Goal: Task Accomplishment & Management: Use online tool/utility

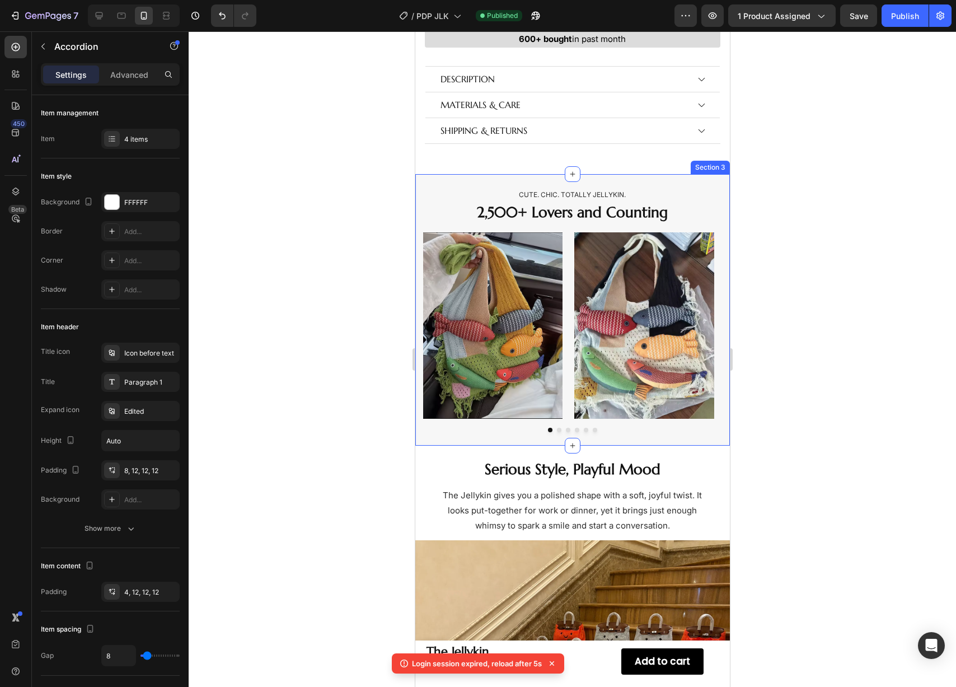
click at [450, 176] on div "Cute. Chic. Totally Jellykin. Text Block 2,500+ Lovers and Counting Heading Ima…" at bounding box center [572, 310] width 315 height 272
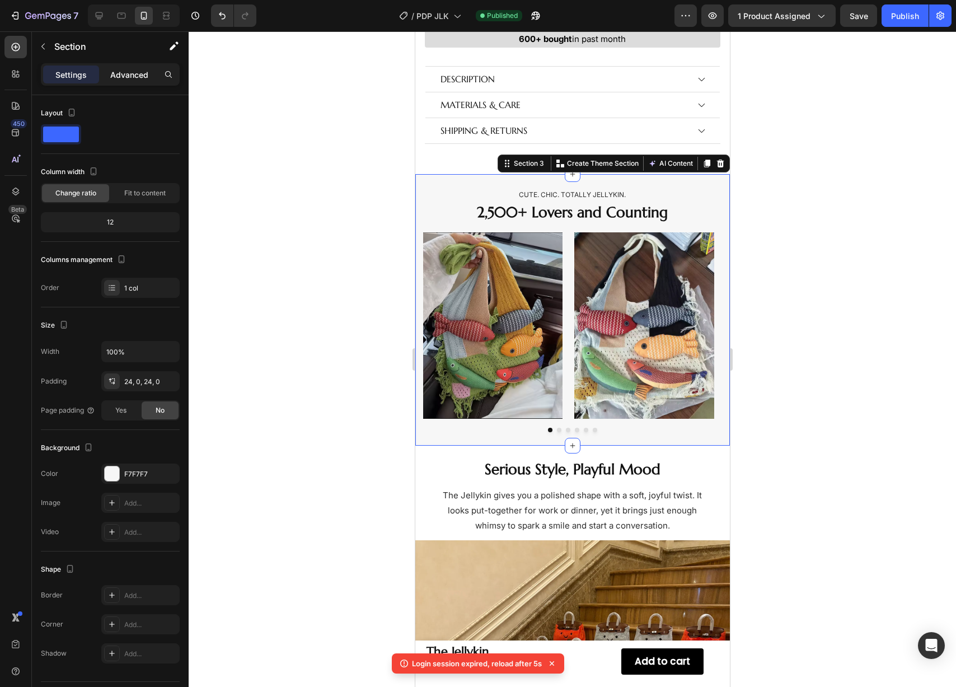
click at [125, 78] on p "Advanced" at bounding box center [129, 75] width 38 height 12
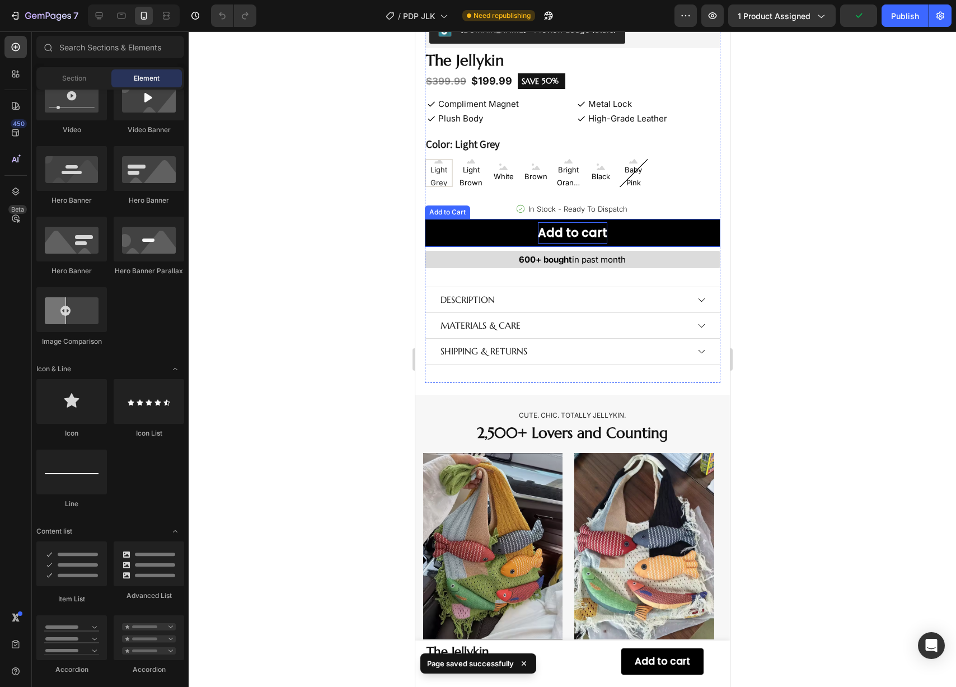
scroll to position [490, 0]
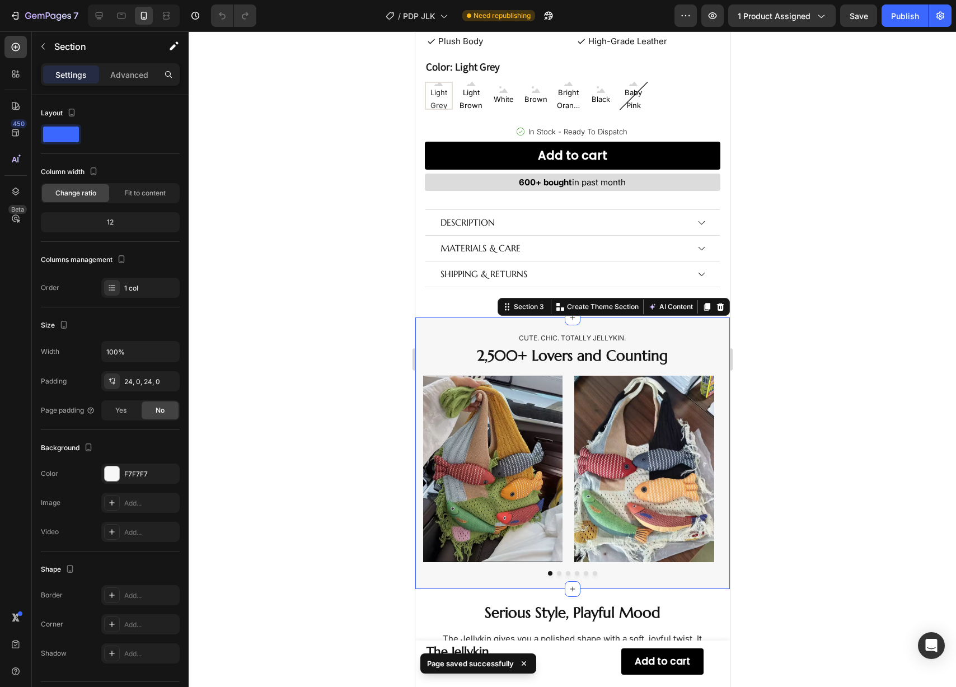
click at [481, 317] on div "Cute. Chic. Totally Jellykin. Text Block 2,500+ Lovers and Counting Heading Ima…" at bounding box center [572, 453] width 315 height 272
click at [131, 76] on p "Advanced" at bounding box center [129, 75] width 38 height 12
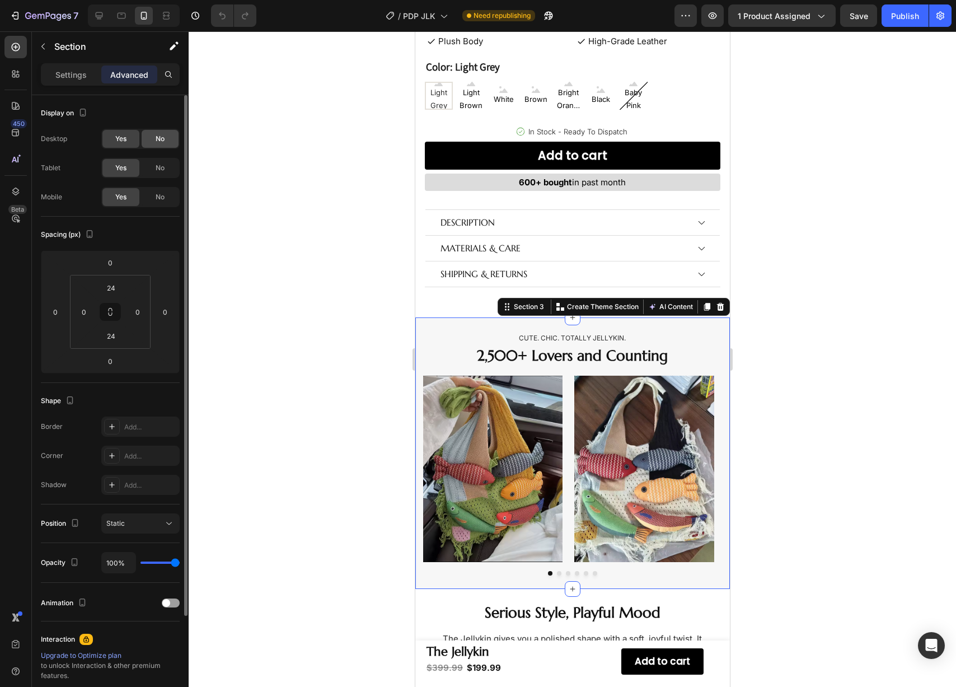
click at [164, 143] on span "No" at bounding box center [160, 139] width 9 height 10
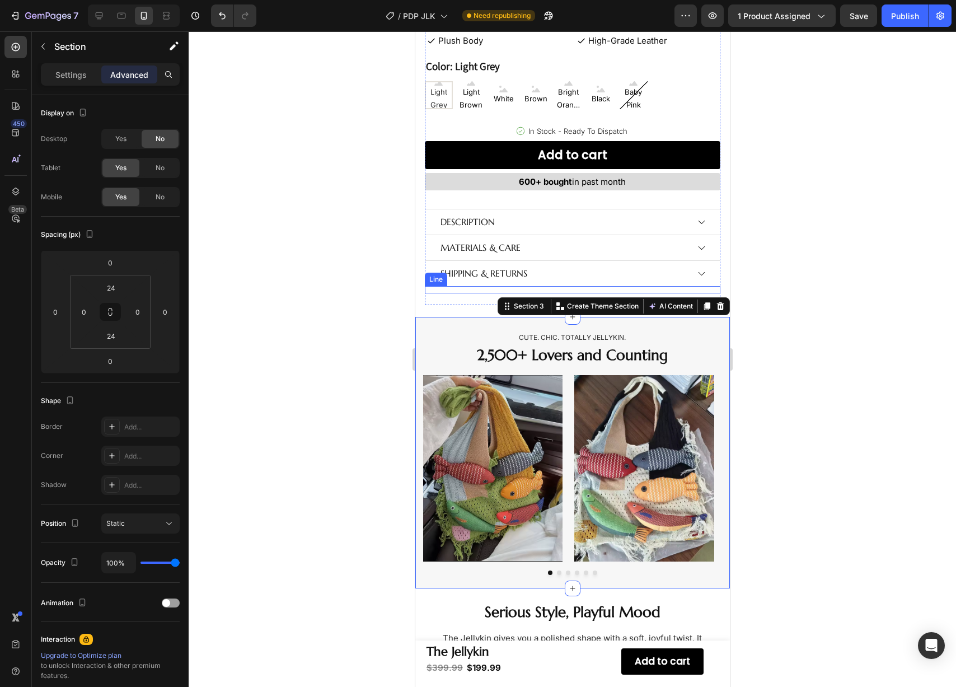
scroll to position [1195, 0]
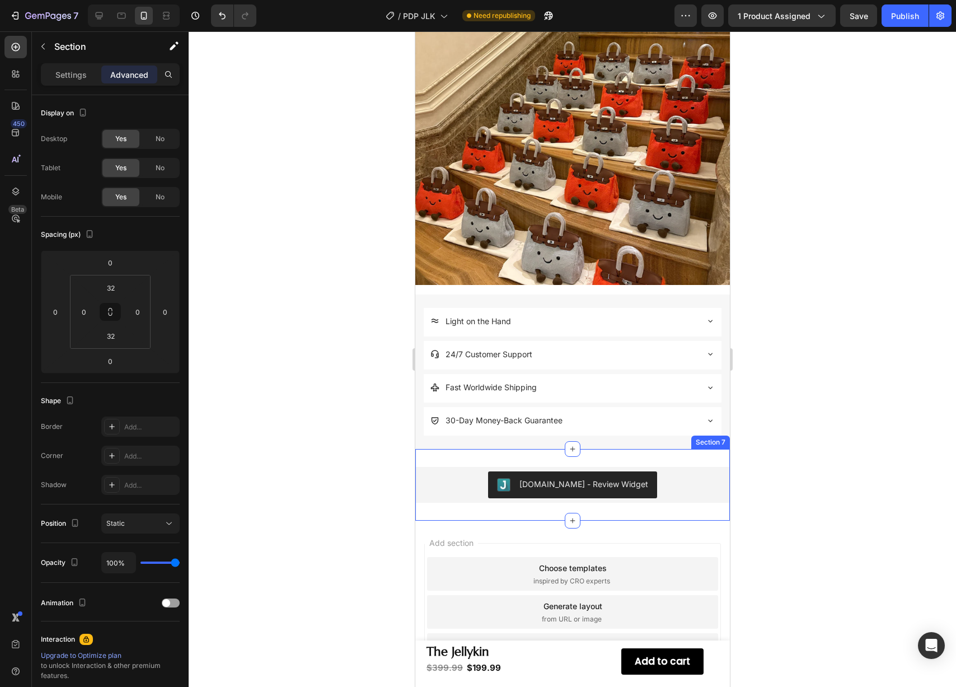
click at [477, 451] on div "Judge.me - Review Widget Judge.me Section 7" at bounding box center [572, 485] width 315 height 72
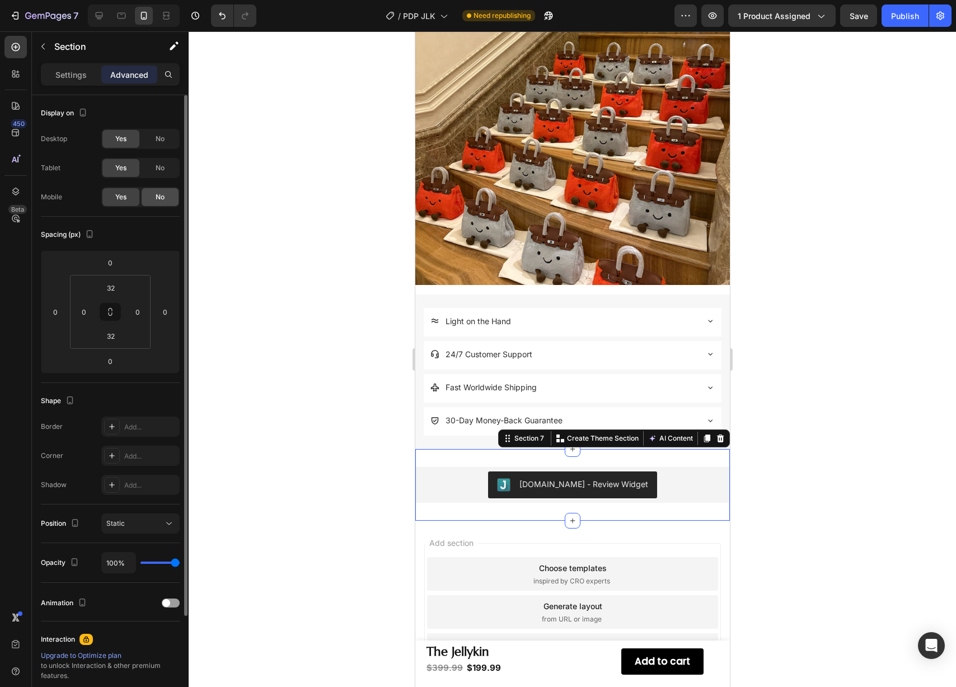
click at [174, 198] on div "No" at bounding box center [160, 197] width 37 height 18
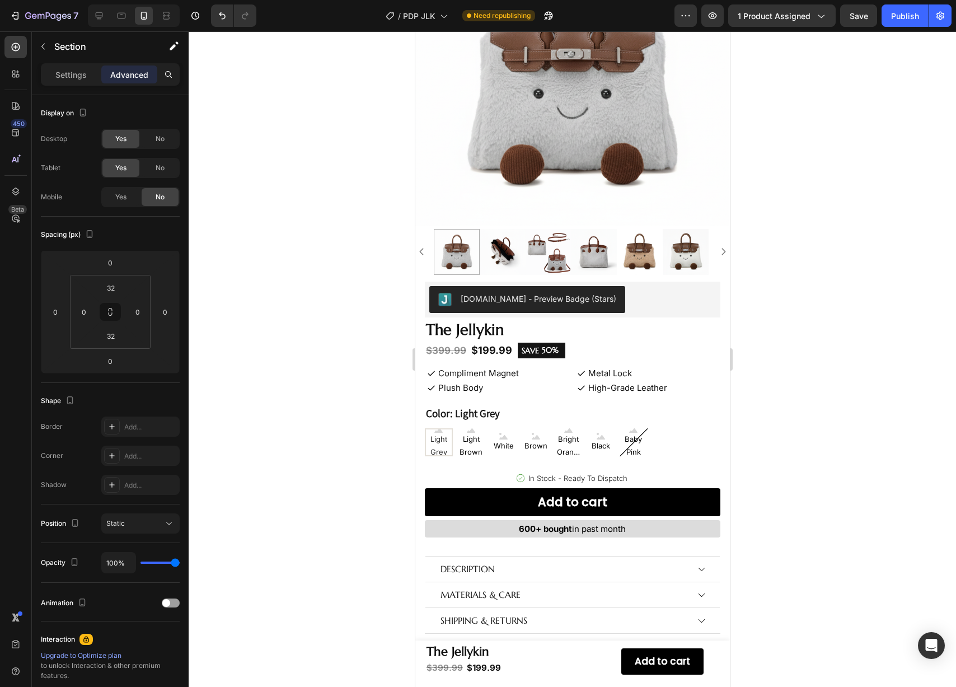
scroll to position [82, 0]
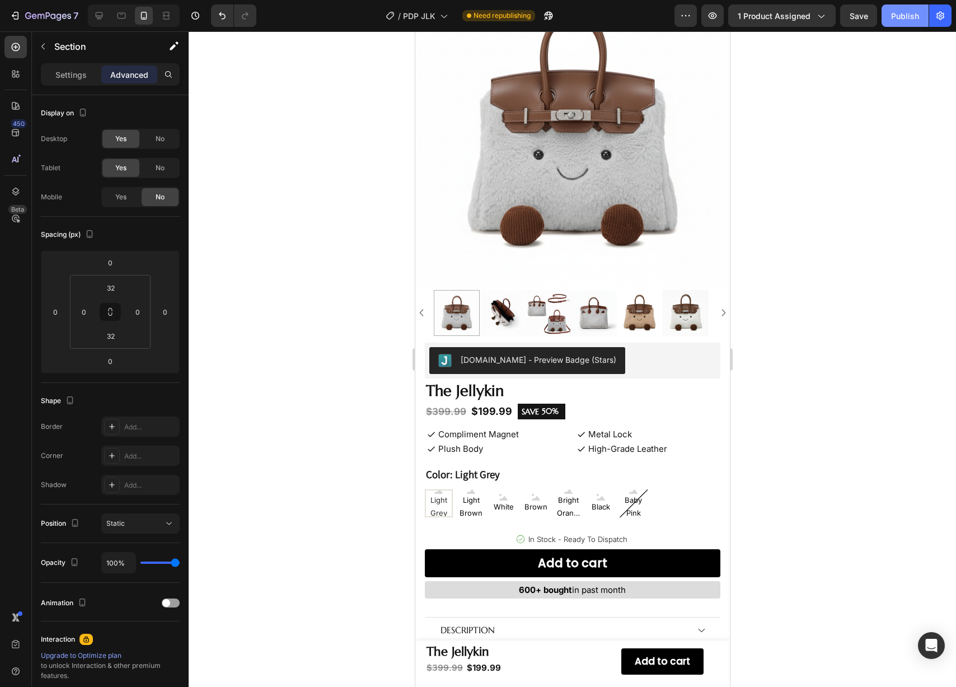
click at [887, 15] on button "Publish" at bounding box center [905, 15] width 47 height 22
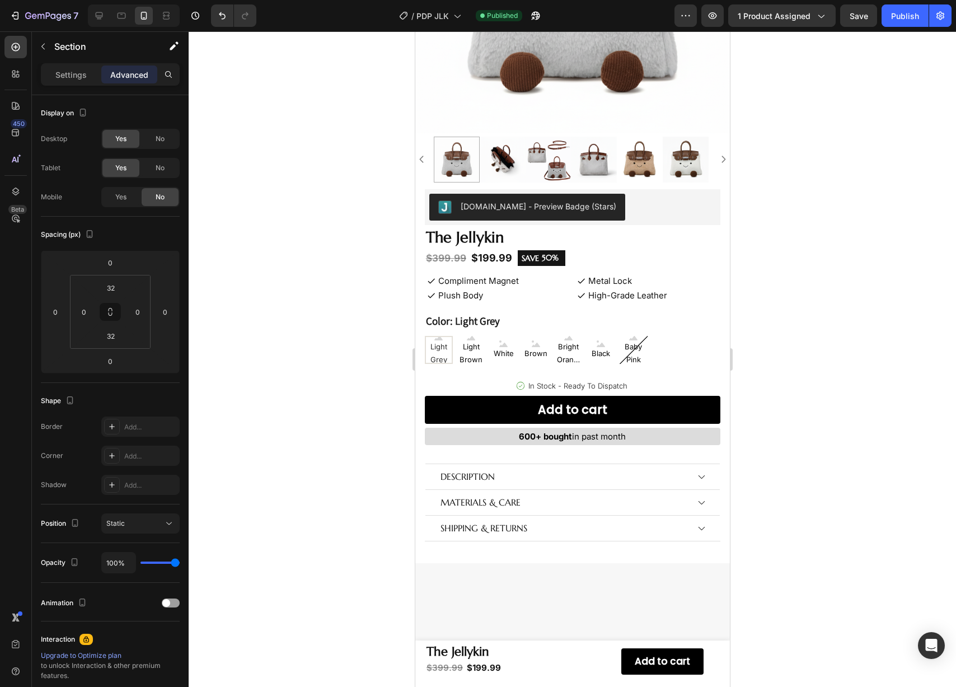
scroll to position [0, 0]
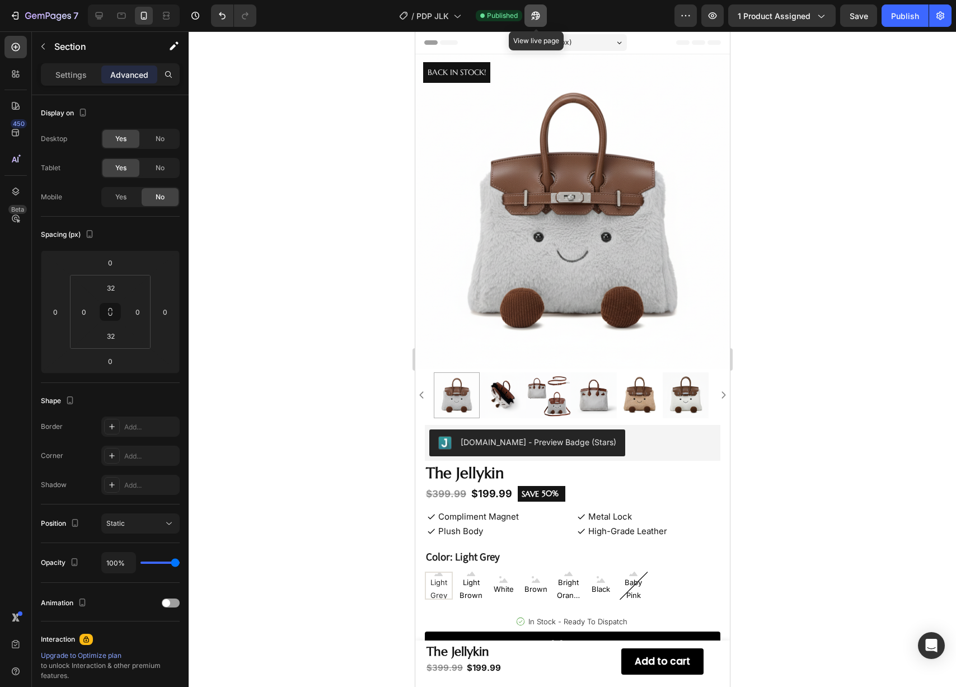
click at [531, 20] on icon "button" at bounding box center [535, 15] width 11 height 11
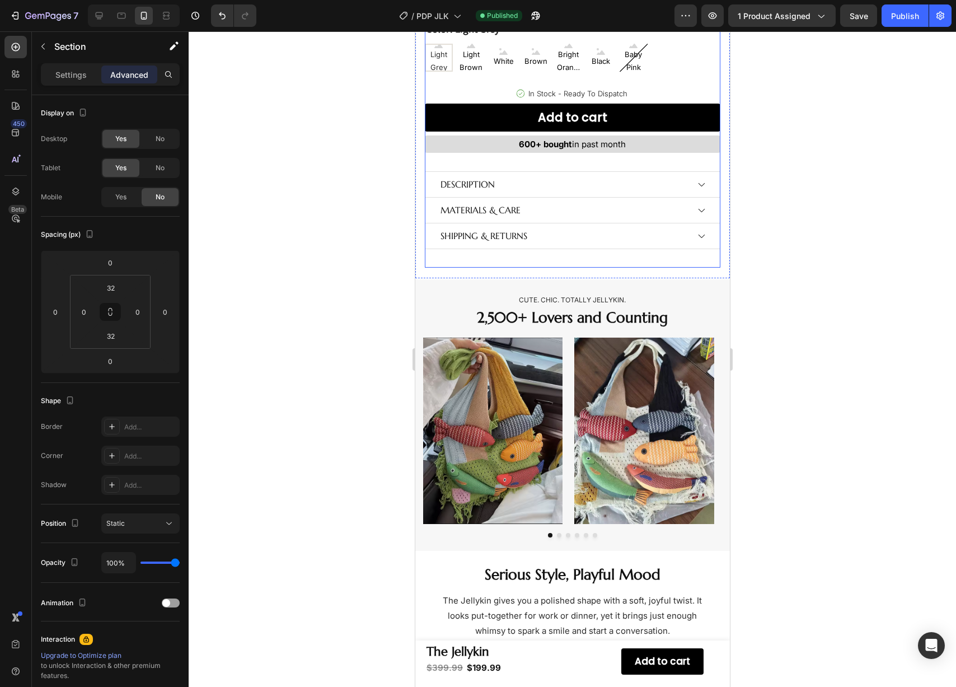
scroll to position [526, 0]
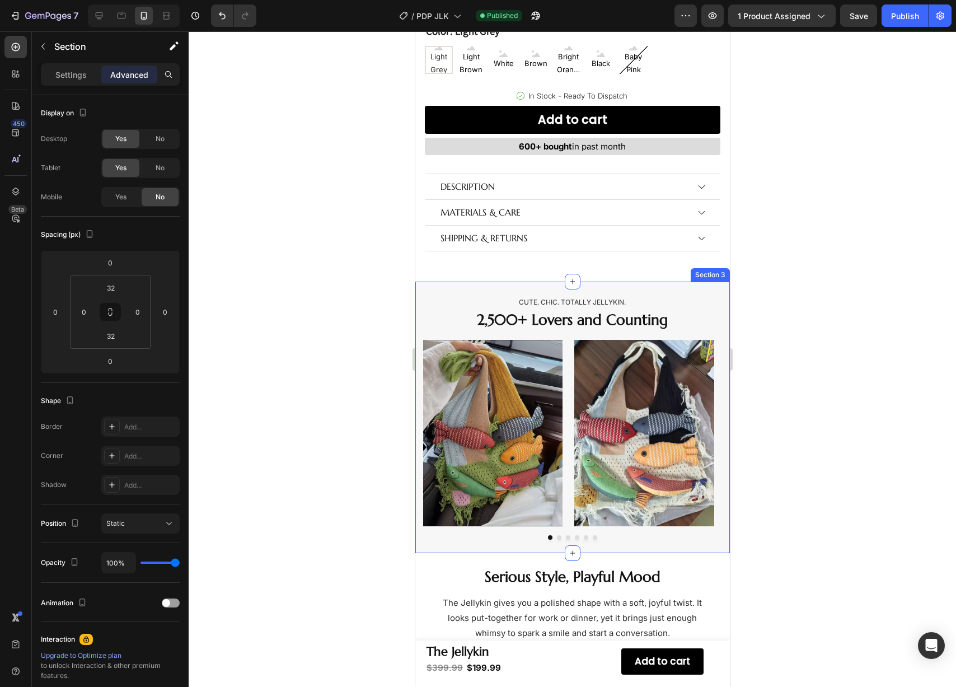
click at [489, 282] on div "Cute. Chic. Totally Jellykin. Text Block 2,500+ Lovers and Counting Heading Ima…" at bounding box center [572, 418] width 315 height 272
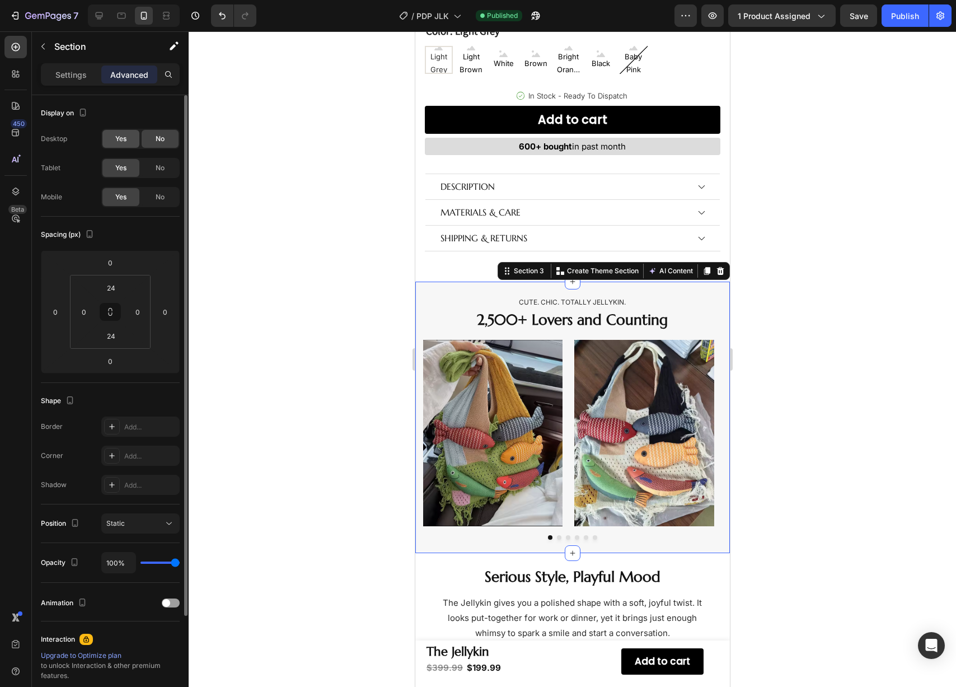
click at [127, 140] on div "Yes" at bounding box center [120, 139] width 37 height 18
click at [157, 198] on span "No" at bounding box center [160, 197] width 9 height 10
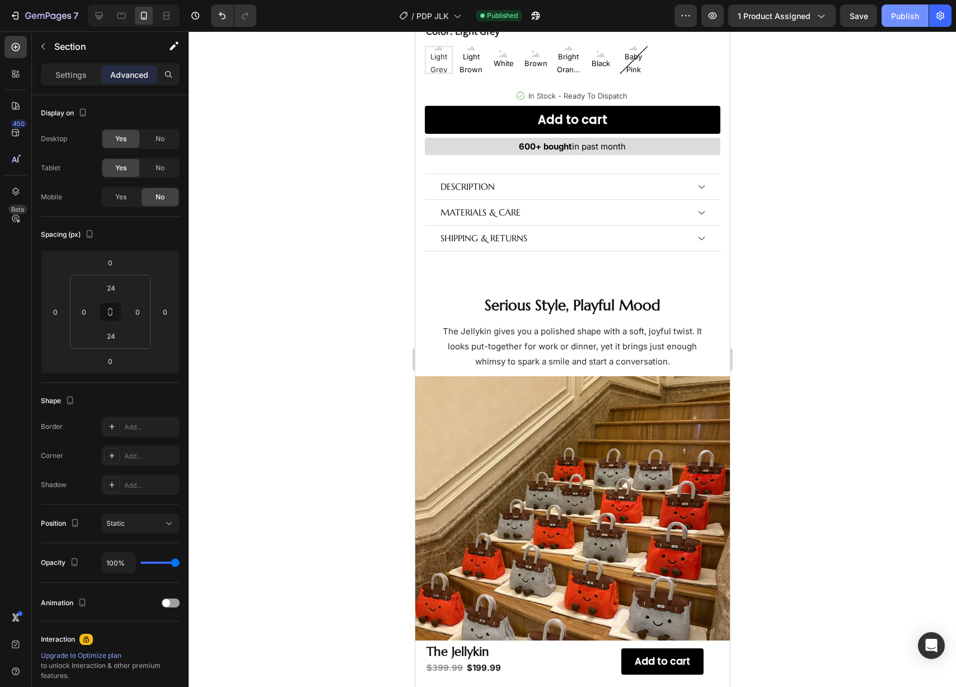
click at [907, 22] on button "Publish" at bounding box center [905, 15] width 47 height 22
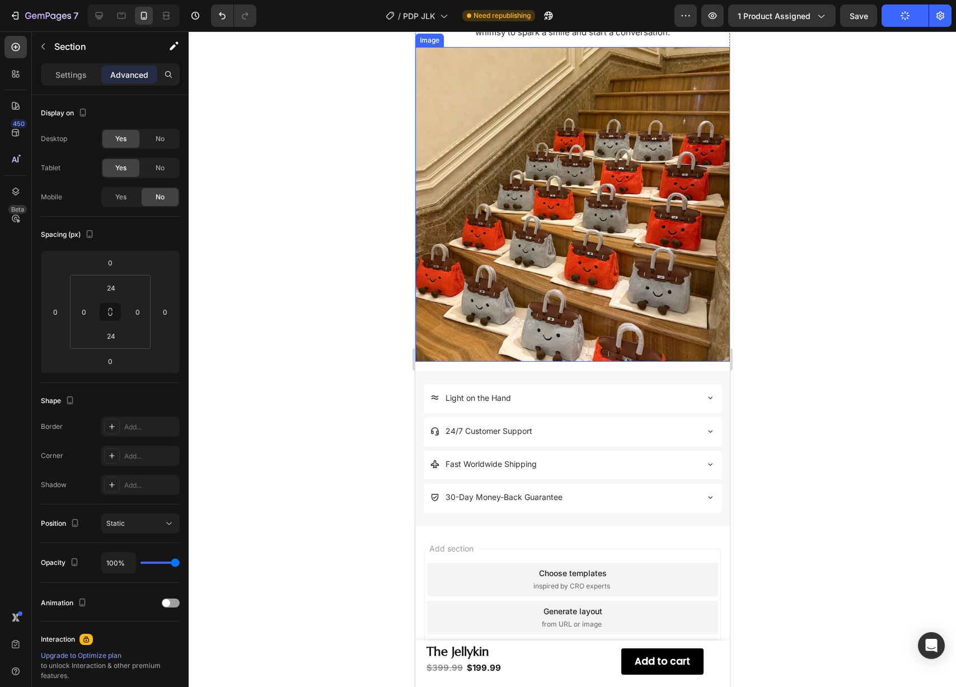
scroll to position [888, 0]
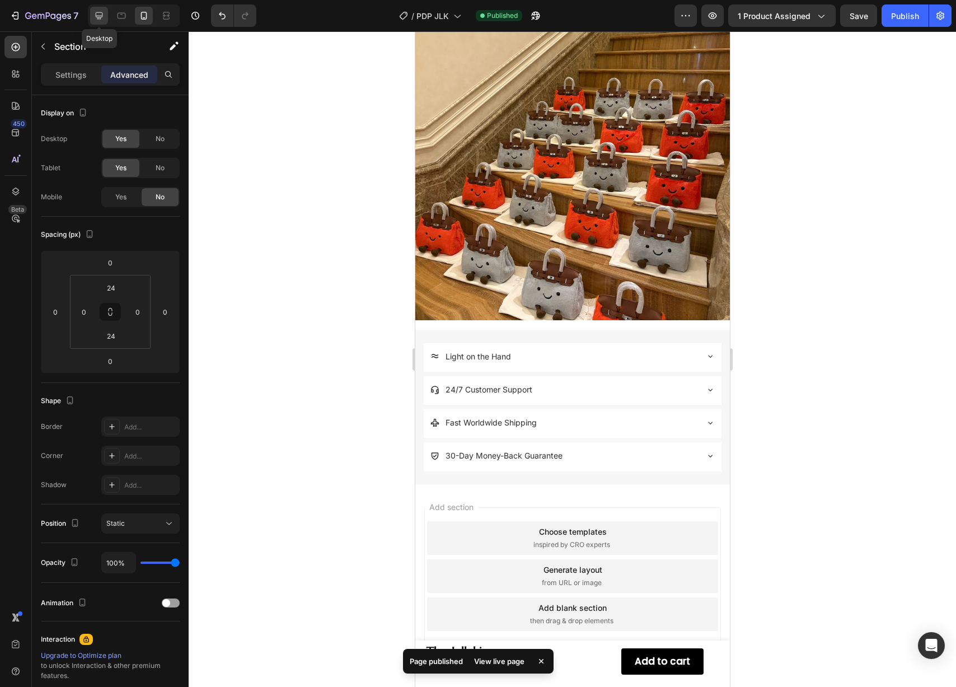
click at [94, 13] on icon at bounding box center [99, 15] width 11 height 11
type input "32"
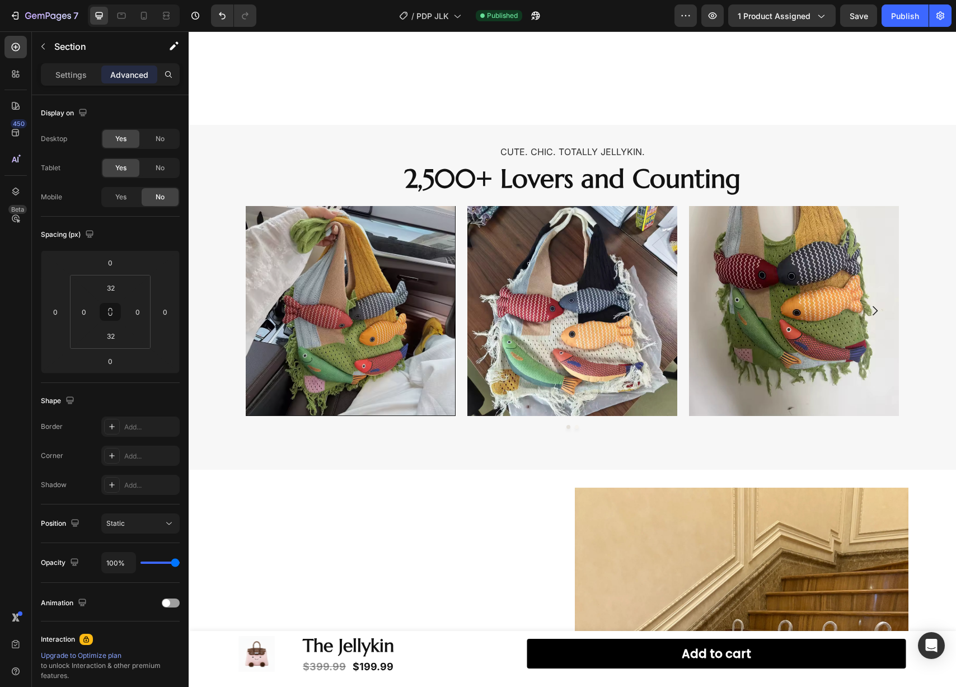
scroll to position [471, 0]
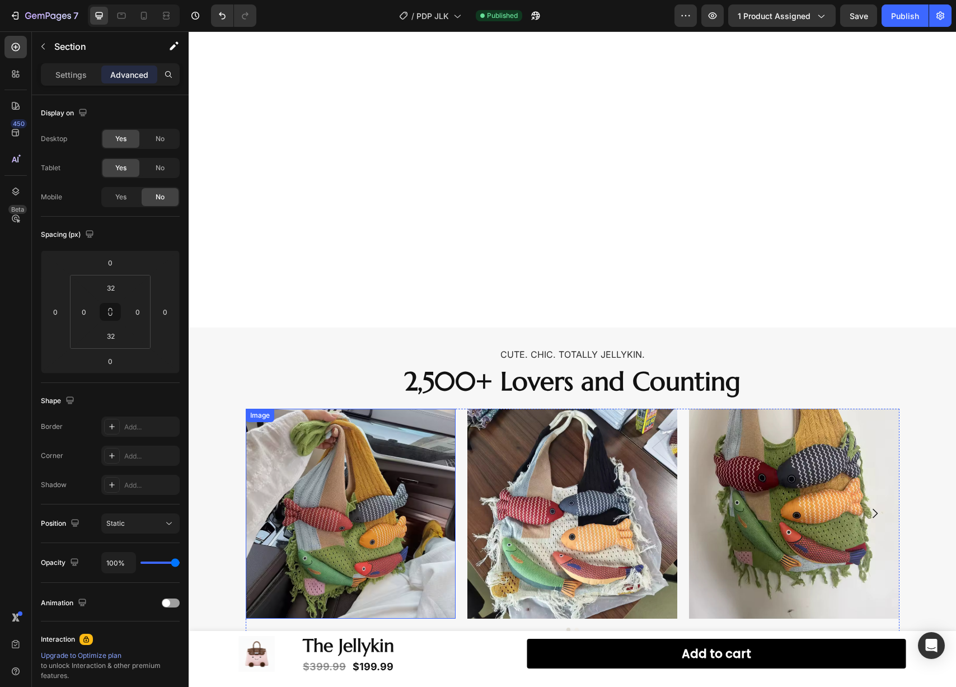
click at [365, 473] on img at bounding box center [351, 514] width 210 height 210
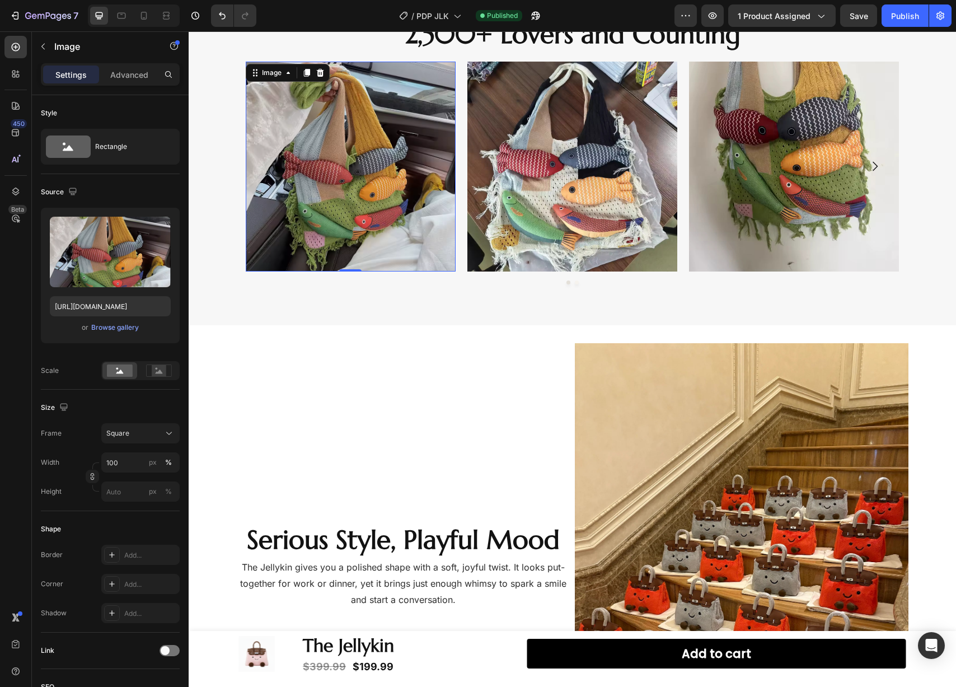
scroll to position [356, 0]
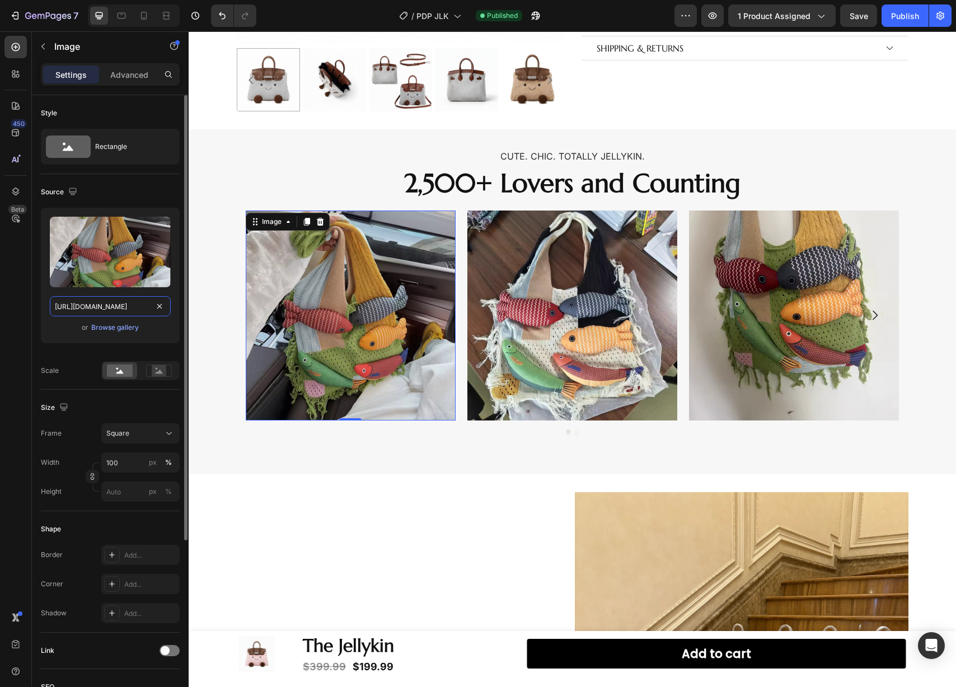
click at [130, 312] on input "https://cdn.shopify.com/s/files/1/0702/7471/1715/files/gempages_564388972516606…" at bounding box center [110, 306] width 121 height 20
paste input "28.png?v=1758863607"
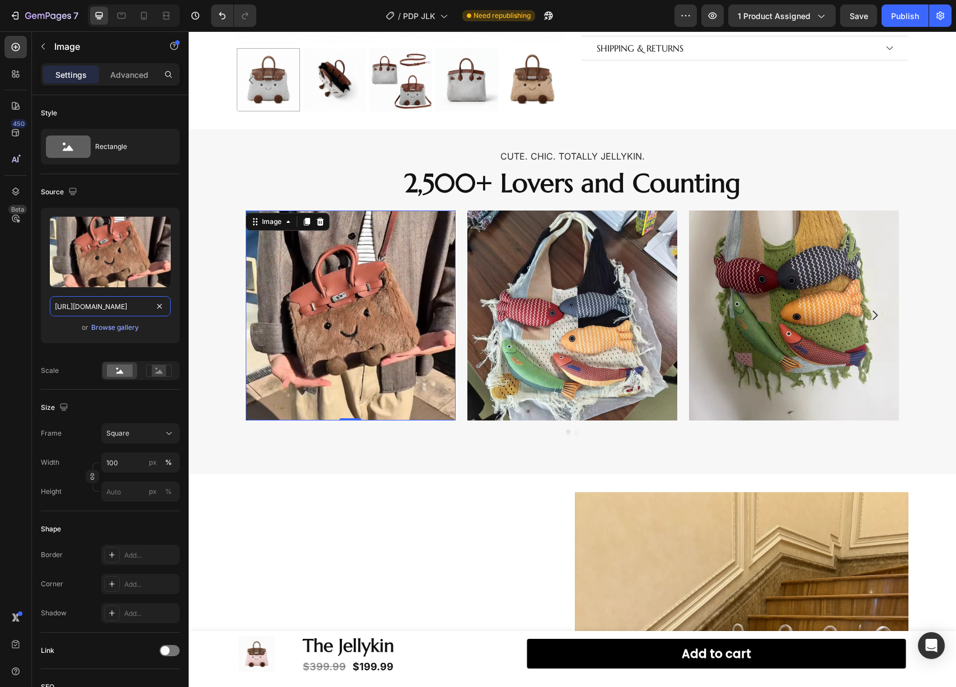
type input "https://cdn.shopify.com/s/files/1/0702/7471/1715/files/28.png?v=1758863607"
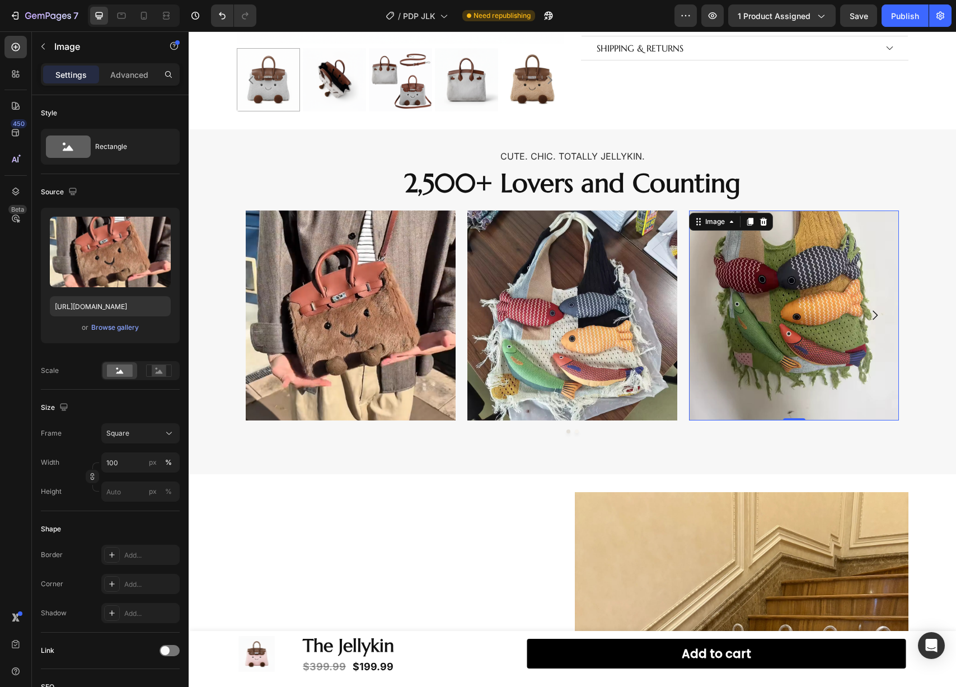
click at [714, 298] on img at bounding box center [794, 316] width 210 height 210
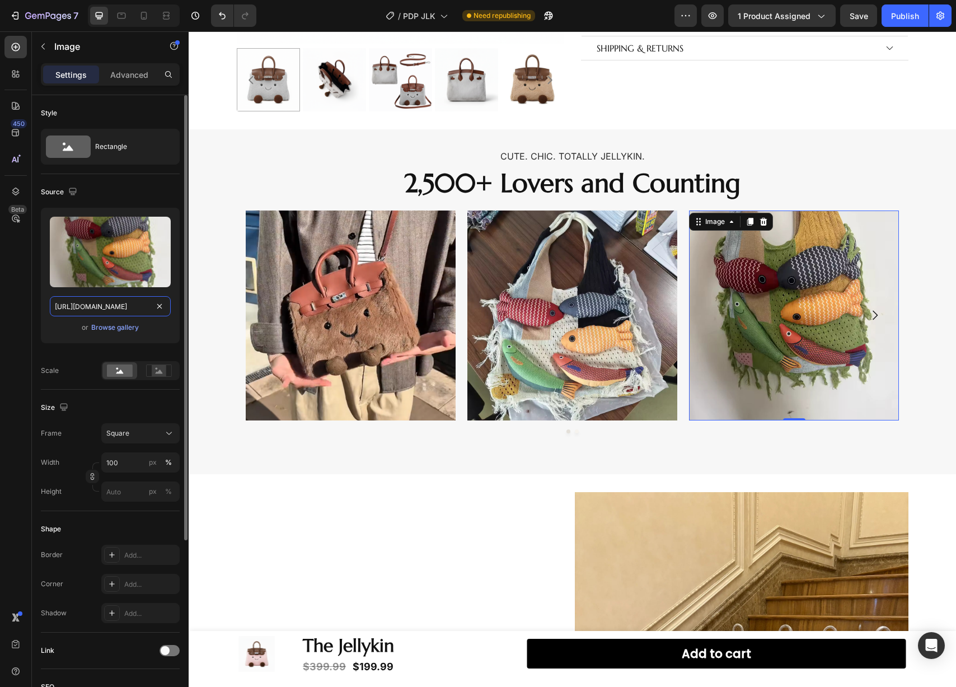
click at [120, 305] on input "https://cdn.shopify.com/s/files/1/0702/7471/1715/files/A36cd0d1dfec643709117f99…" at bounding box center [110, 306] width 121 height 20
paste input "16_f51976b4-962b-4f90-998f-07488a311f38.png?v=1758863604"
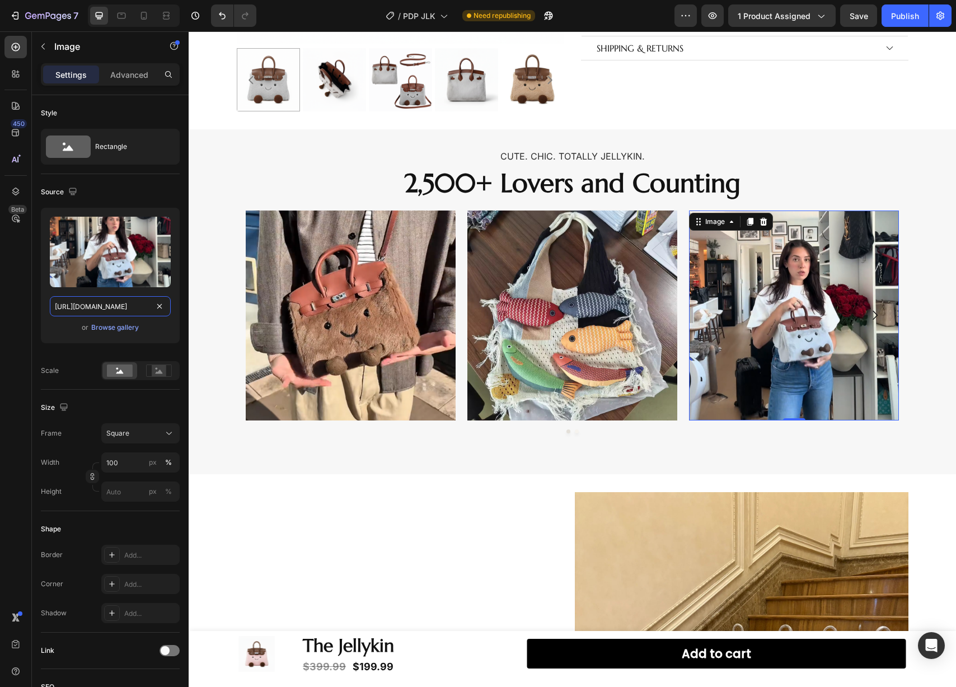
type input "https://cdn.shopify.com/s/files/1/0702/7471/1715/files/16_f51976b4-962b-4f90-99…"
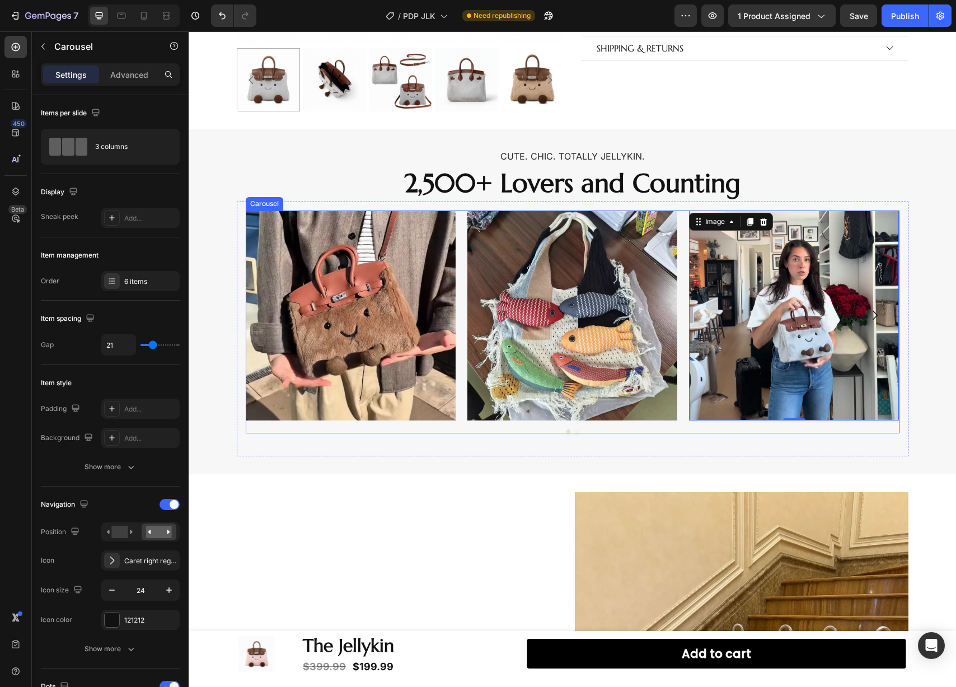
click at [575, 432] on button "Dot" at bounding box center [577, 431] width 4 height 4
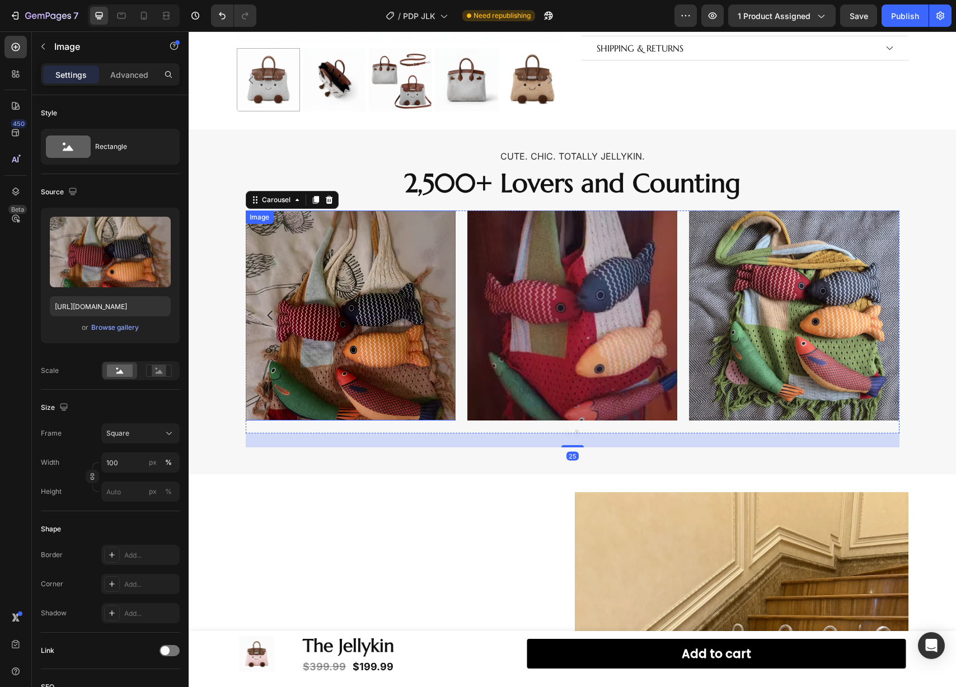
click at [334, 331] on img at bounding box center [350, 316] width 210 height 210
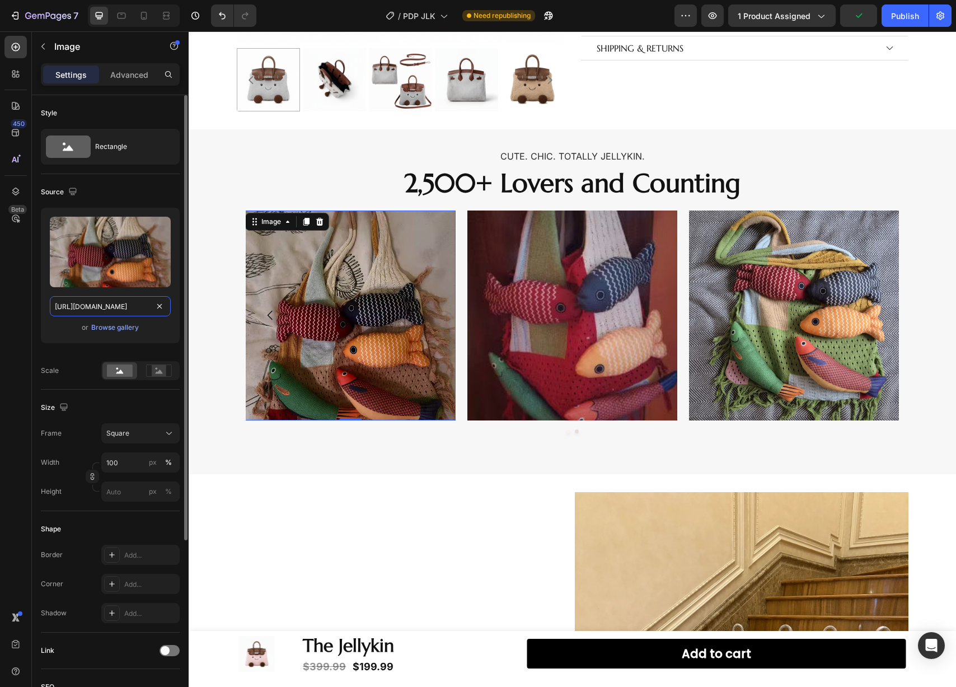
click at [106, 307] on input "https://cdn.shopify.com/s/files/1/0702/7471/1715/files/A9cb688ce77a441779b4d25a…" at bounding box center [110, 306] width 121 height 20
paste input "22_0cc64711-7ce8-44bf-a3c1-489a89821bac.png?v=1758863602"
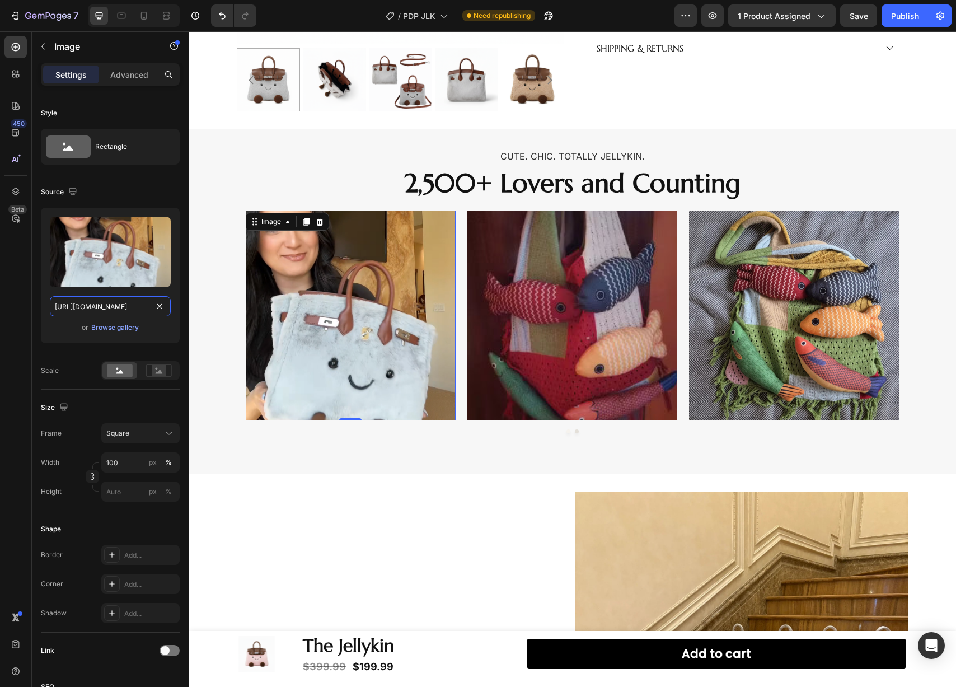
type input "https://cdn.shopify.com/s/files/1/0702/7471/1715/files/22_0cc64711-7ce8-44bf-a3…"
click at [514, 297] on img at bounding box center [573, 316] width 210 height 210
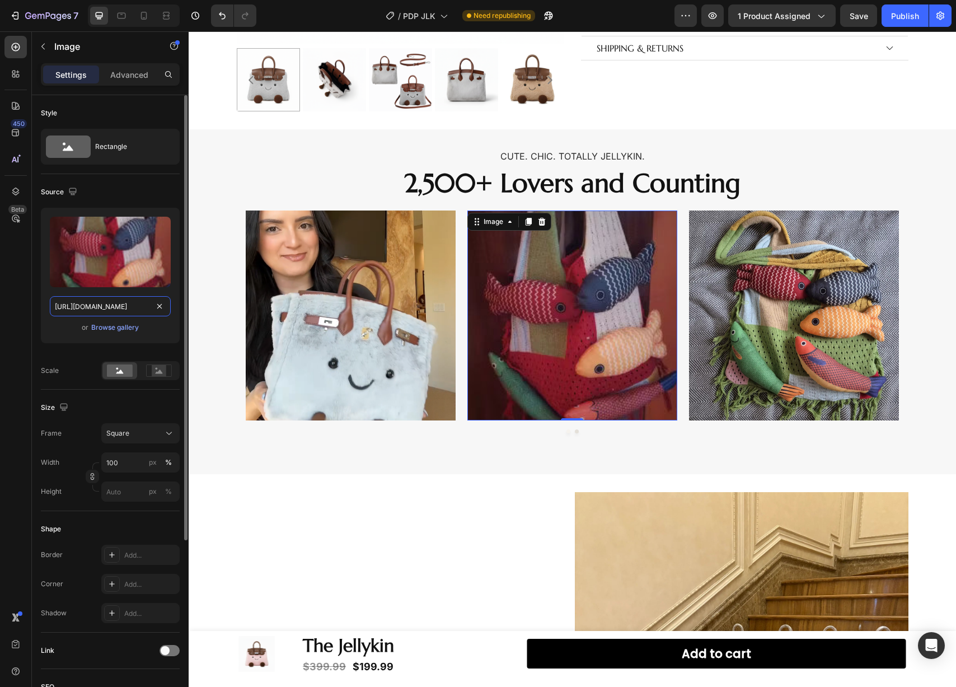
click at [119, 310] on input "https://cdn.shopify.com/s/files/1/0702/7471/1715/files/A7c4360f41af3409e9c564ce…" at bounding box center [110, 306] width 121 height 20
paste input "24_83cf8ed1-6a8c-46a6-9ab0-ea921b78fd9b.png?v=1758863606"
type input "https://cdn.shopify.com/s/files/1/0702/7471/1715/files/24_83cf8ed1-6a8c-46a6-9a…"
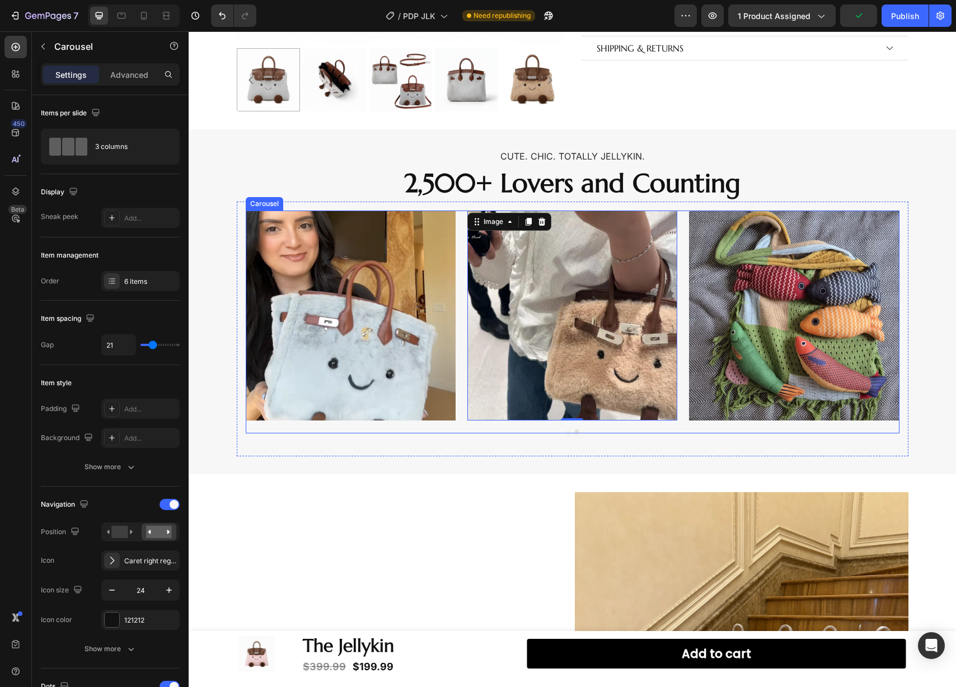
click at [567, 432] on button "Dot" at bounding box center [569, 431] width 4 height 4
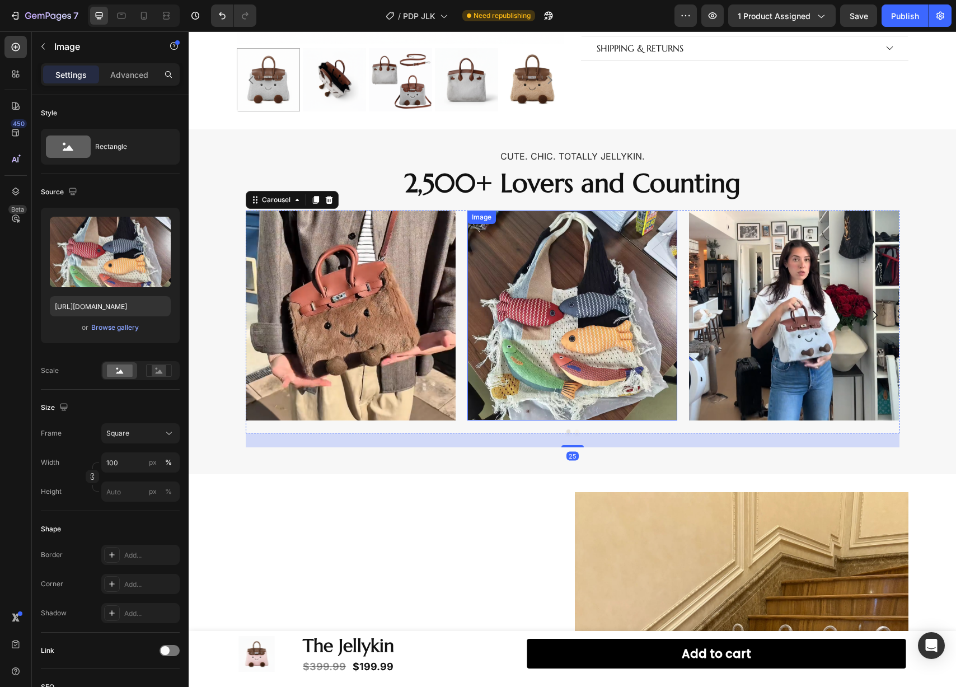
click at [594, 387] on img at bounding box center [573, 316] width 210 height 210
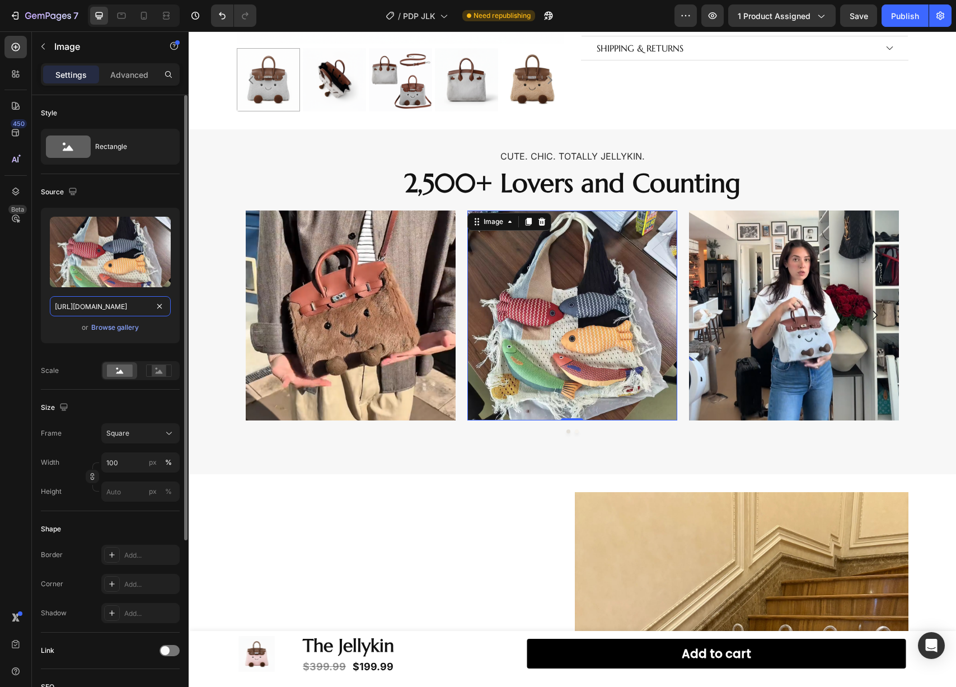
click at [119, 309] on input "https://cdn.shopify.com/s/files/1/0702/7471/1715/files/A43594eb7732f4830bdb9e9b…" at bounding box center [110, 306] width 121 height 20
paste input "24_83cf8ed1-6a8c-46a6-9ab0-ea921b78fd9b.png?v=175886360"
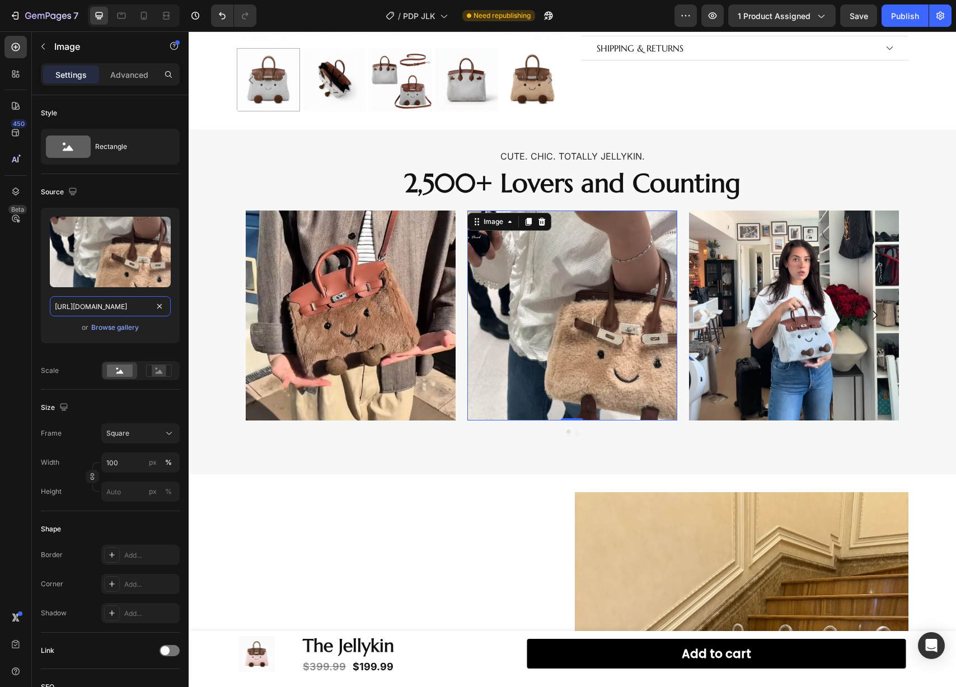
type input "https://cdn.shopify.com/s/files/1/0702/7471/1715/files/24_83cf8ed1-6a8c-46a6-9a…"
click at [522, 334] on img at bounding box center [573, 316] width 210 height 210
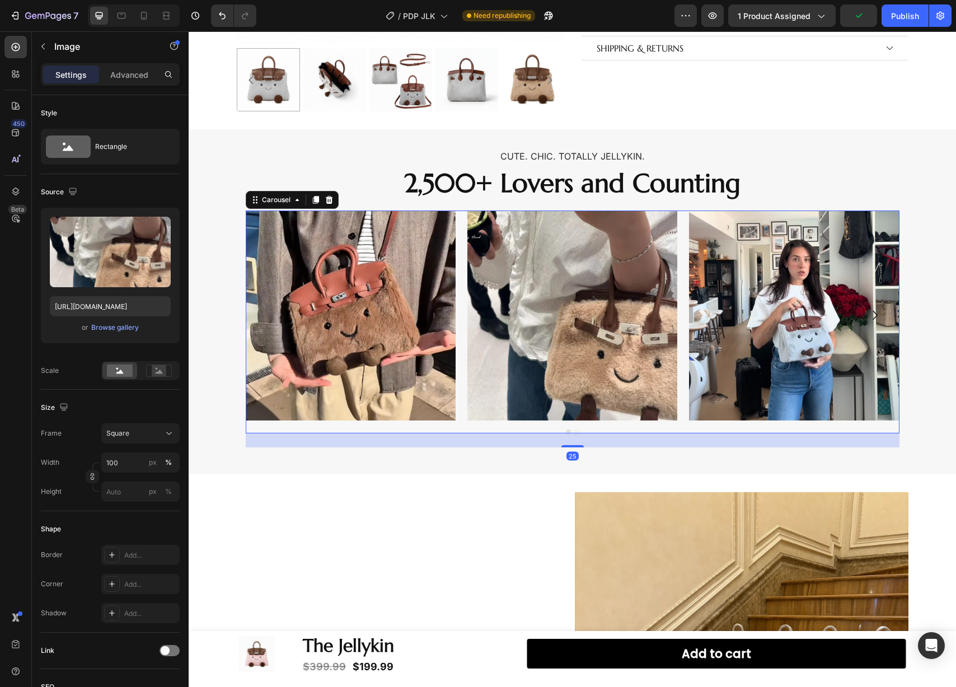
click at [575, 430] on button "Dot" at bounding box center [577, 431] width 4 height 4
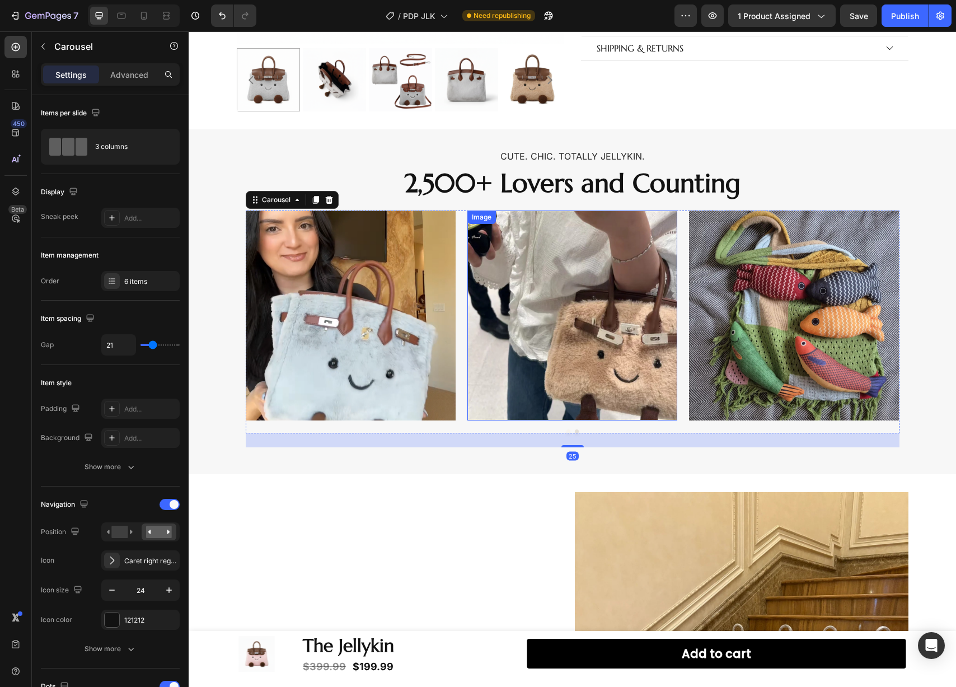
click at [584, 367] on img at bounding box center [573, 316] width 210 height 210
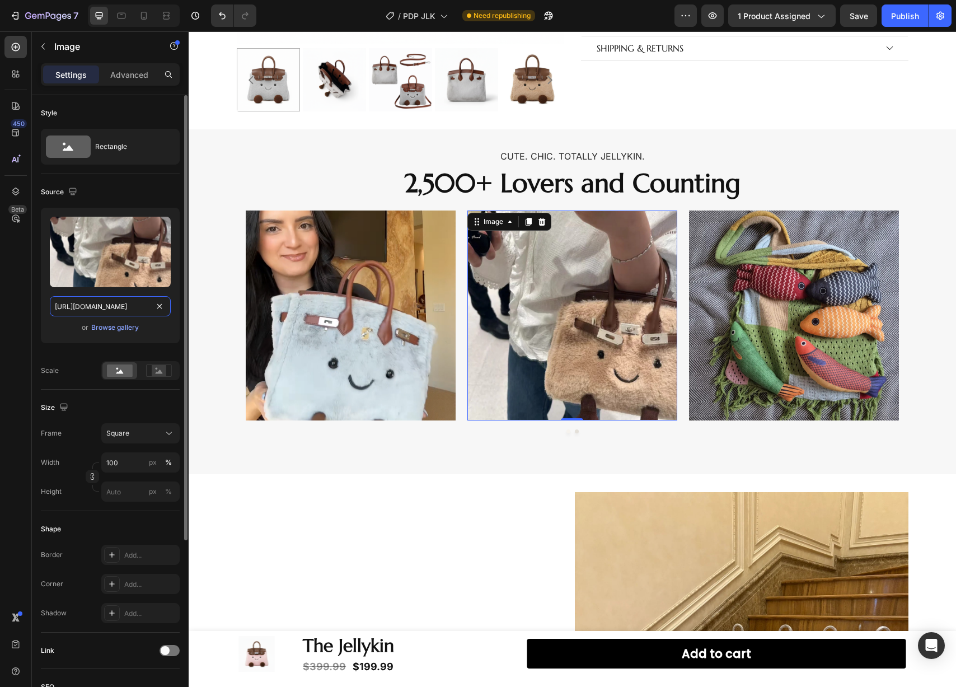
click at [124, 305] on input "https://cdn.shopify.com/s/files/1/0702/7471/1715/files/24_83cf8ed1-6a8c-46a6-9a…" at bounding box center [110, 306] width 121 height 20
paste input "3_0ffa3d69-f305-4d58-8931-bf0b3caeec1d.png?v=1758863600"
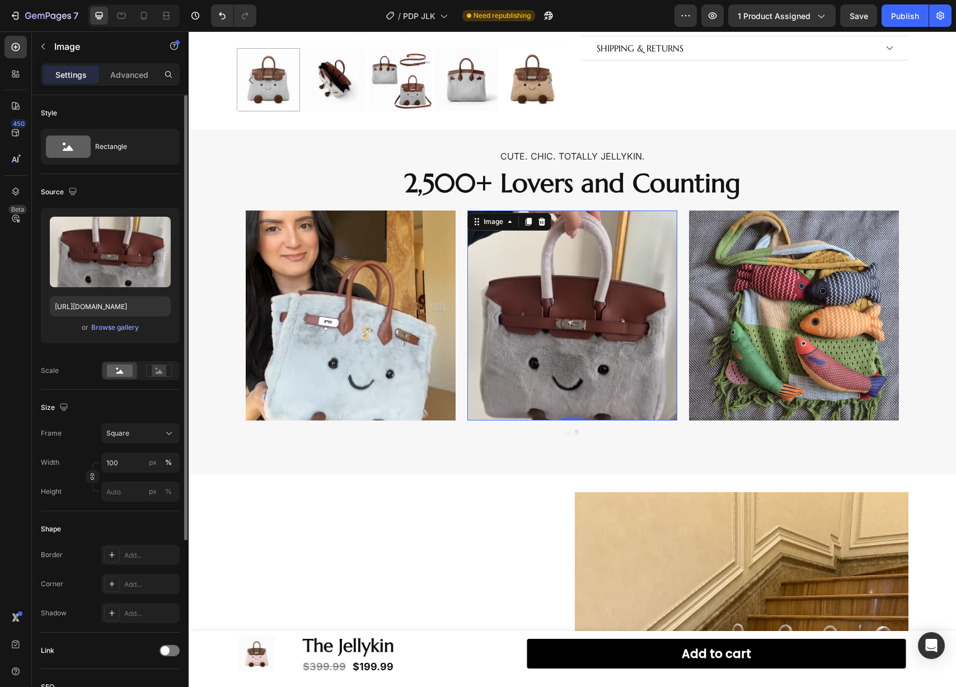
click at [138, 316] on div "Upload Image https://cdn.shopify.com/s/files/1/0702/7471/1715/files/23_0ffa3d69…" at bounding box center [110, 276] width 139 height 136
click at [144, 311] on input "https://cdn.shopify.com/s/files/1/0702/7471/1715/files/23_0ffa3d69-f305-4d58-89…" at bounding box center [110, 306] width 121 height 20
paste input "0_cf23dc93-f433-4fd1-b9b6-519c8bfc2b76"
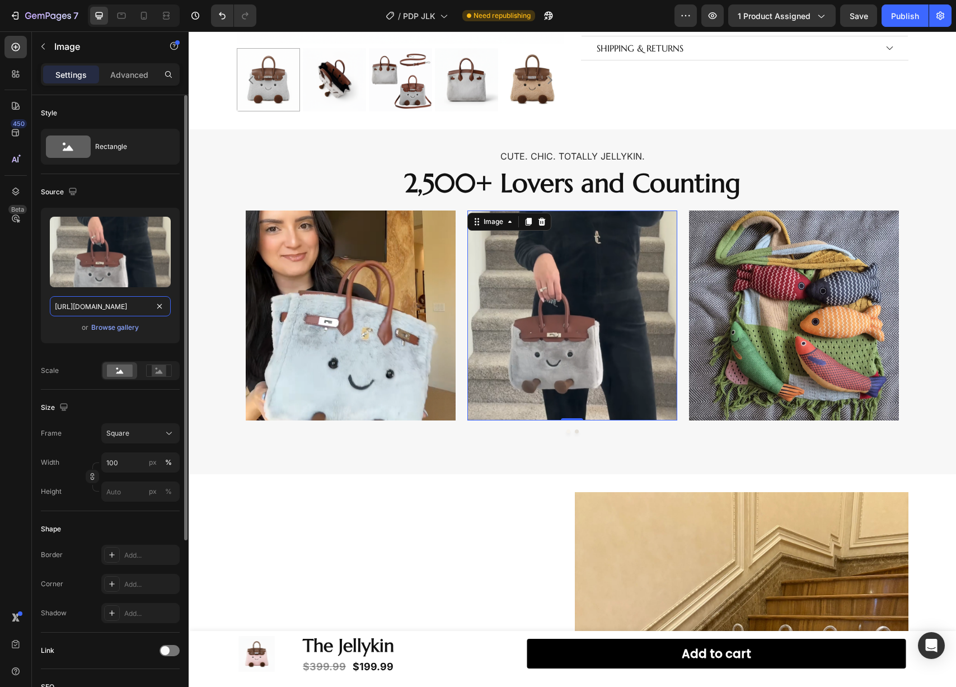
type input "https://cdn.shopify.com/s/files/1/0702/7471/1715/files/23_0ffa3d69-f305-4d58-89…"
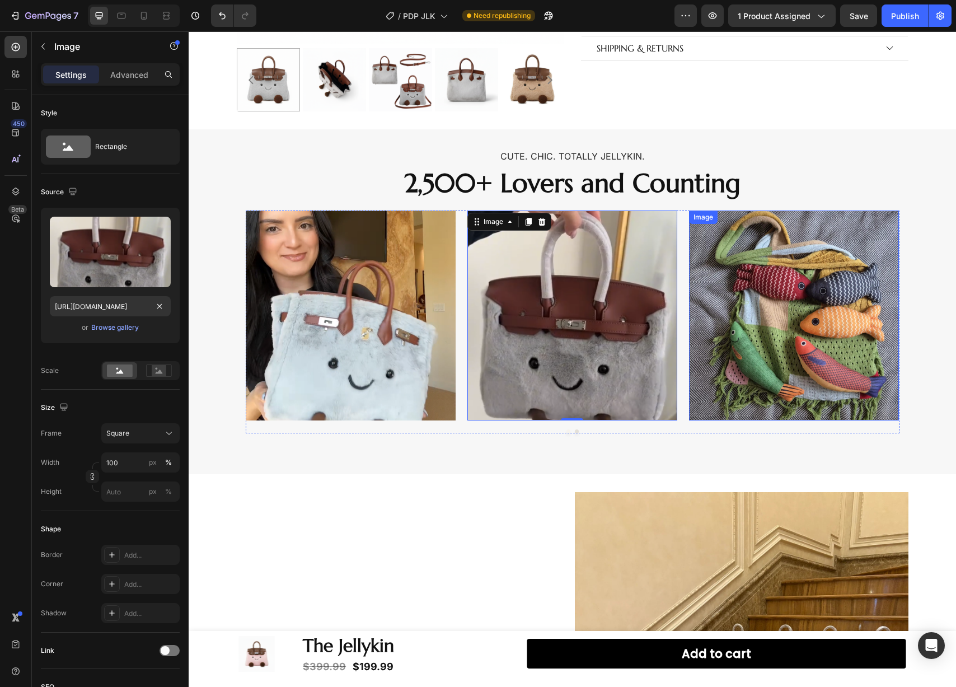
click at [780, 331] on img at bounding box center [794, 316] width 210 height 210
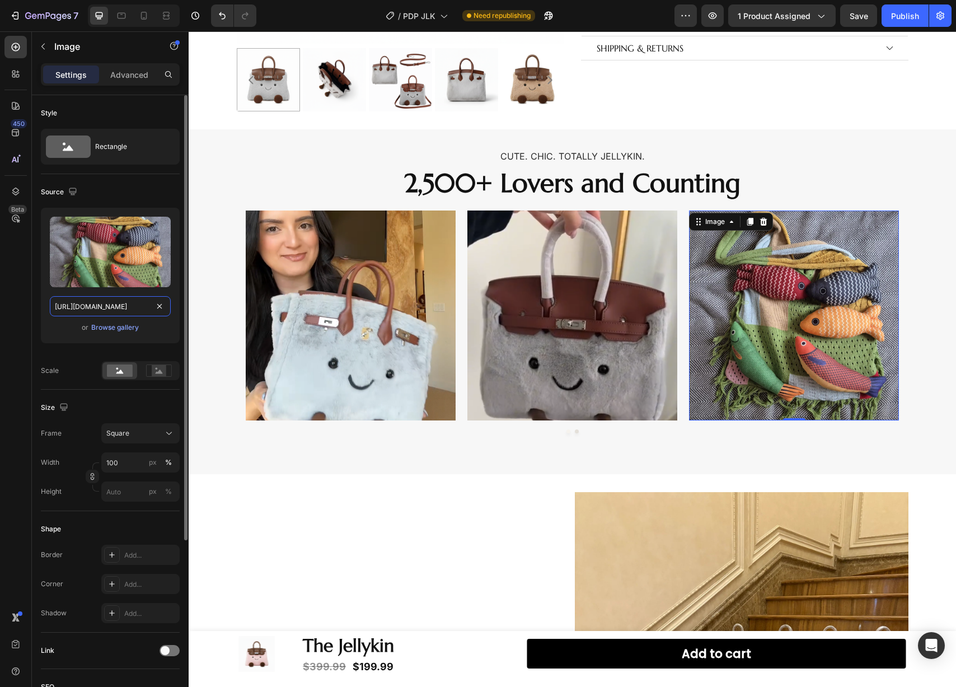
click at [116, 314] on input "https://cdn.shopify.com/s/files/1/0702/7471/1715/files/A0b45e6bda005416fb0f5037…" at bounding box center [110, 306] width 121 height 20
paste input "20_cf23dc93-f433-4fd1-b9b6-519c8bfc2b76.png?v=1758863600"
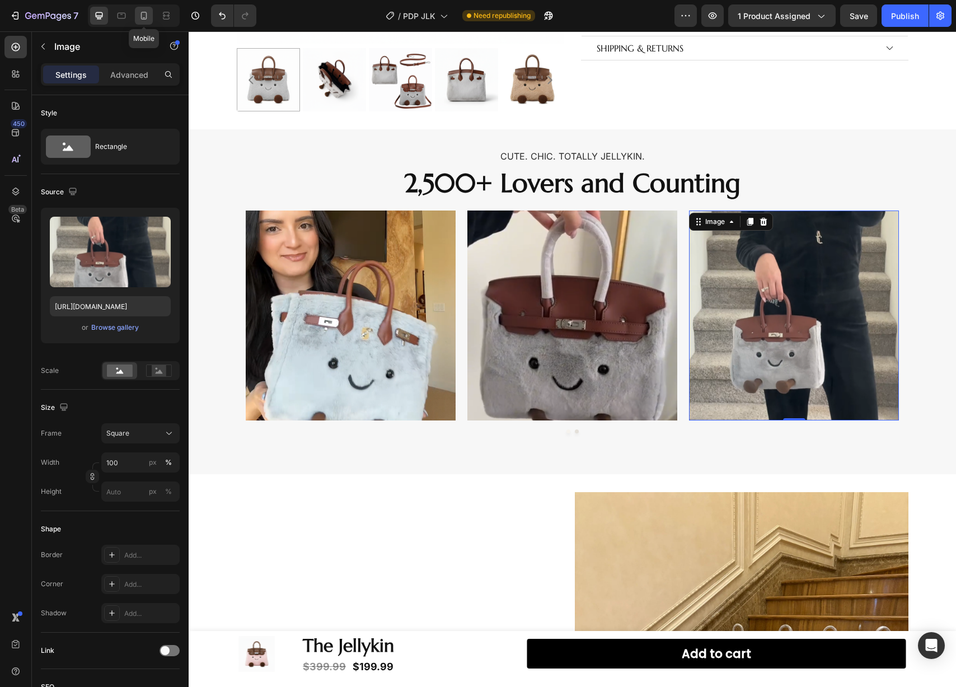
scroll to position [0, 0]
click at [143, 13] on icon at bounding box center [143, 15] width 11 height 11
type input "https://cdn.shopify.com/s/files/1/0702/7471/1715/files/A7c4360f41af3409e9c564ce…"
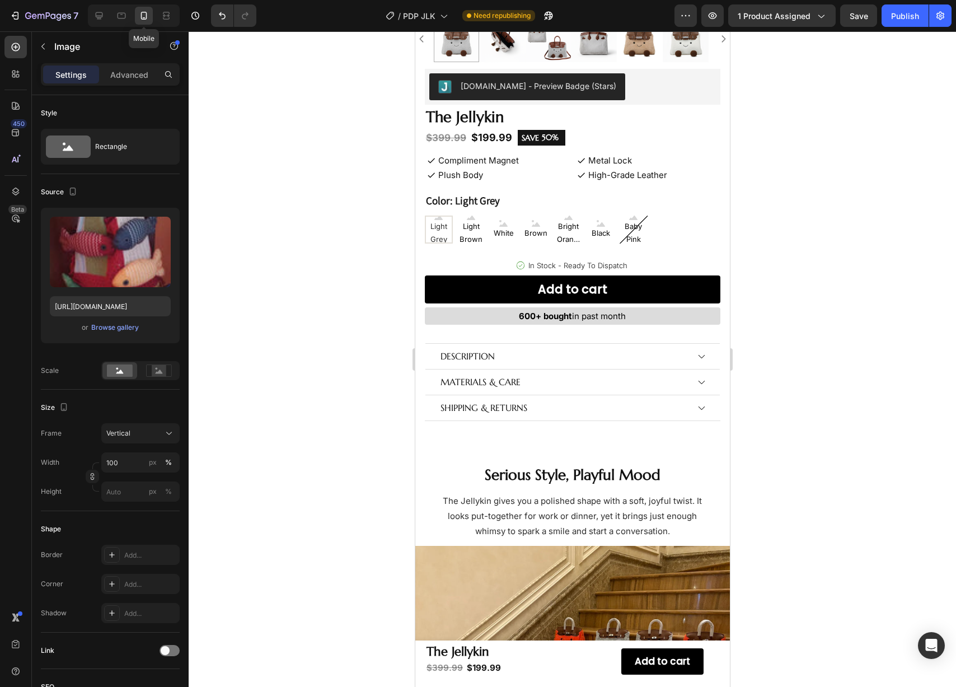
scroll to position [317, 0]
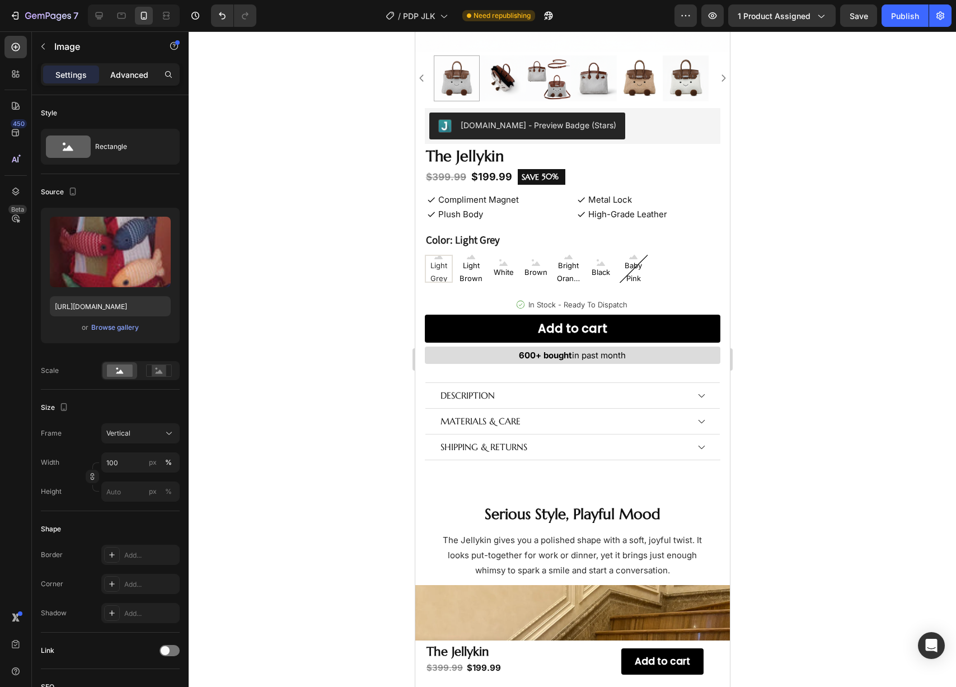
click at [126, 70] on p "Advanced" at bounding box center [129, 75] width 38 height 12
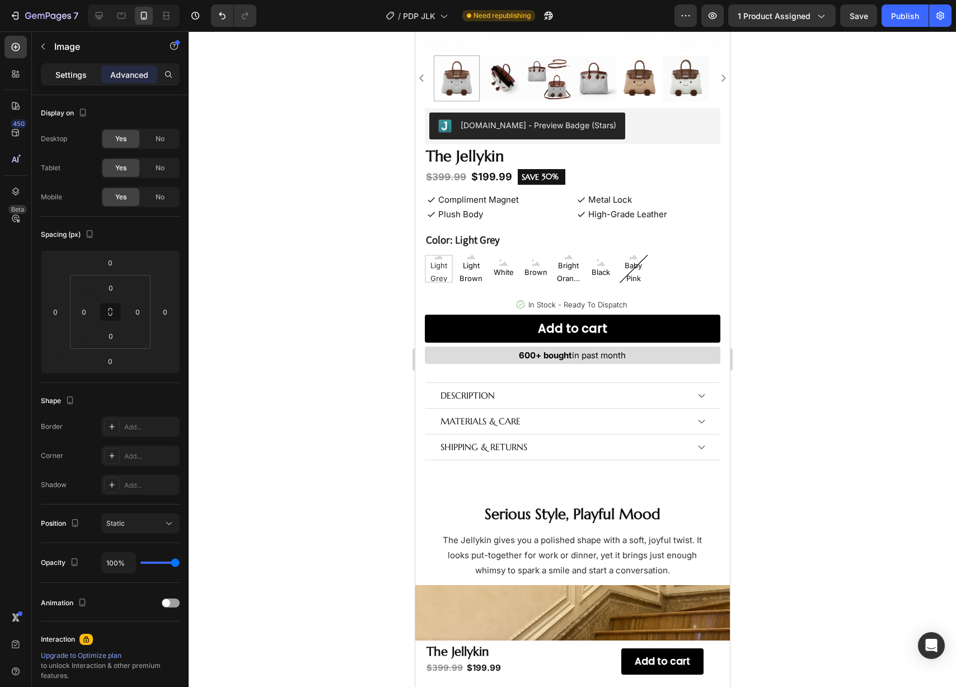
click at [73, 73] on p "Settings" at bounding box center [70, 75] width 31 height 12
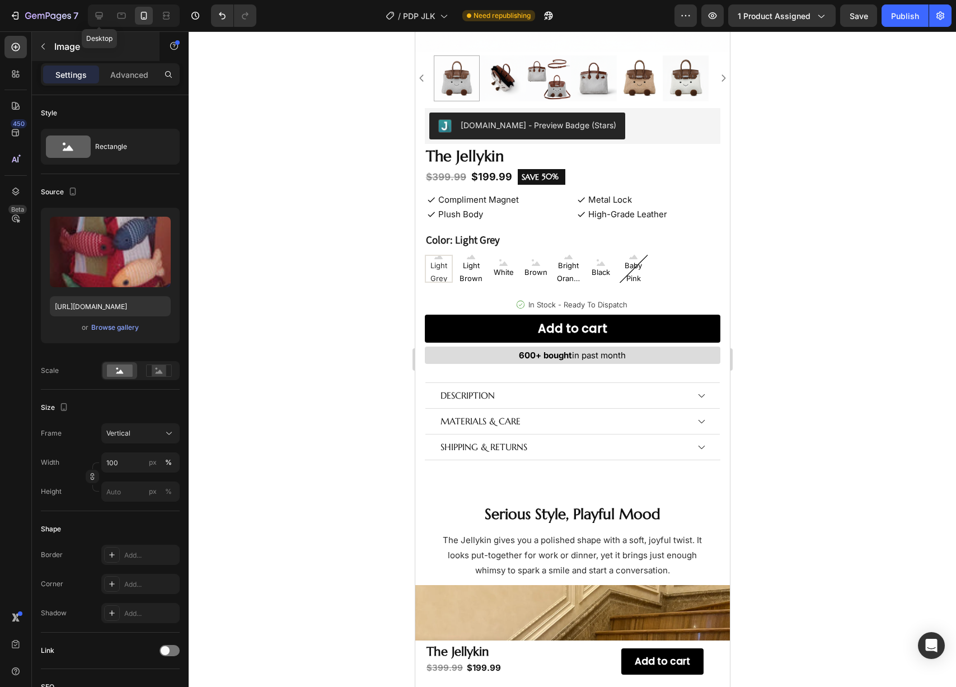
drag, startPoint x: 99, startPoint y: 12, endPoint x: 120, endPoint y: 36, distance: 31.8
click at [99, 12] on icon at bounding box center [99, 15] width 7 height 7
type input "https://cdn.shopify.com/s/files/1/0702/7471/1715/files/20_cf23dc93-f433-4fd1-b9…"
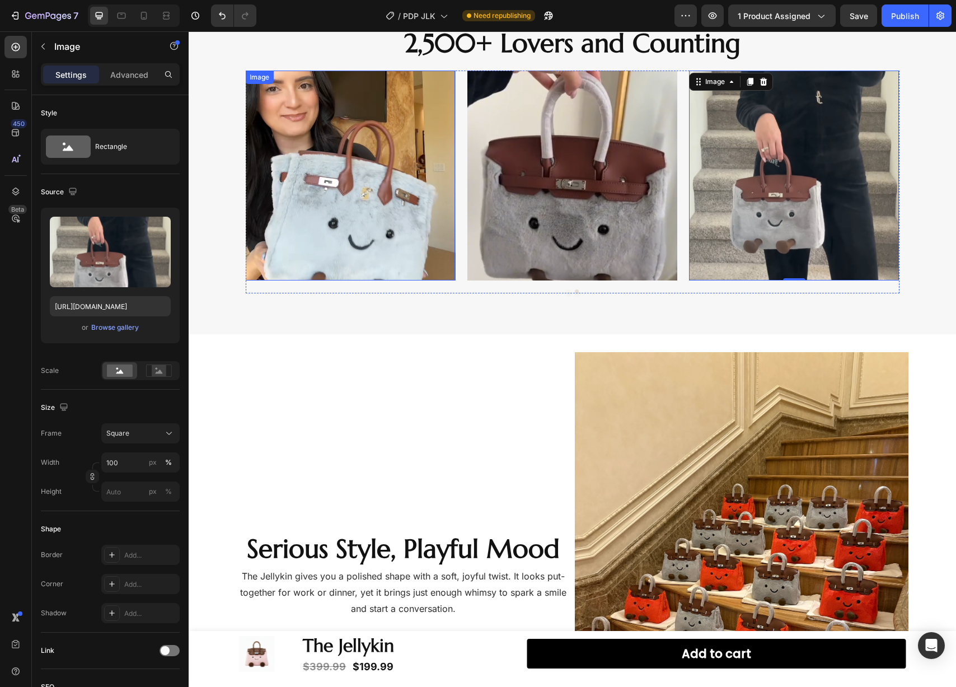
scroll to position [360, 0]
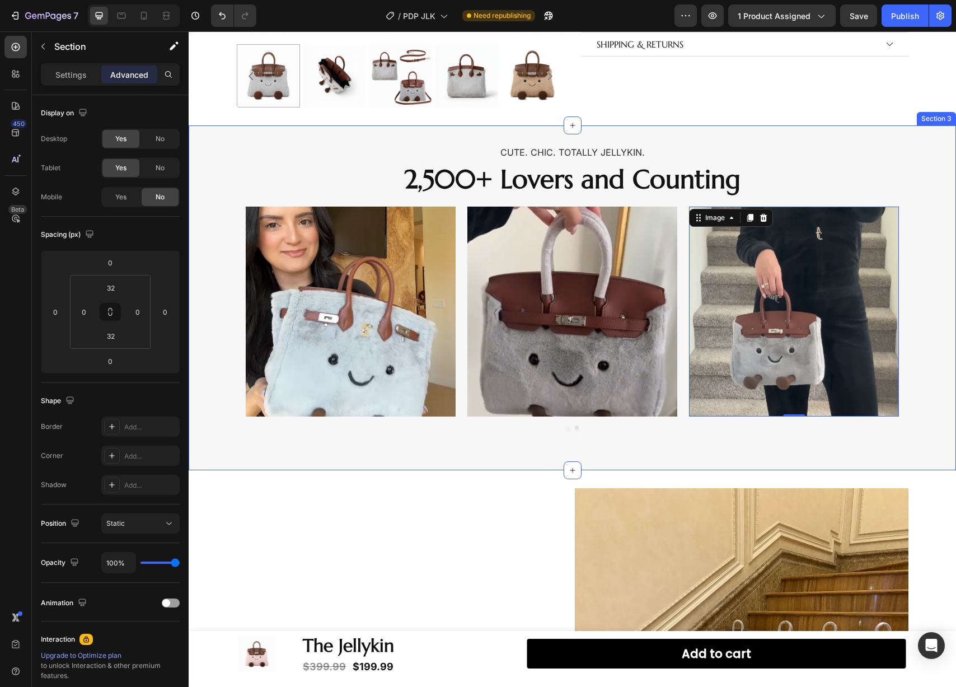
click at [328, 137] on div "Cute. Chic. Totally Jellykin. Text Block 2,500+ Lovers and Counting Heading Ima…" at bounding box center [573, 297] width 768 height 345
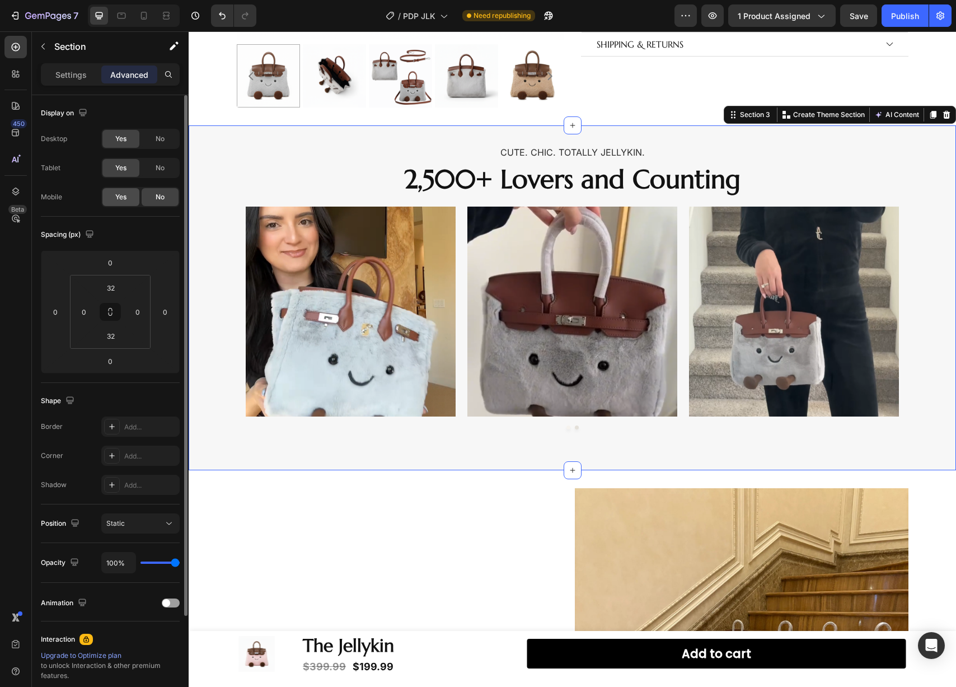
click at [127, 193] on span "Yes" at bounding box center [120, 197] width 11 height 10
click at [147, 21] on icon at bounding box center [143, 15] width 11 height 11
type input "24"
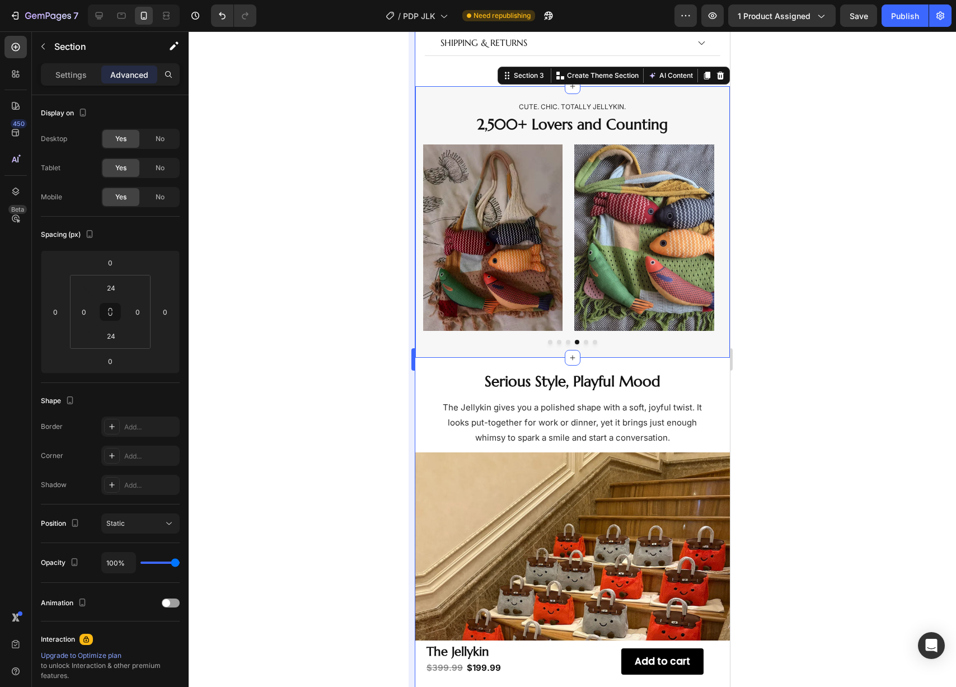
scroll to position [728, 0]
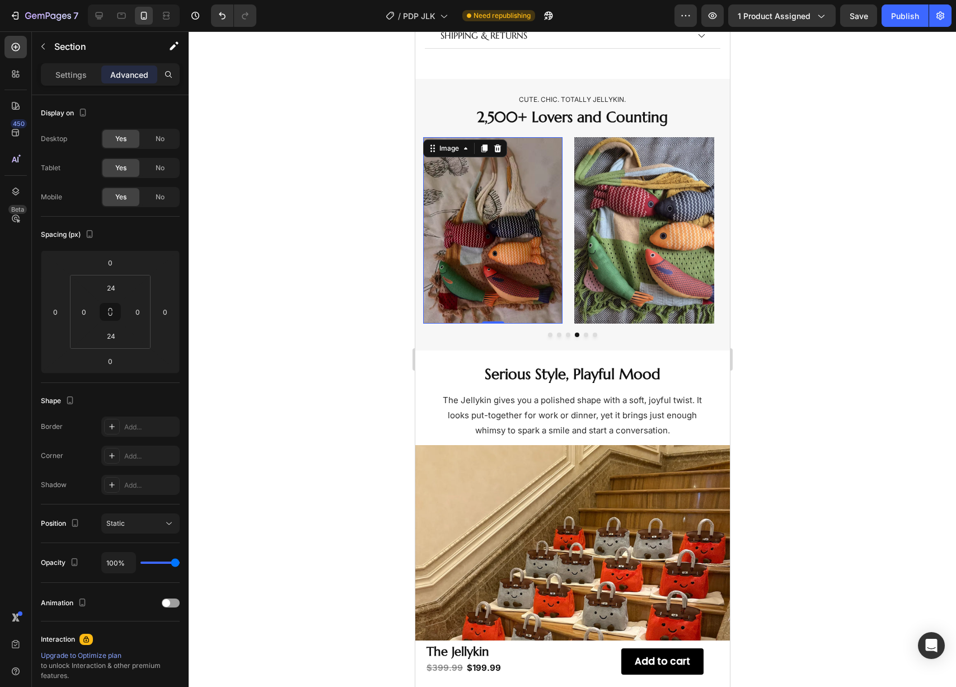
click at [520, 218] on img at bounding box center [492, 230] width 139 height 186
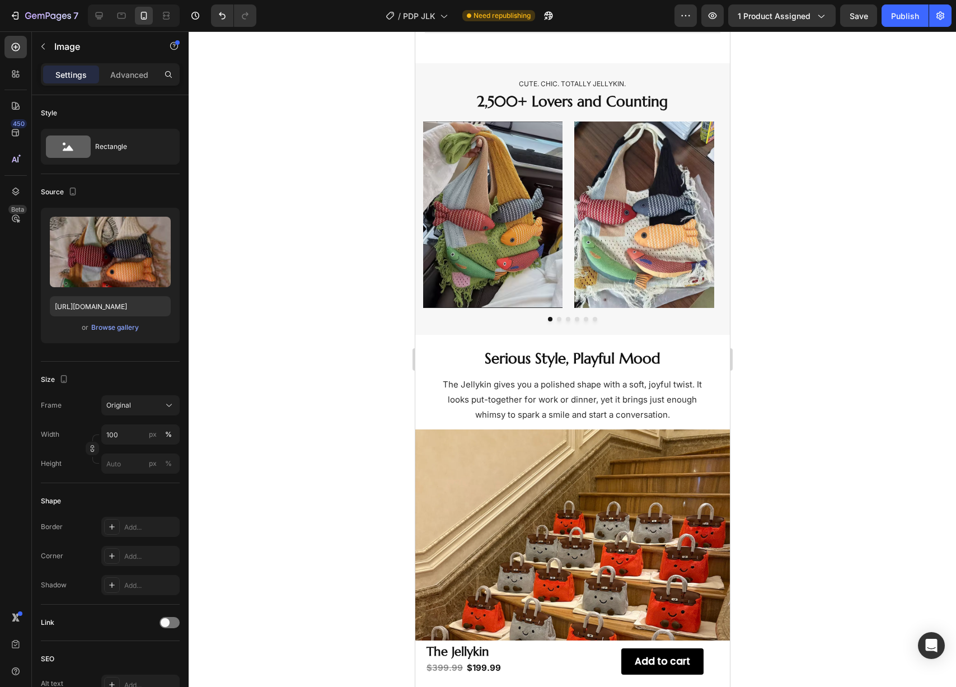
scroll to position [744, 0]
click at [102, 20] on icon at bounding box center [99, 15] width 11 height 11
type input "https://cdn.shopify.com/s/files/1/0702/7471/1715/files/22_0cc64711-7ce8-44bf-a3…"
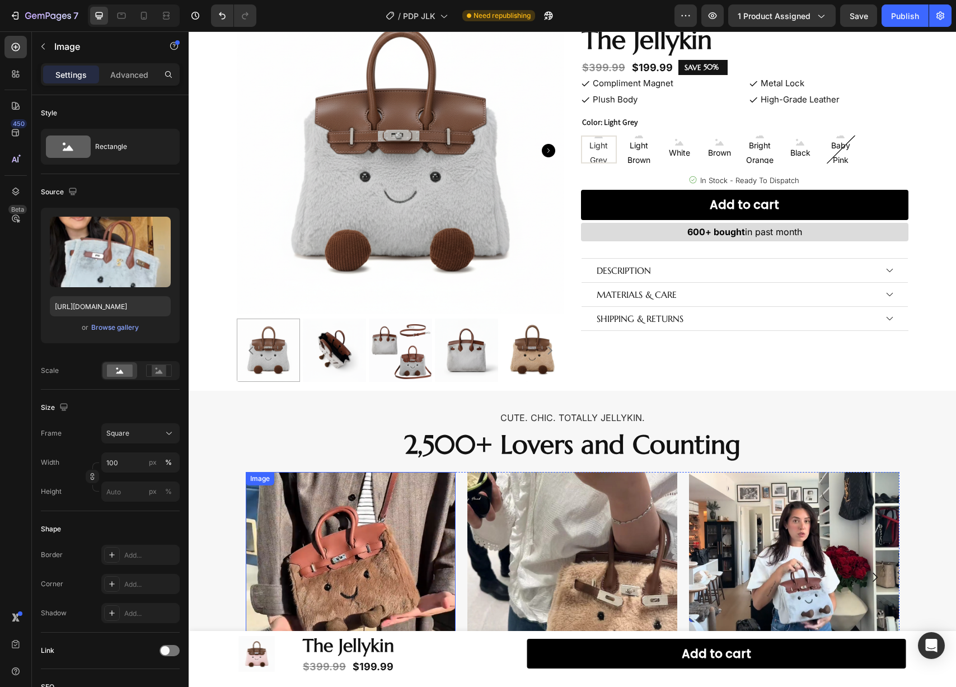
scroll to position [222, 0]
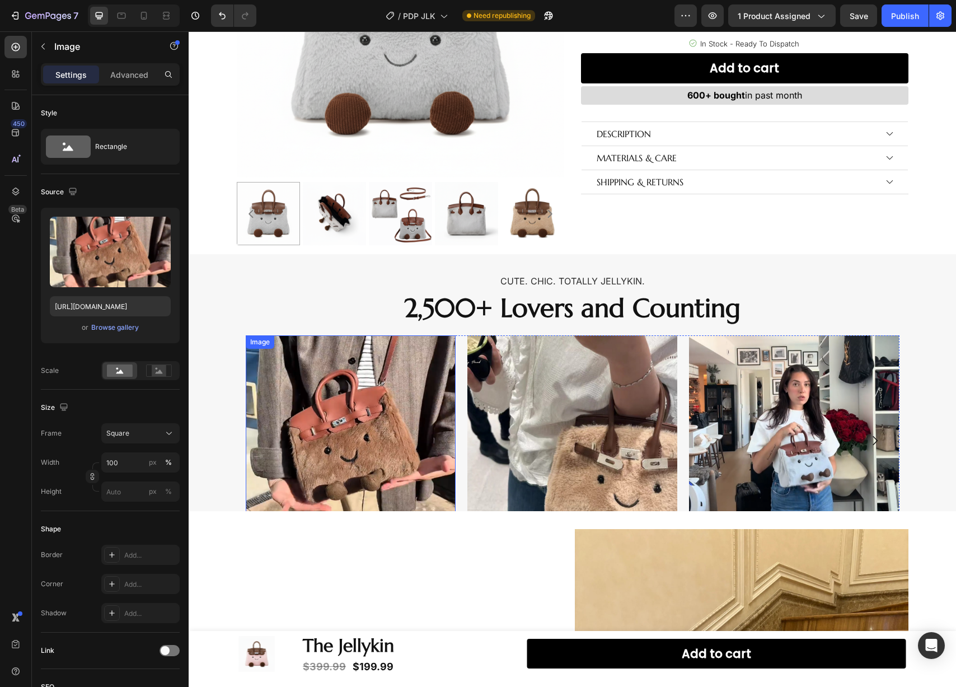
click at [361, 443] on img at bounding box center [351, 440] width 210 height 210
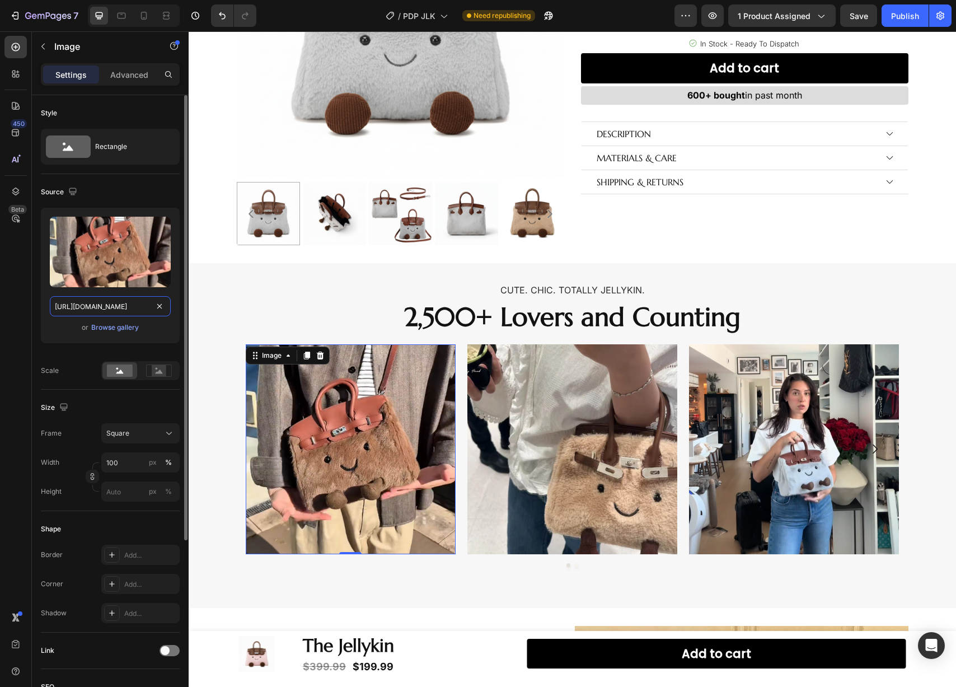
click at [98, 302] on input "https://cdn.shopify.com/s/files/1/0702/7471/1715/files/28.png?v=1758863607" at bounding box center [110, 306] width 121 height 20
click at [137, 16] on div at bounding box center [144, 16] width 18 height 18
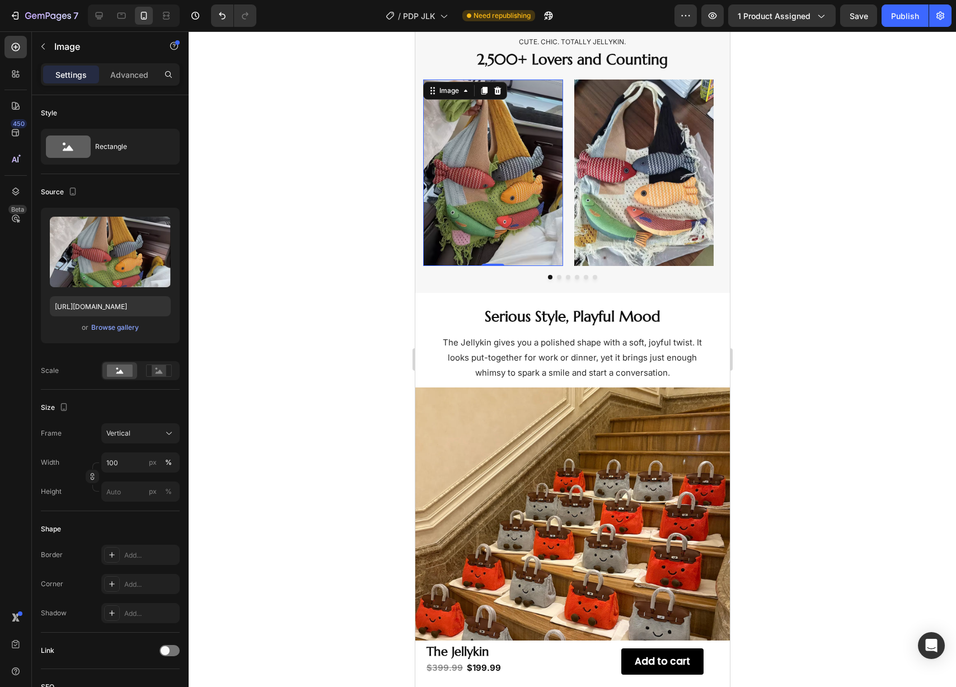
scroll to position [787, 0]
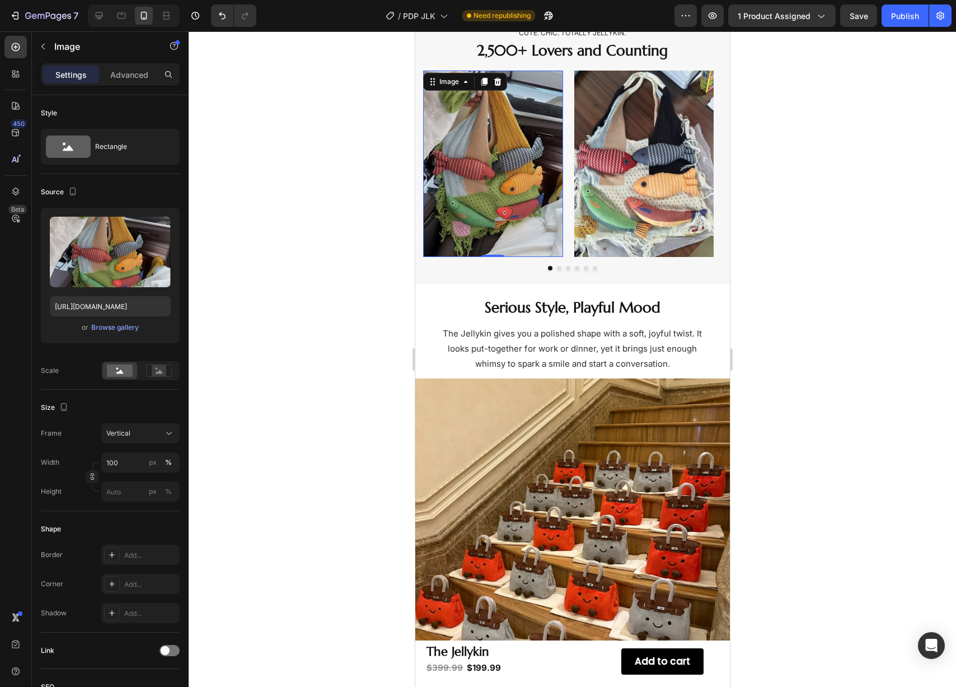
click at [507, 155] on img at bounding box center [492, 164] width 139 height 186
click at [128, 305] on input "https://cdn.shopify.com/s/files/1/0702/7471/1715/files/gempages_564388972516606…" at bounding box center [110, 306] width 121 height 20
paste input "28.png?v=1758863607"
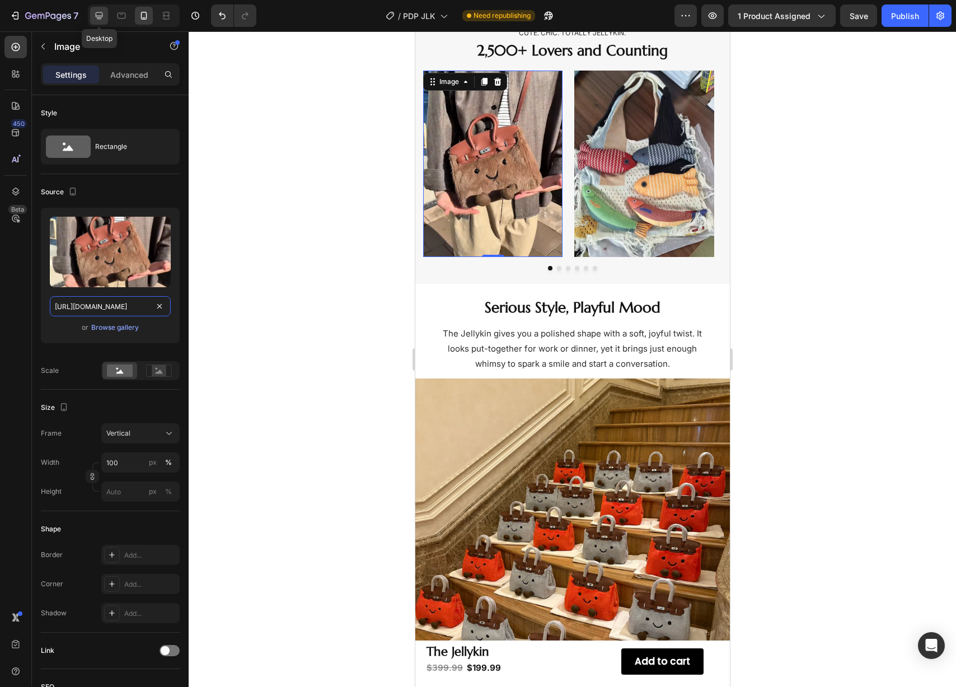
type input "https://cdn.shopify.com/s/files/1/0702/7471/1715/files/28.png?v=1758863607"
click at [104, 15] on icon at bounding box center [99, 15] width 11 height 11
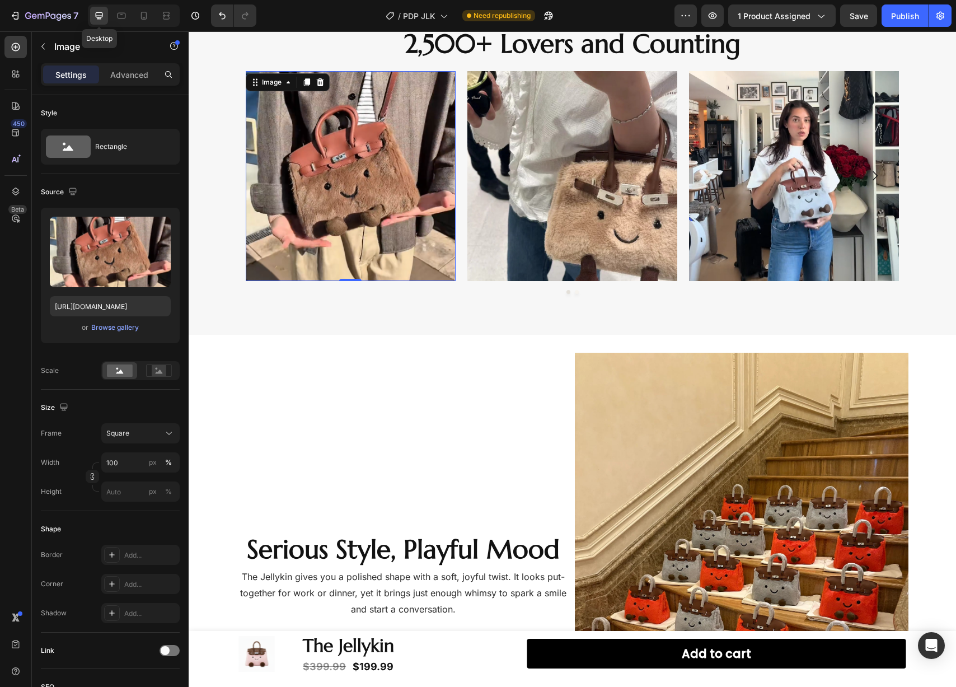
scroll to position [810, 0]
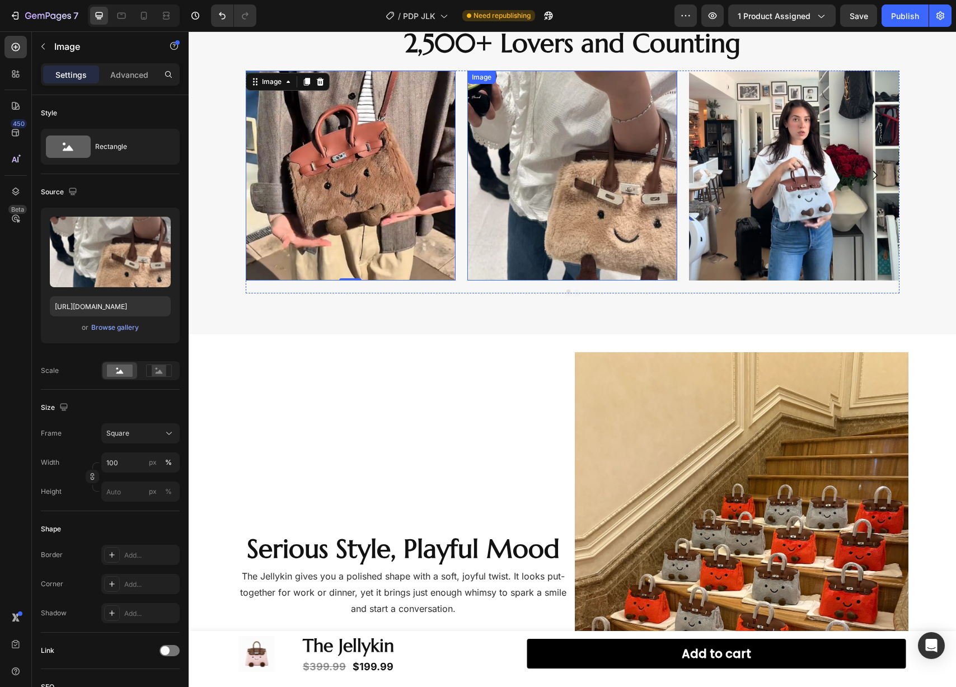
click at [509, 211] on img at bounding box center [573, 176] width 210 height 210
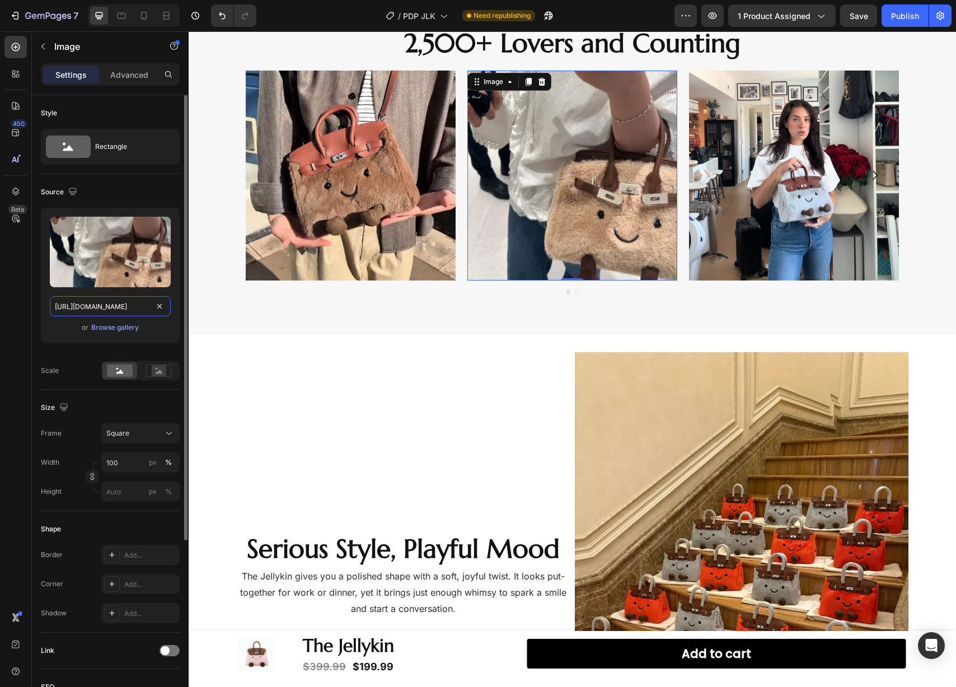
click at [114, 306] on input "https://cdn.shopify.com/s/files/1/0702/7471/1715/files/24_83cf8ed1-6a8c-46a6-9a…" at bounding box center [110, 306] width 121 height 20
click at [141, 16] on icon at bounding box center [144, 16] width 6 height 8
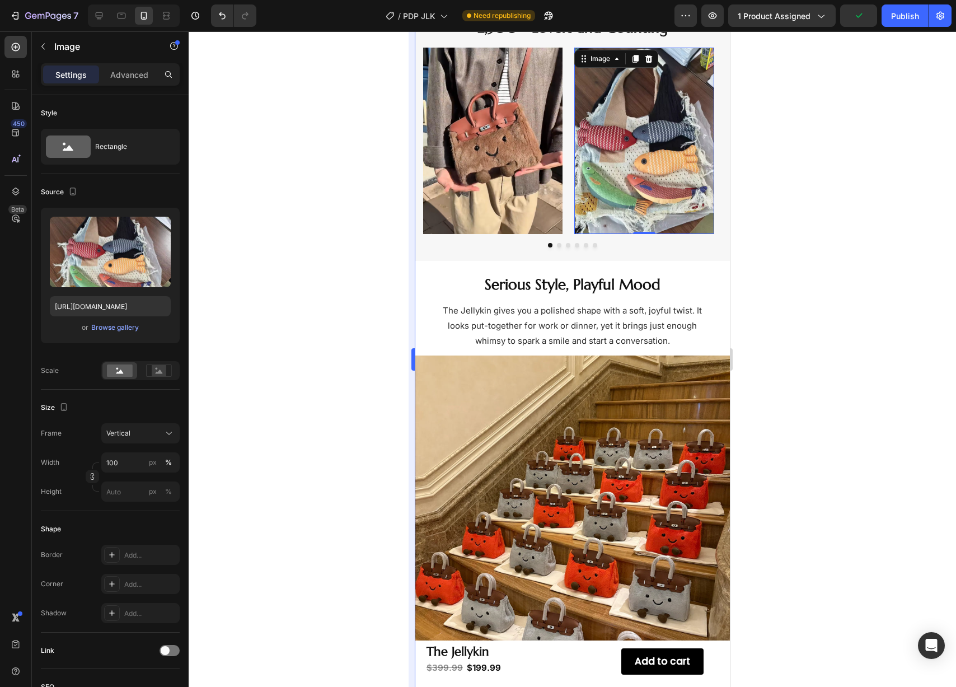
scroll to position [787, 0]
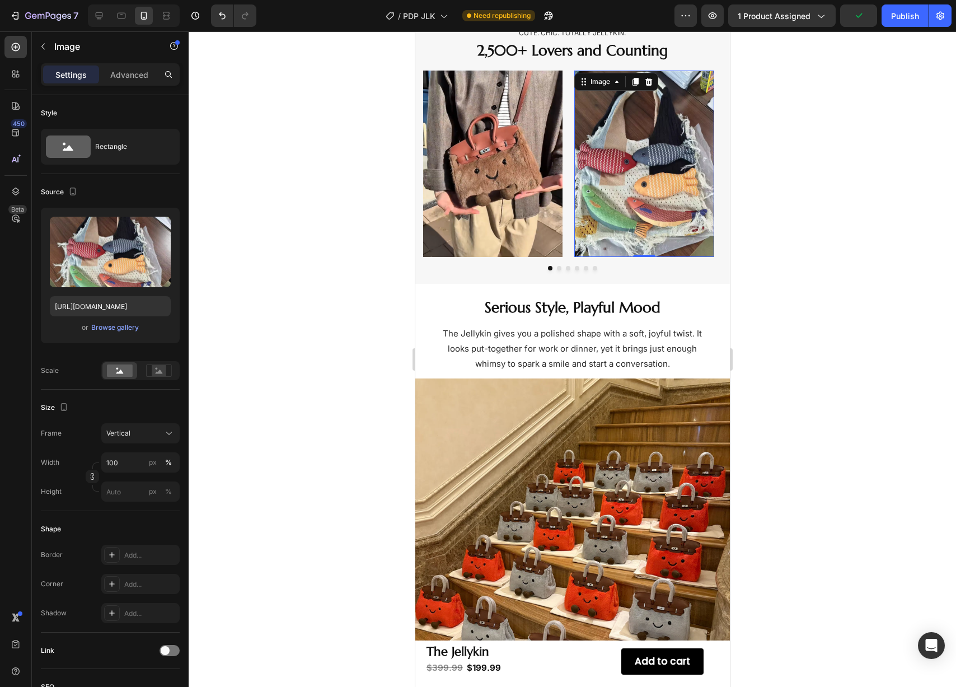
click at [663, 184] on img at bounding box center [643, 164] width 139 height 186
click at [118, 314] on input "https://cdn.shopify.com/s/files/1/0702/7471/1715/files/A43594eb7732f4830bdb9e9b…" at bounding box center [110, 306] width 121 height 20
paste input "24_83cf8ed1-6a8c-46a6-9ab0-ea921b78fd9b.png?v=175886360"
type input "https://cdn.shopify.com/s/files/1/0702/7471/1715/files/24_83cf8ed1-6a8c-46a6-9a…"
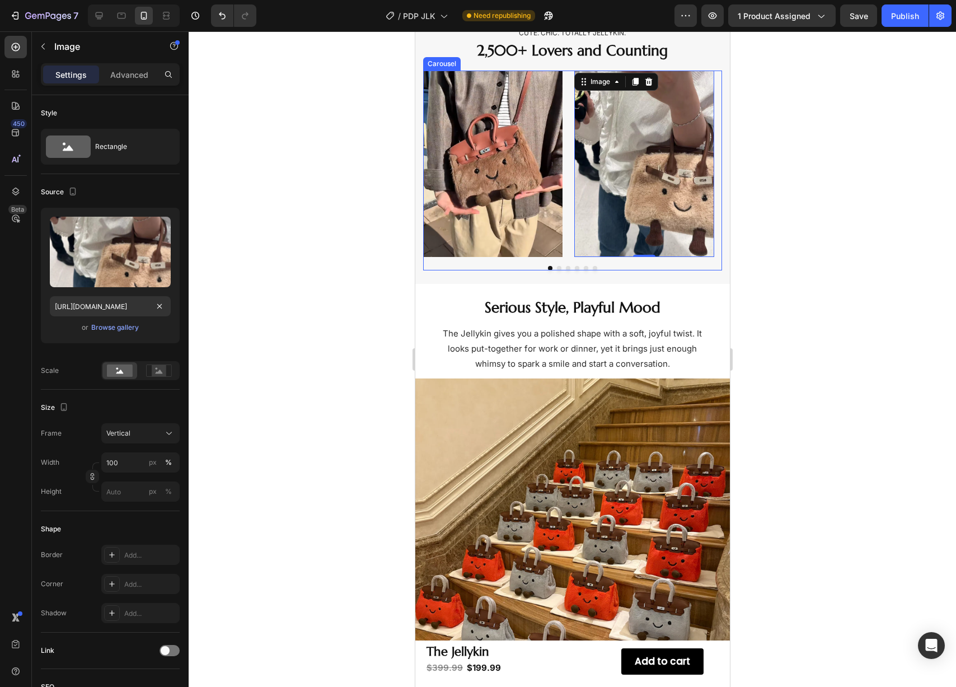
click at [557, 268] on button "Dot" at bounding box center [559, 268] width 4 height 4
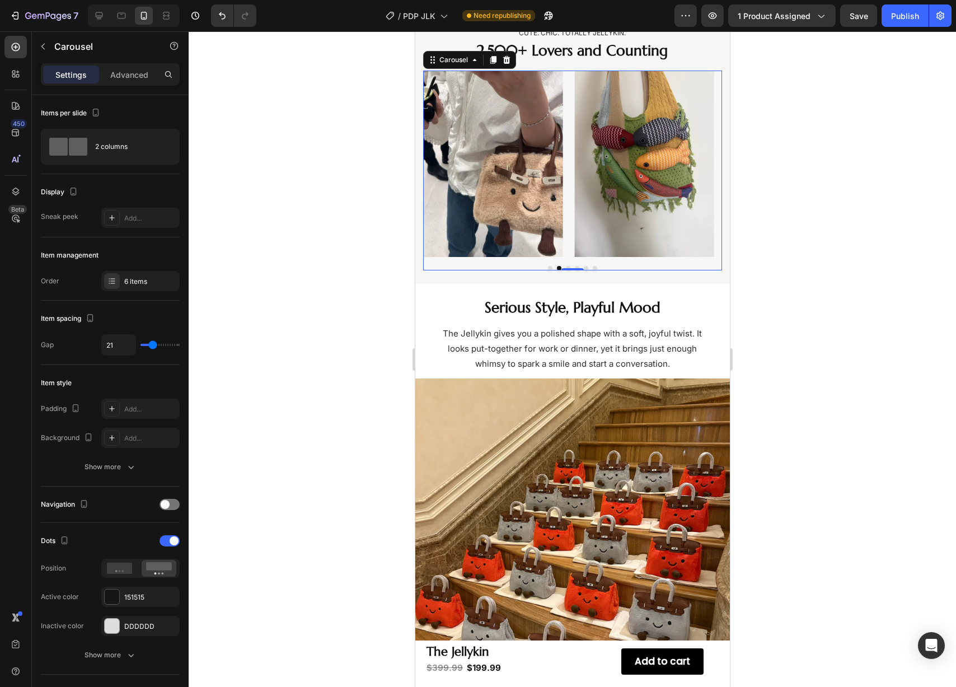
click at [566, 267] on button "Dot" at bounding box center [568, 268] width 4 height 4
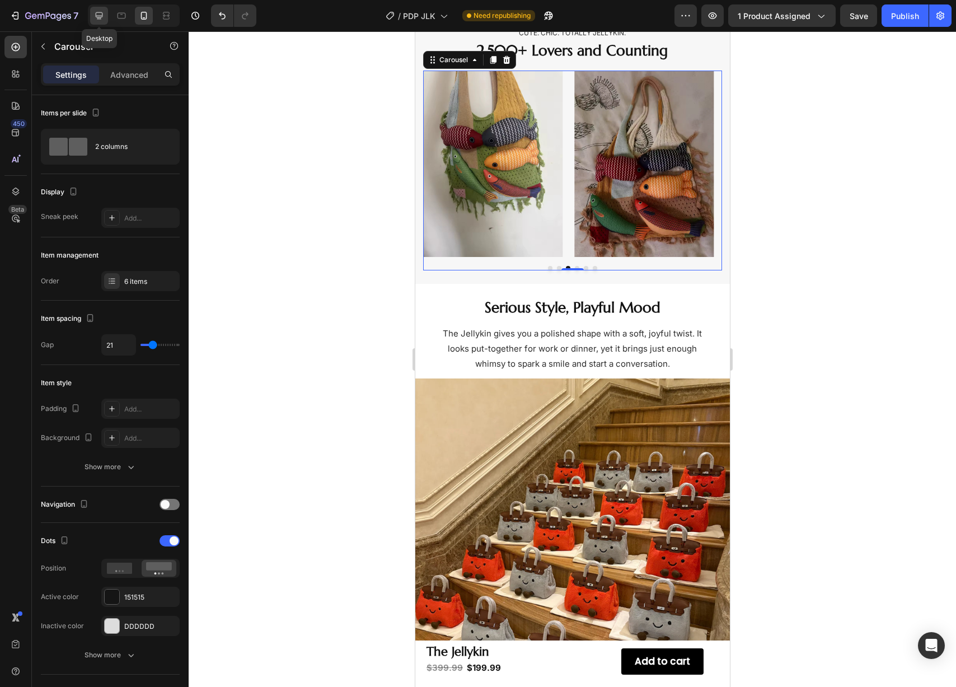
click at [103, 13] on icon at bounding box center [99, 15] width 11 height 11
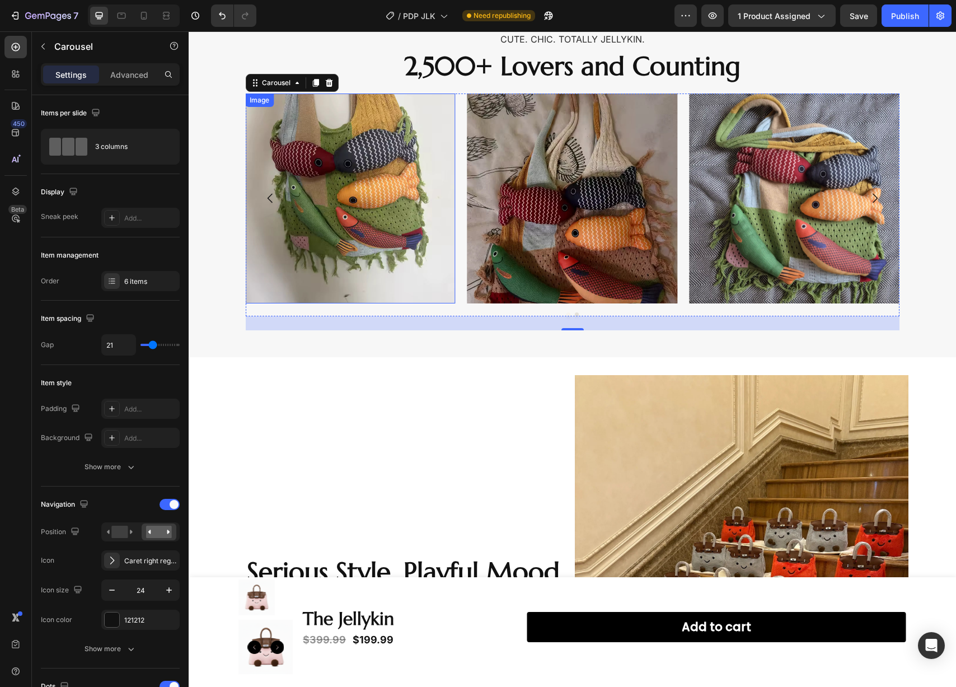
scroll to position [810, 0]
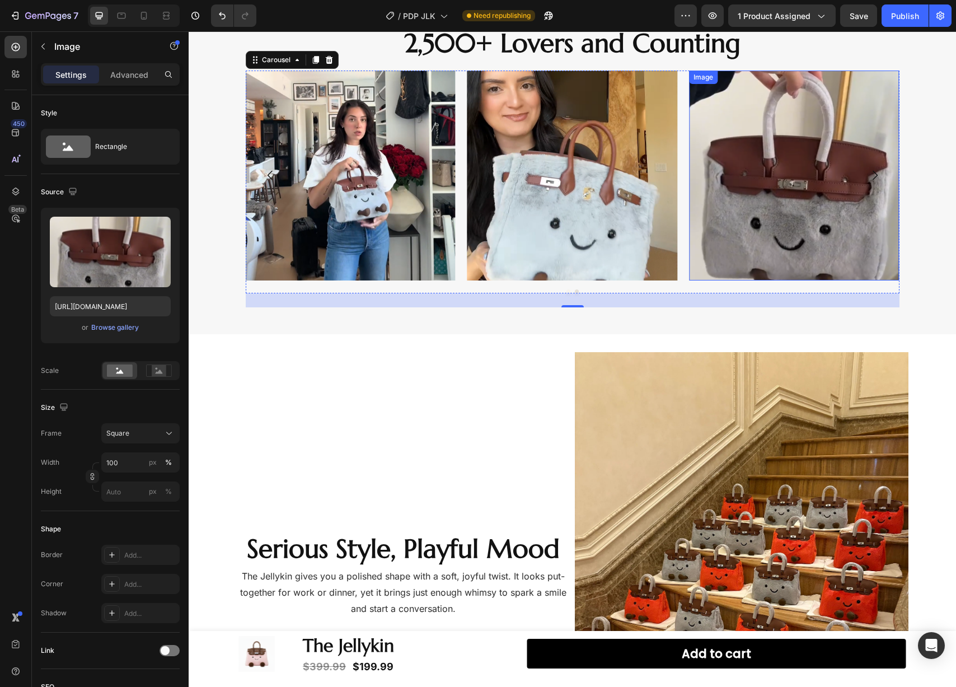
click at [759, 233] on img at bounding box center [794, 176] width 210 height 210
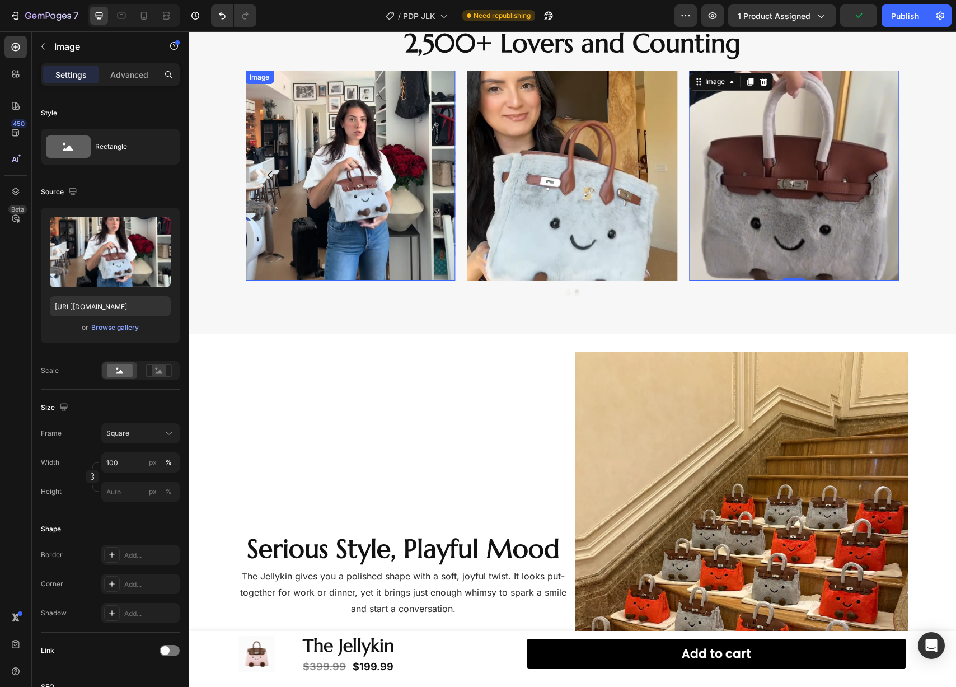
click at [390, 202] on img at bounding box center [350, 176] width 210 height 210
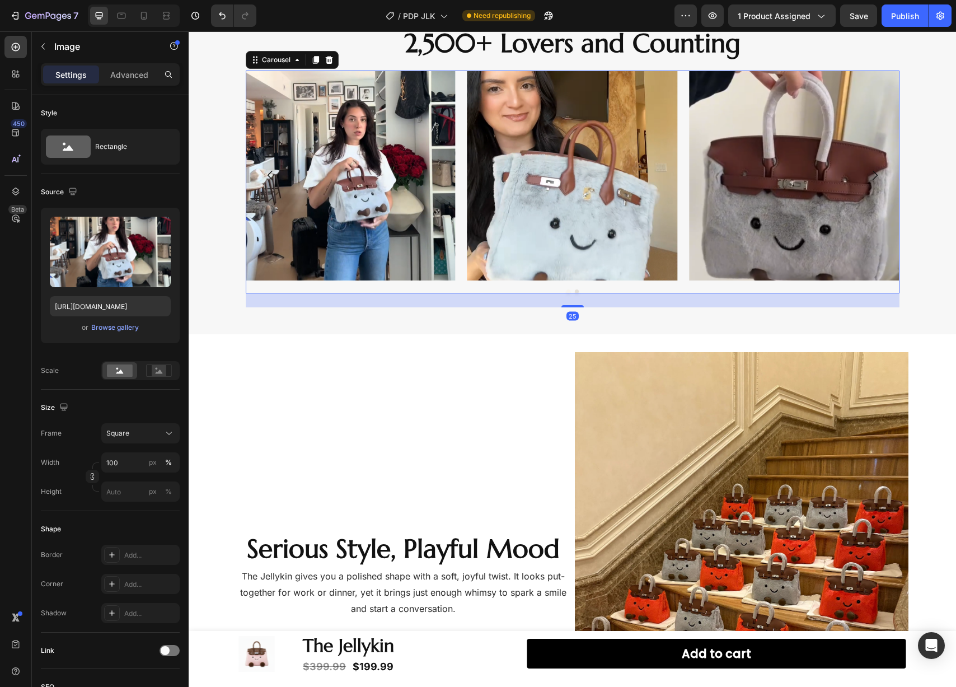
click at [567, 291] on button "Dot" at bounding box center [569, 291] width 4 height 4
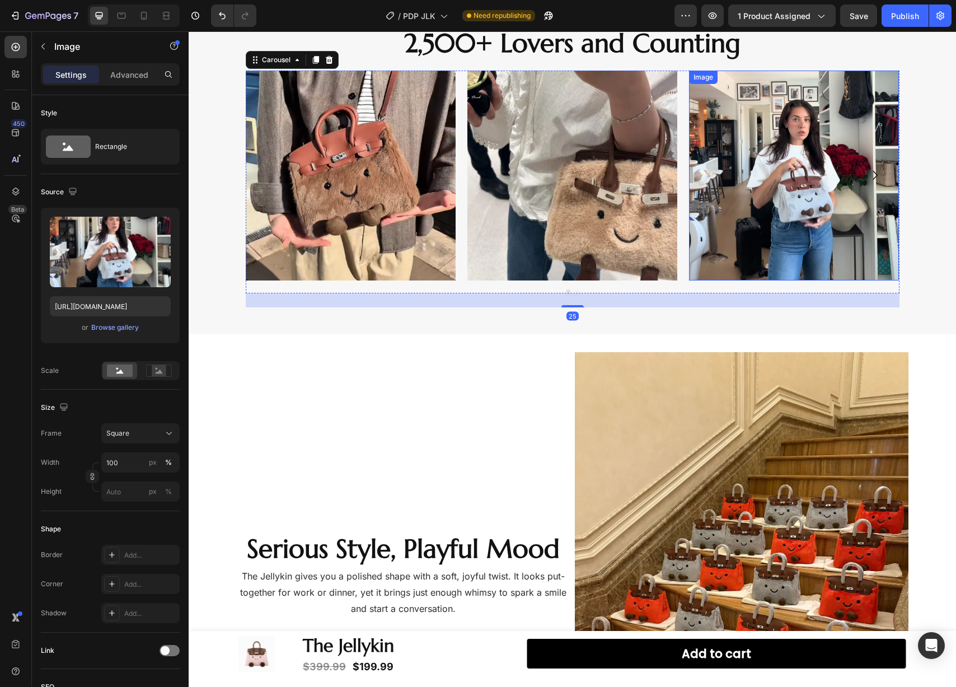
click at [758, 239] on img at bounding box center [794, 176] width 210 height 210
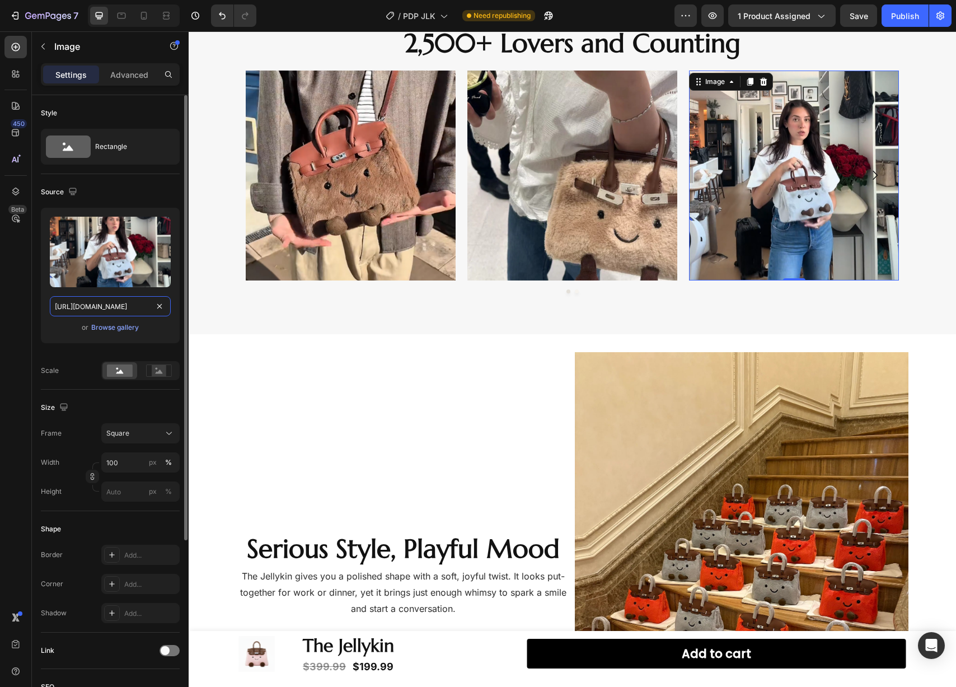
click at [117, 304] on input "https://cdn.shopify.com/s/files/1/0702/7471/1715/files/16_f51976b4-962b-4f90-99…" at bounding box center [110, 306] width 121 height 20
click at [141, 16] on icon at bounding box center [144, 16] width 6 height 8
type input "https://cdn.shopify.com/s/files/1/0702/7471/1715/files/A36cd0d1dfec643709117f99…"
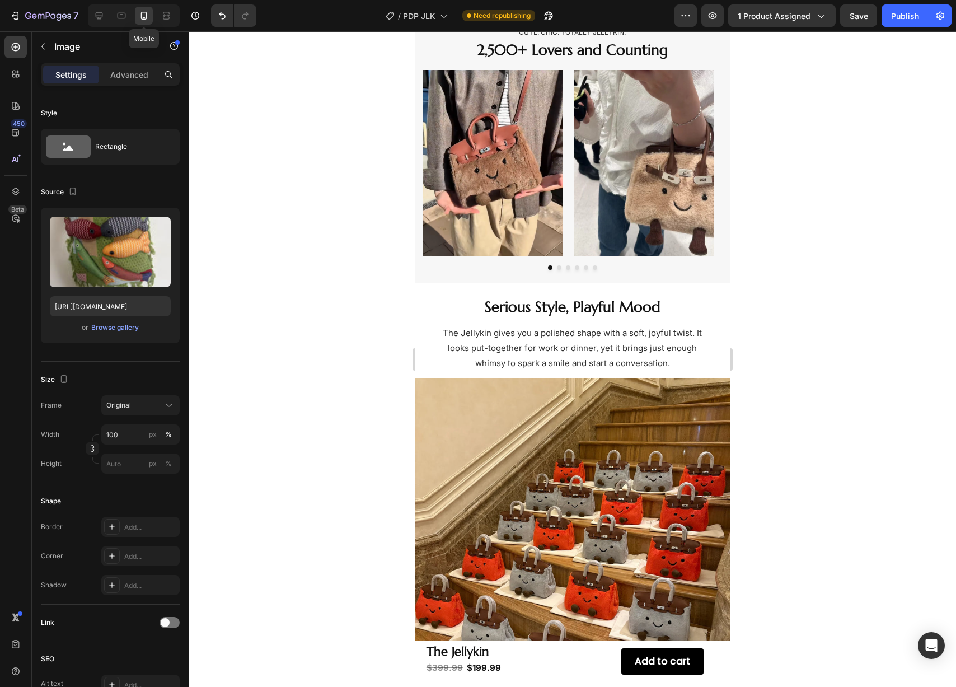
scroll to position [787, 0]
click at [557, 267] on button "Dot" at bounding box center [559, 268] width 4 height 4
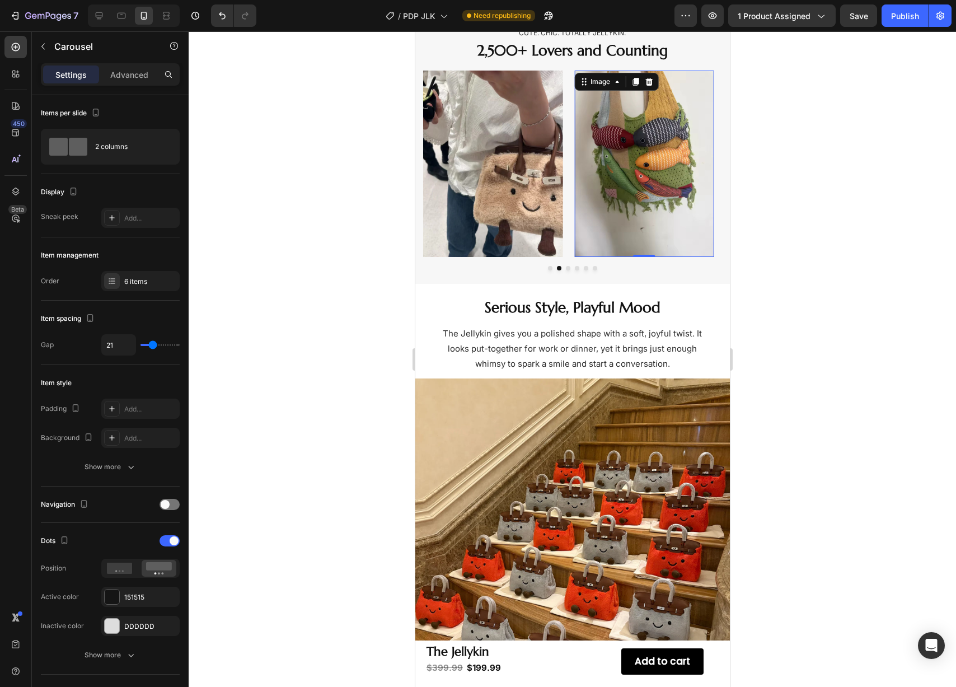
click at [588, 220] on img at bounding box center [643, 164] width 139 height 186
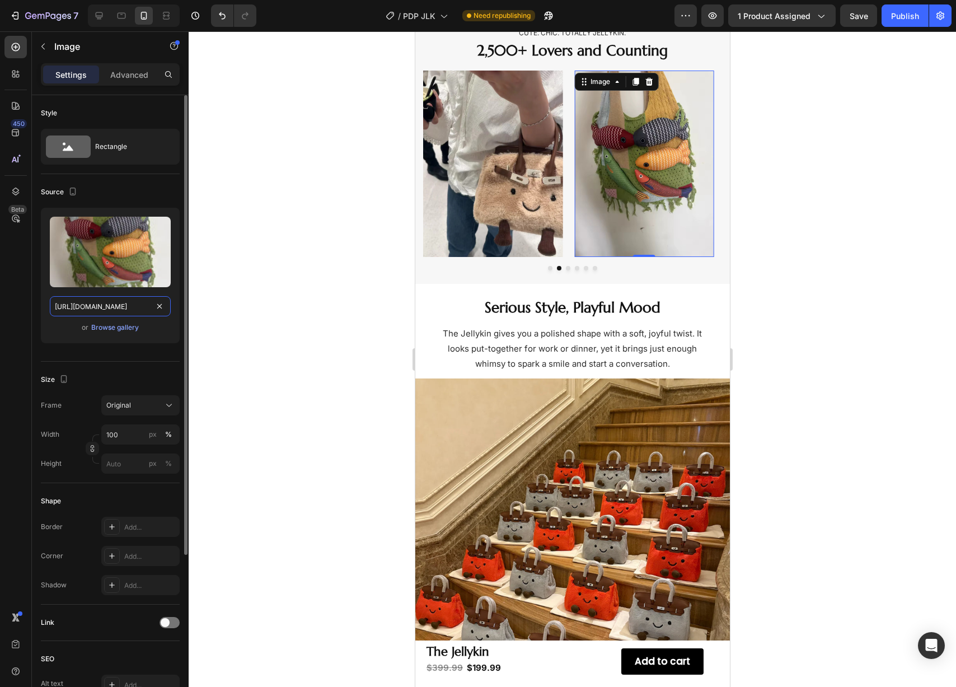
click at [97, 301] on input "https://cdn.shopify.com/s/files/1/0702/7471/1715/files/A36cd0d1dfec643709117f99…" at bounding box center [110, 306] width 121 height 20
paste input "16_f51976b4-962b-4f90-998f-07488a311f38.png?v=1758863604"
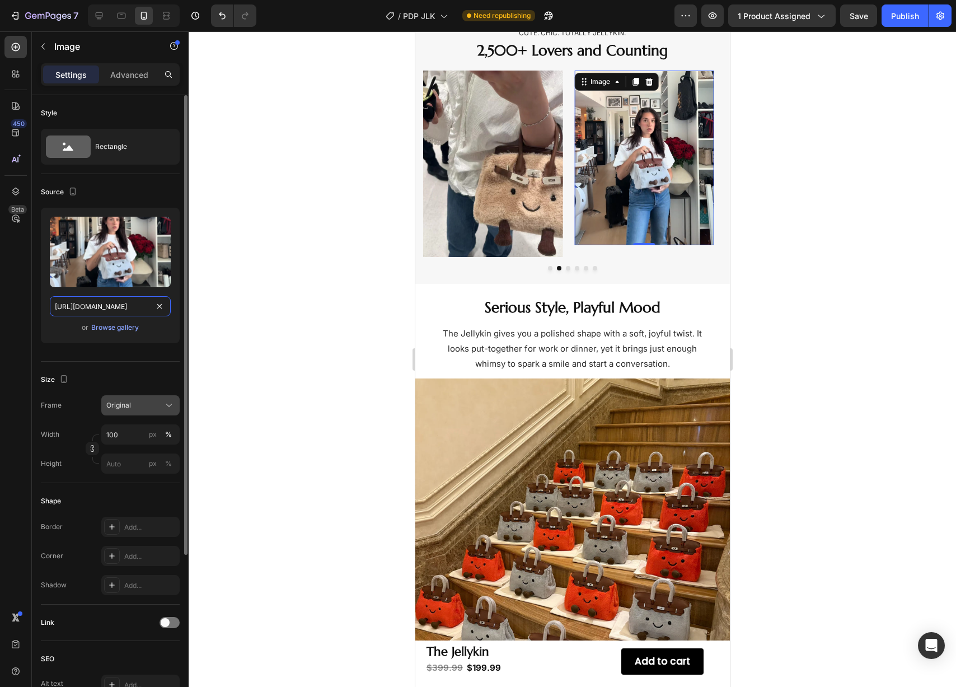
type input "https://cdn.shopify.com/s/files/1/0702/7471/1715/files/16_f51976b4-962b-4f90-99…"
click at [139, 403] on div "Original" at bounding box center [133, 405] width 55 height 10
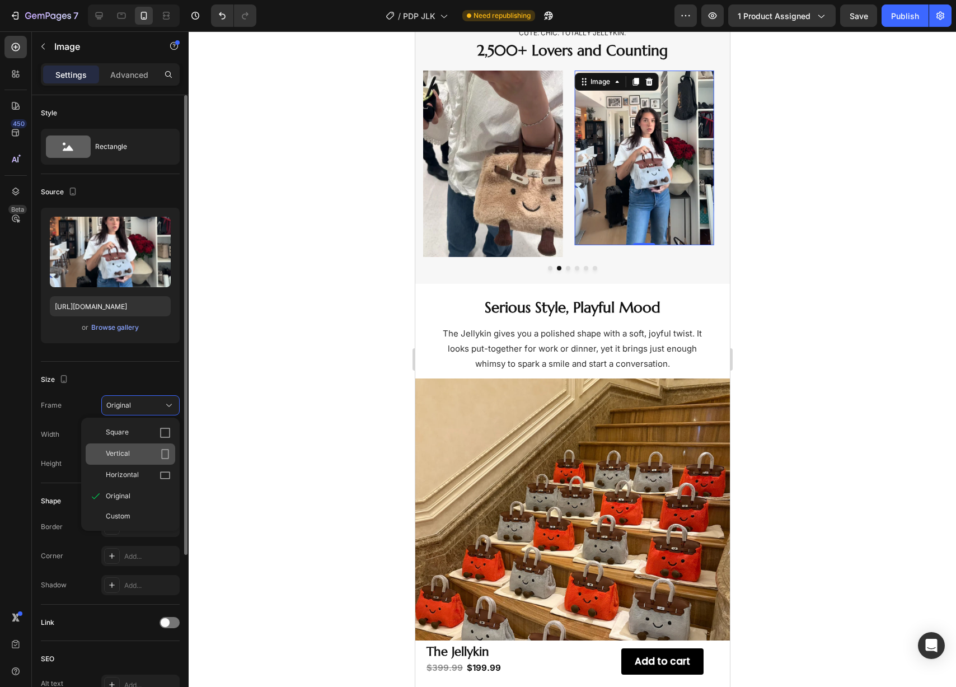
click at [141, 458] on div "Vertical" at bounding box center [138, 454] width 65 height 11
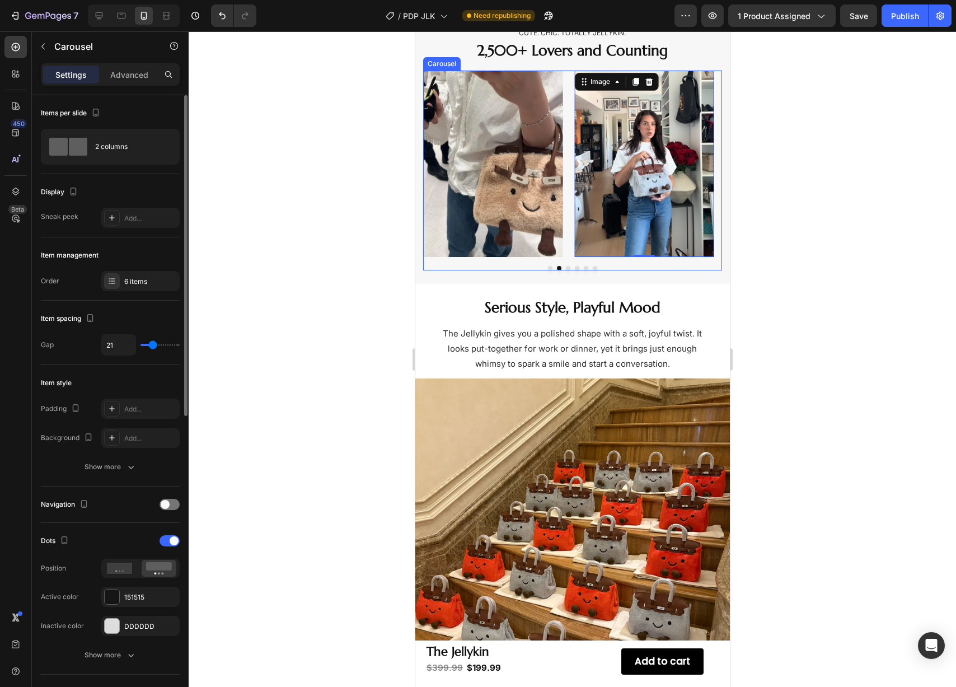
click at [566, 267] on button "Dot" at bounding box center [568, 268] width 4 height 4
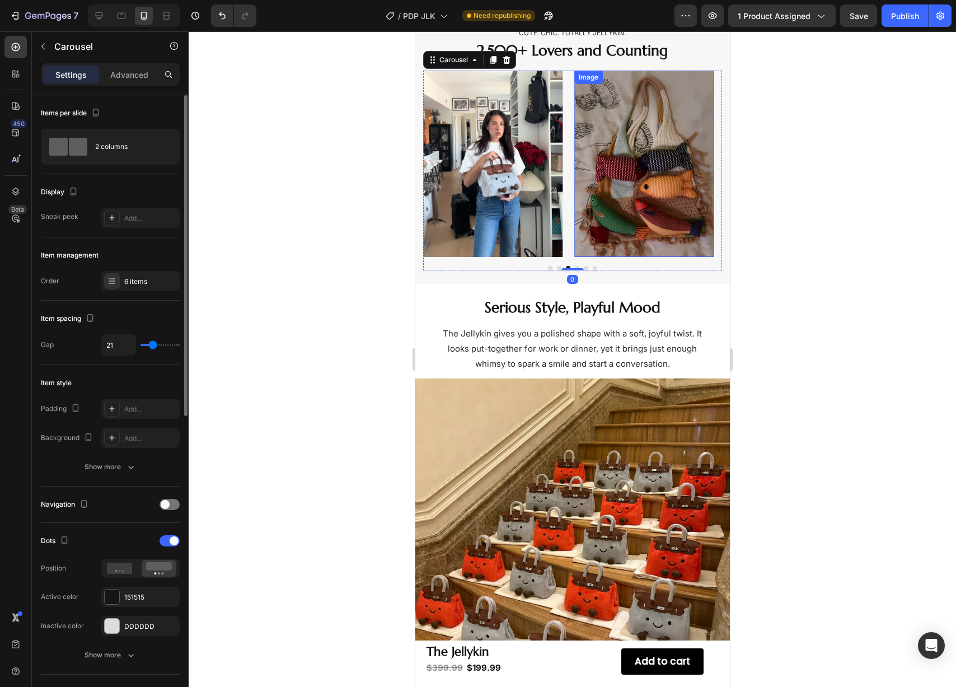
click at [614, 224] on img at bounding box center [643, 164] width 139 height 186
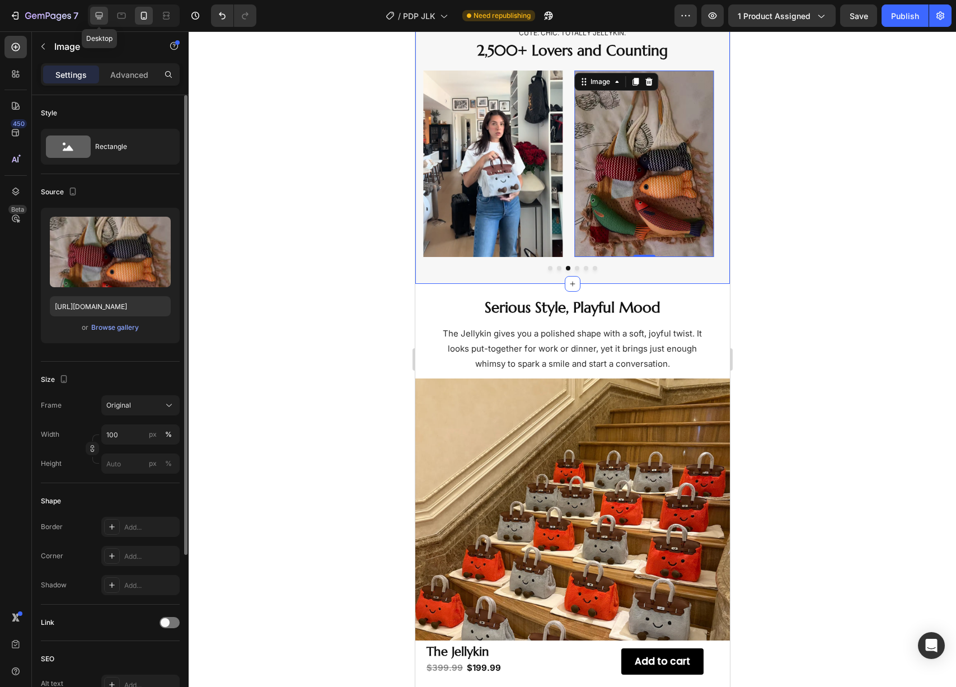
click at [100, 15] on icon at bounding box center [99, 15] width 7 height 7
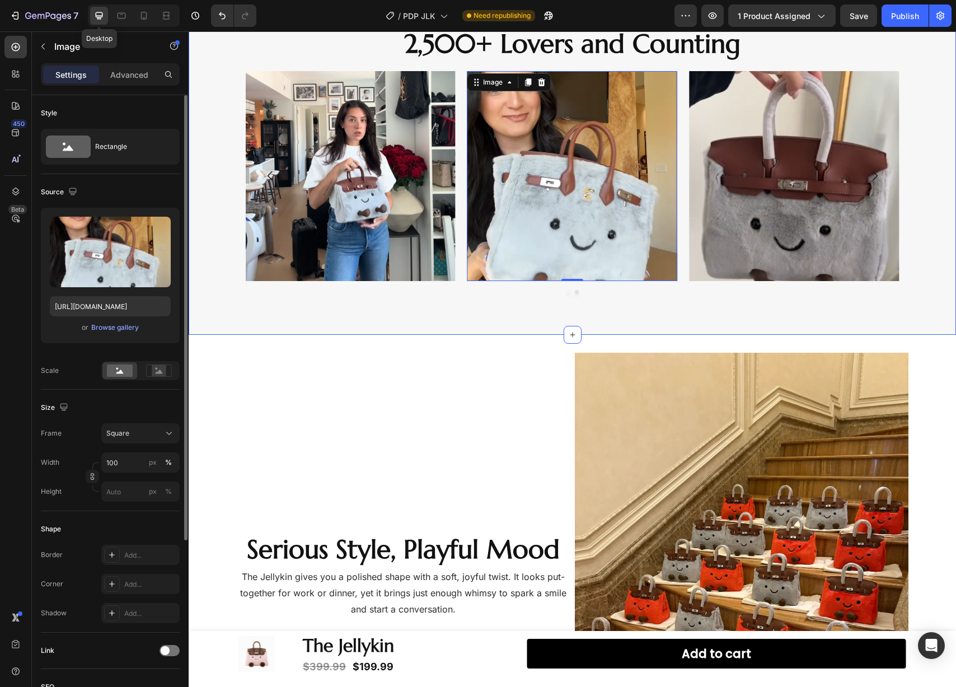
scroll to position [810, 0]
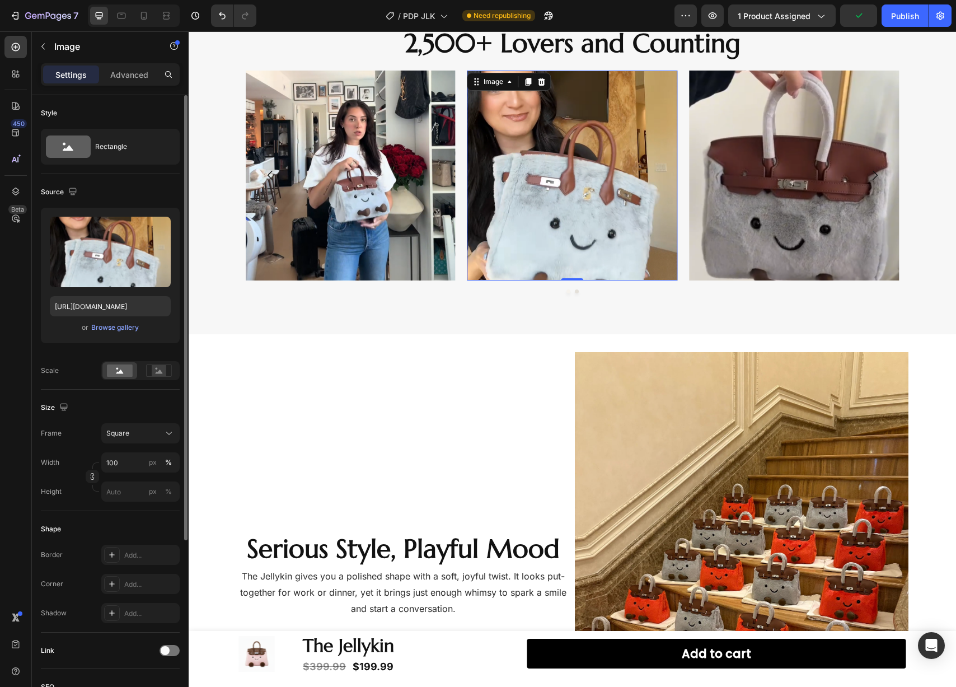
click at [513, 213] on img at bounding box center [573, 176] width 210 height 210
click at [100, 308] on input "https://cdn.shopify.com/s/files/1/0702/7471/1715/files/22_0cc64711-7ce8-44bf-a3…" at bounding box center [110, 306] width 121 height 20
click at [143, 12] on icon at bounding box center [144, 16] width 6 height 8
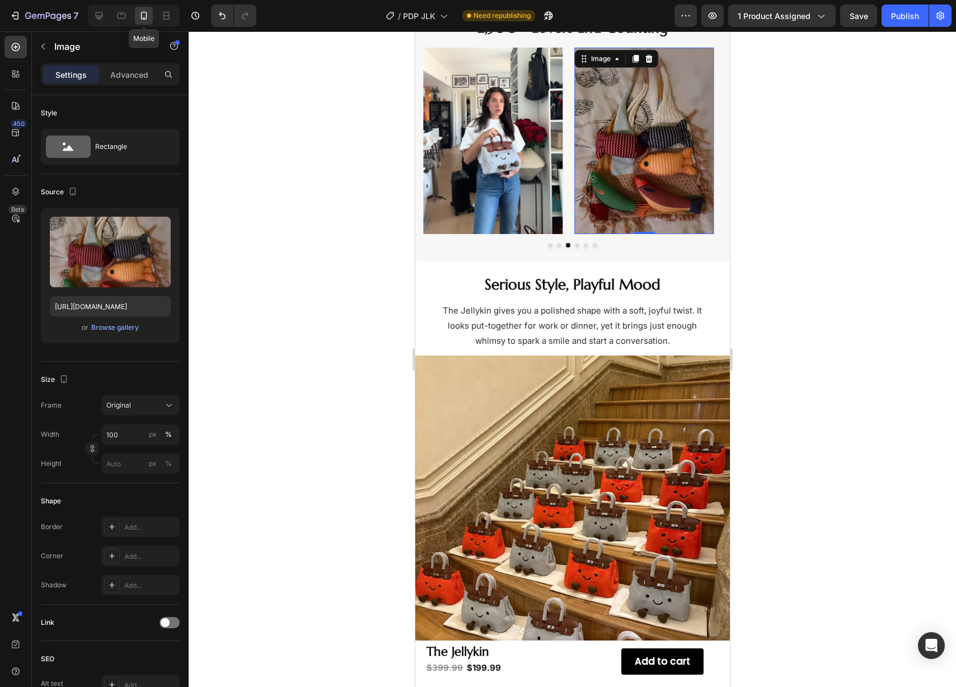
scroll to position [787, 0]
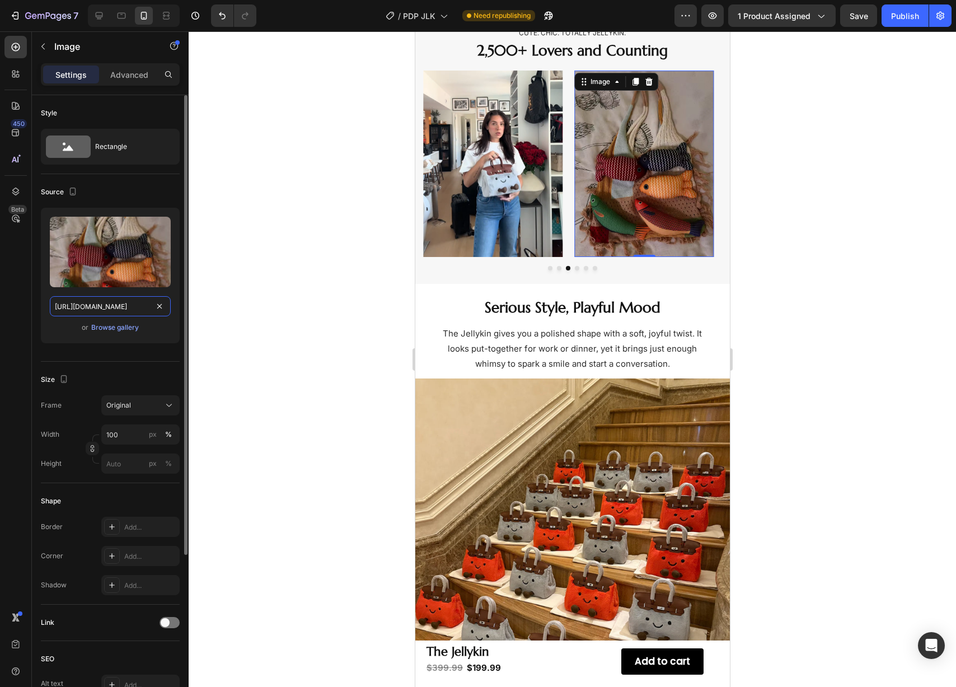
click at [122, 312] on input "https://cdn.shopify.com/s/files/1/0702/7471/1715/files/A9cb688ce77a441779b4d25a…" at bounding box center [110, 306] width 121 height 20
paste input "22_0cc64711-7ce8-44bf-a3c1-489a89821bac.png?v=1758863602"
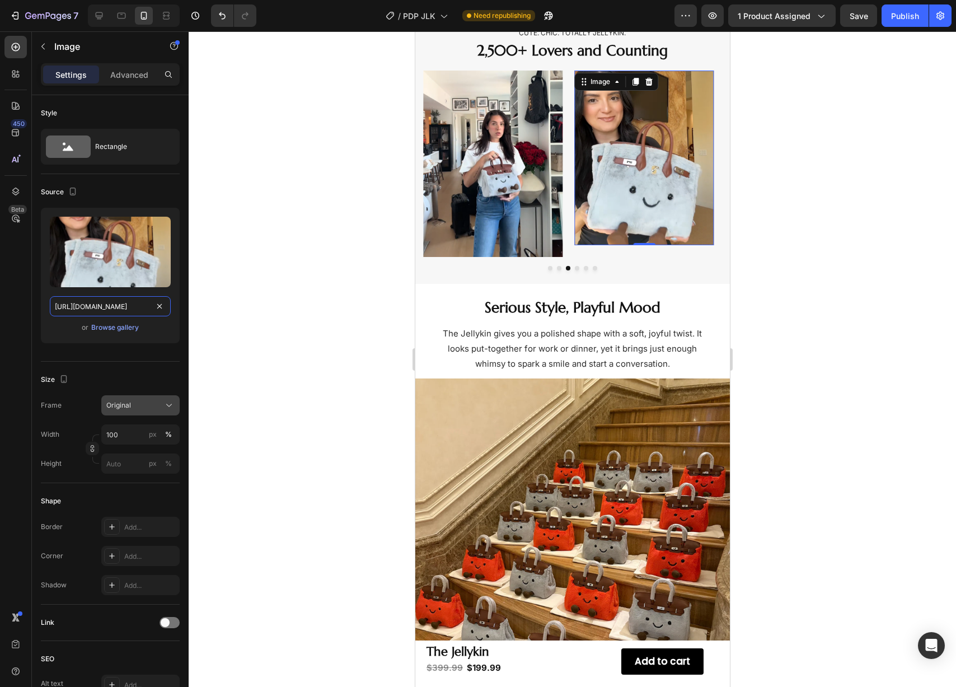
type input "https://cdn.shopify.com/s/files/1/0702/7471/1715/files/22_0cc64711-7ce8-44bf-a3…"
click at [125, 406] on span "Original" at bounding box center [118, 405] width 25 height 10
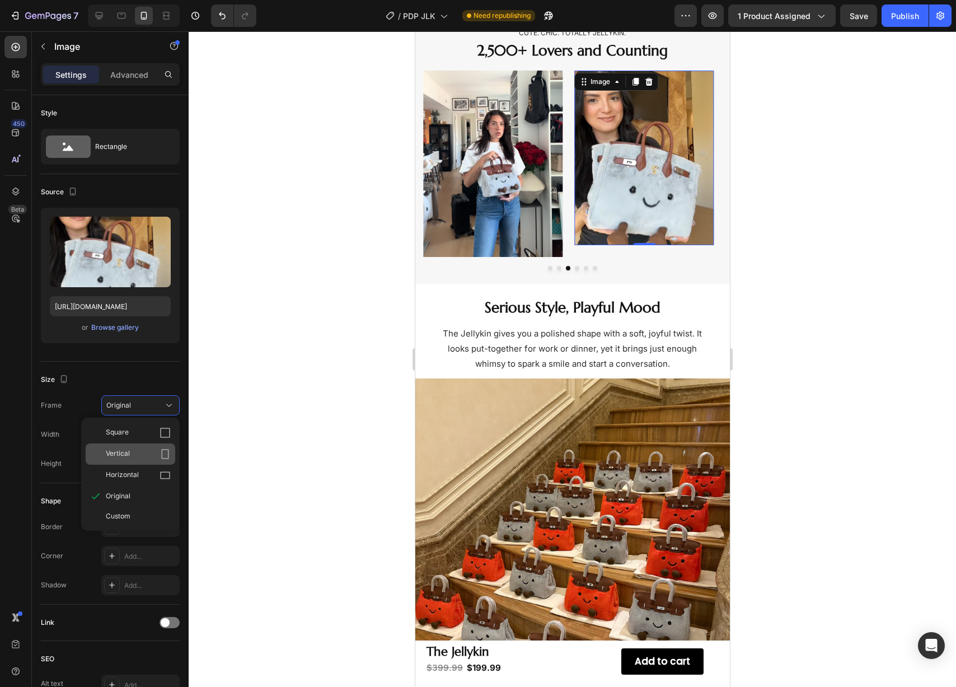
click at [134, 455] on div "Vertical" at bounding box center [138, 454] width 65 height 11
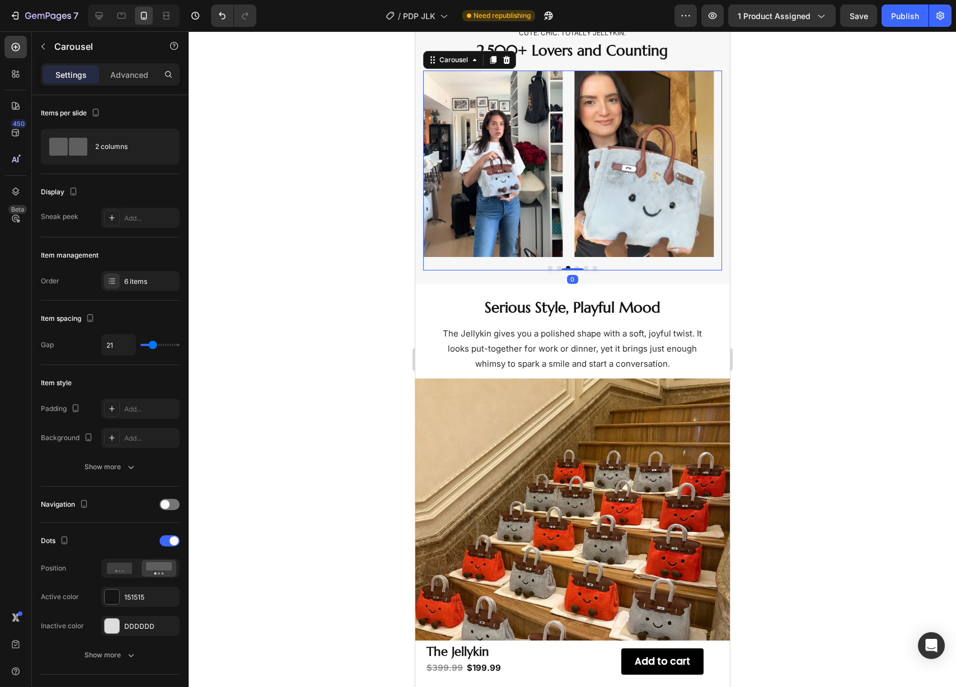
click at [292, 273] on div at bounding box center [573, 359] width 768 height 656
click at [574, 267] on button "Dot" at bounding box center [576, 268] width 4 height 4
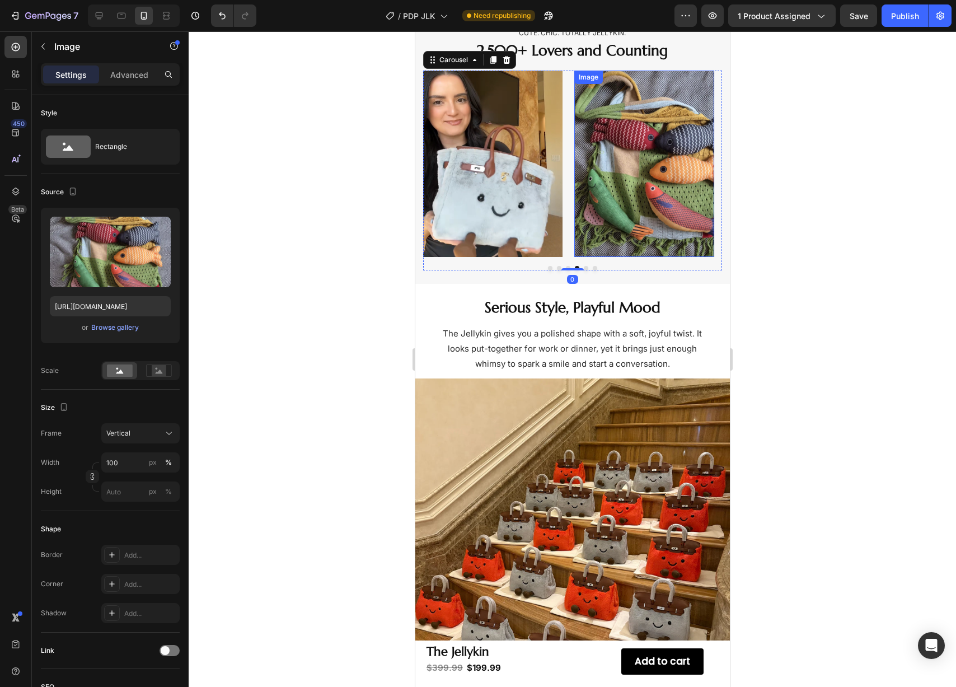
click at [665, 193] on img at bounding box center [643, 164] width 139 height 186
click at [98, 18] on icon at bounding box center [99, 15] width 7 height 7
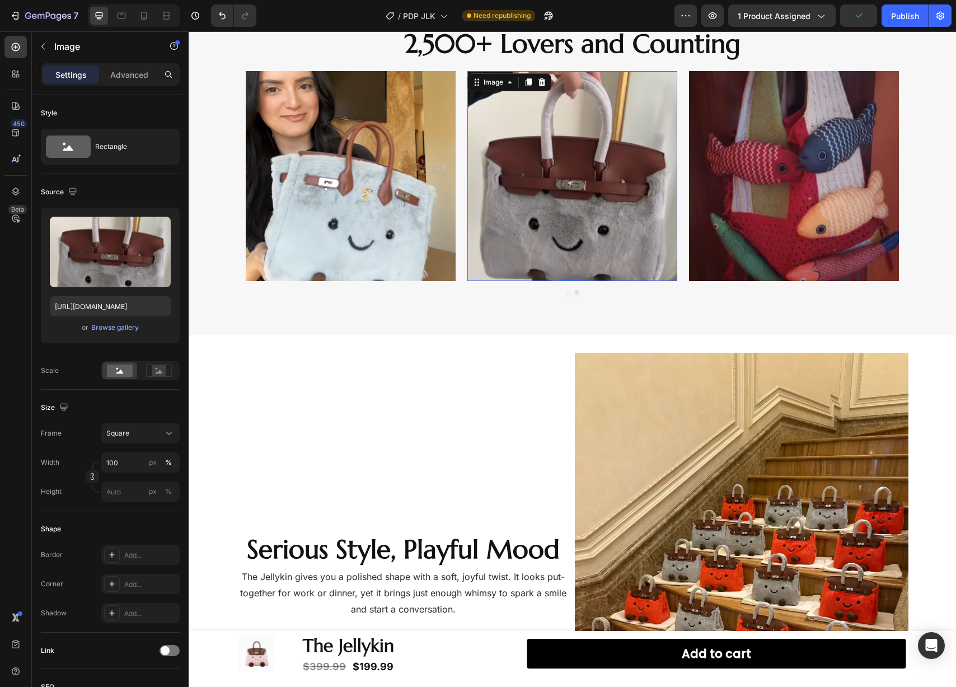
scroll to position [810, 0]
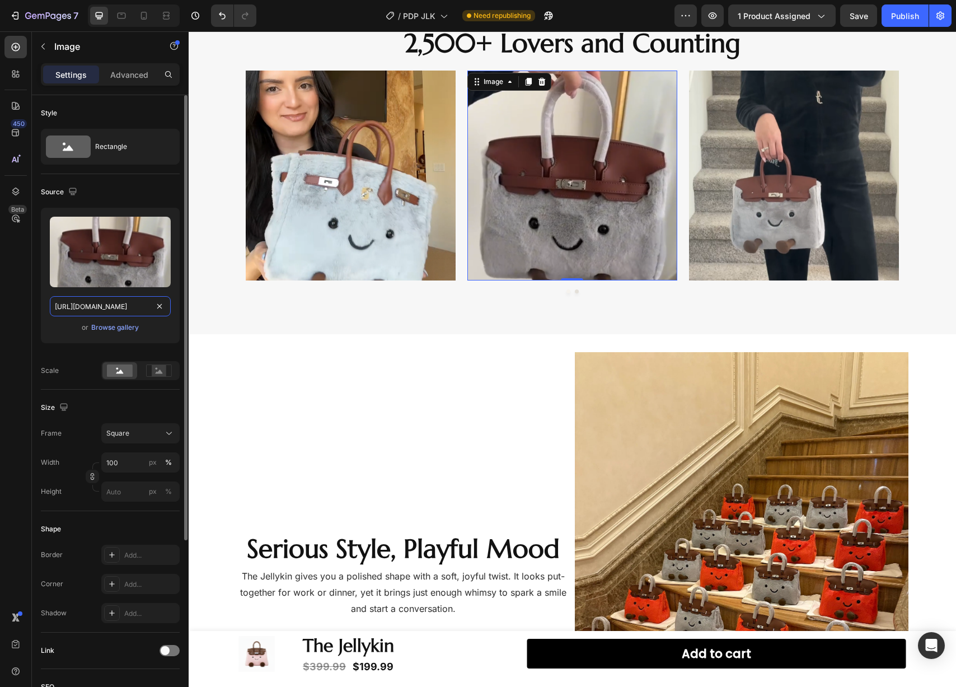
click at [117, 308] on input "https://cdn.shopify.com/s/files/1/0702/7471/1715/files/23_0ffa3d69-f305-4d58-89…" at bounding box center [110, 306] width 121 height 20
click at [147, 20] on icon at bounding box center [143, 15] width 11 height 11
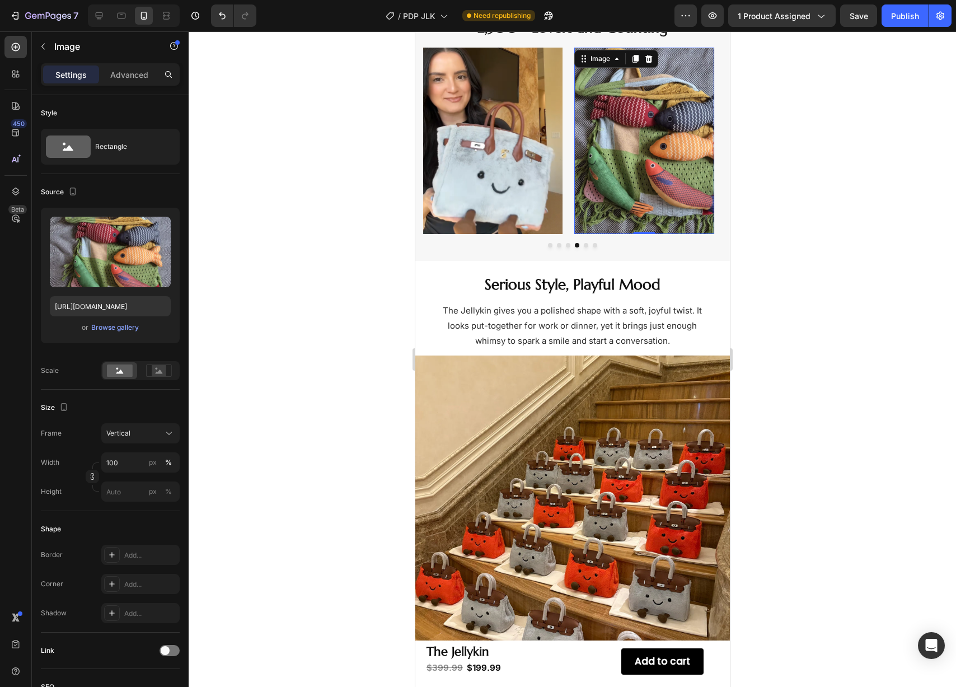
scroll to position [787, 0]
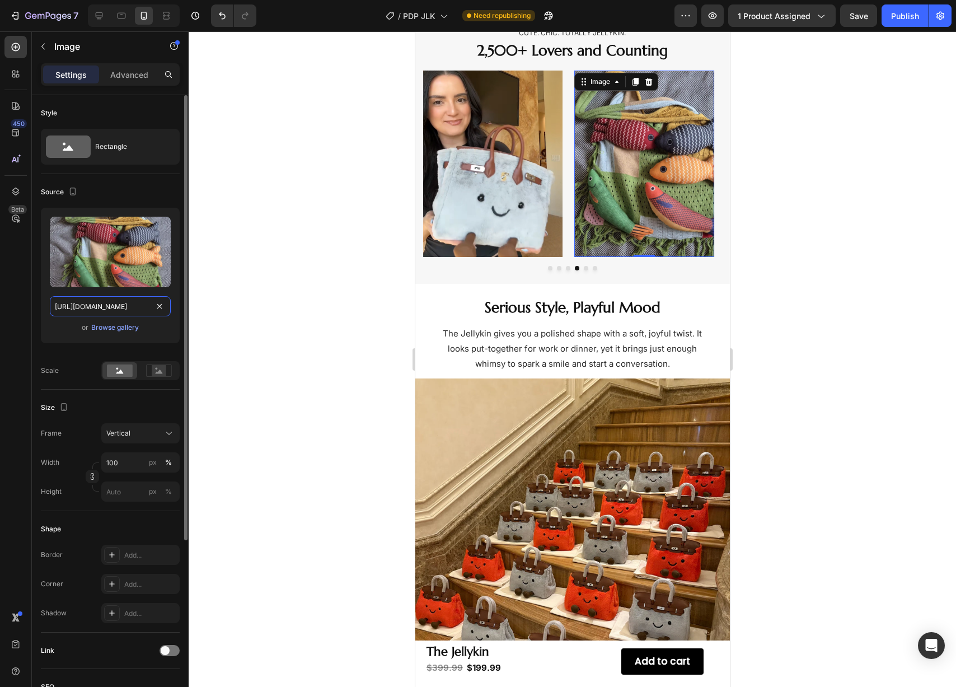
click at [107, 307] on input "https://cdn.shopify.com/s/files/1/0702/7471/1715/files/A0b45e6bda005416fb0f5037…" at bounding box center [110, 306] width 121 height 20
paste input "23_0ffa3d69-f305-4d58-8931-bf0b3caeec1d.png?v=1758863600"
type input "https://cdn.shopify.com/s/files/1/0702/7471/1715/files/23_0ffa3d69-f305-4d58-89…"
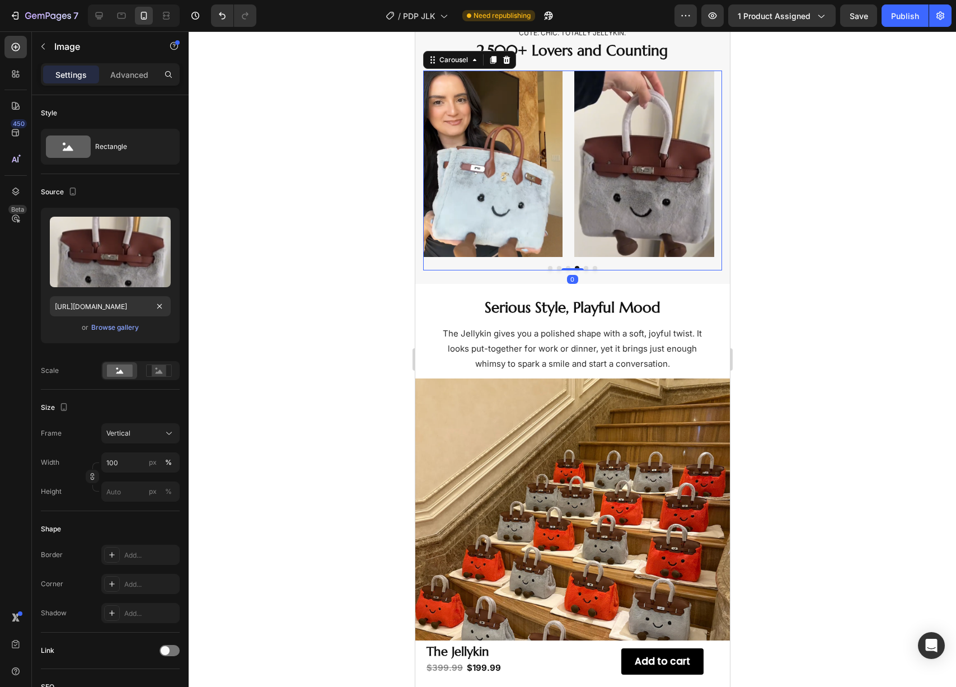
click at [583, 268] on button "Dot" at bounding box center [585, 268] width 4 height 4
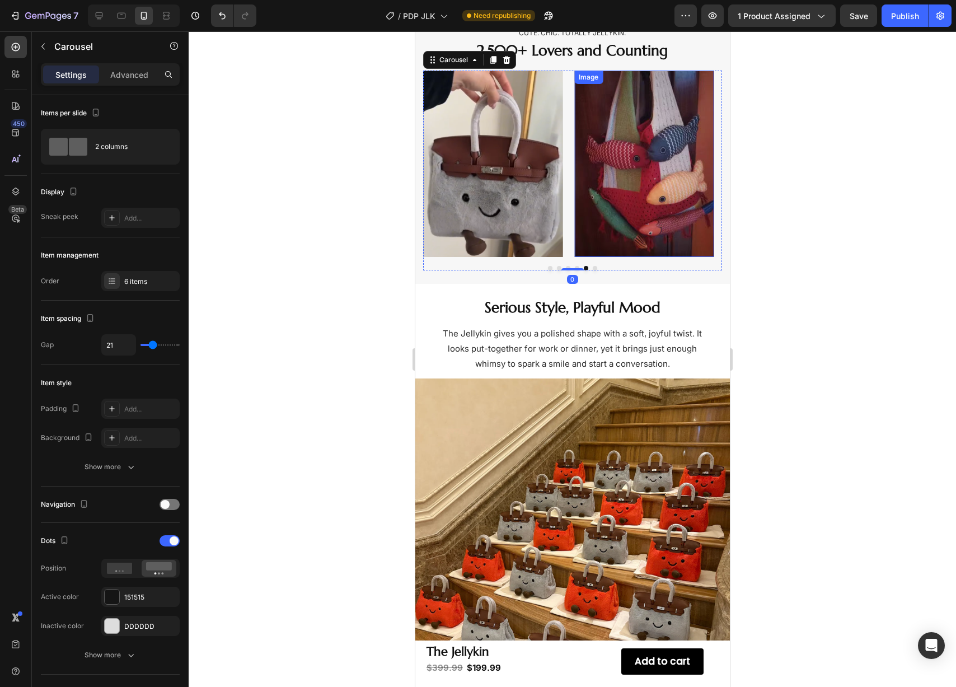
click at [618, 219] on img at bounding box center [643, 164] width 139 height 186
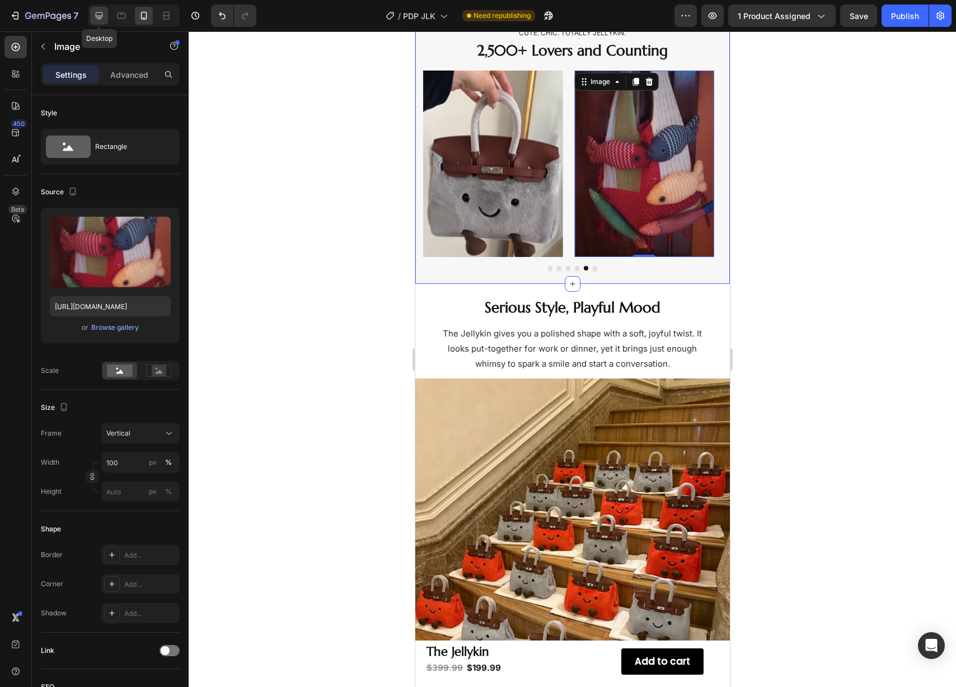
click at [103, 17] on icon at bounding box center [99, 15] width 11 height 11
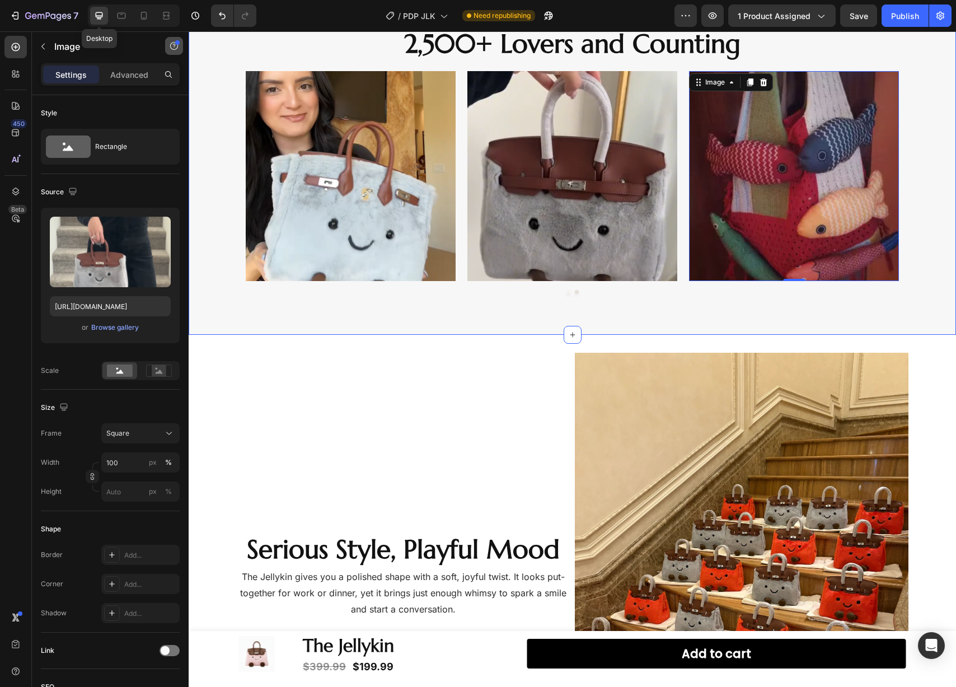
scroll to position [810, 0]
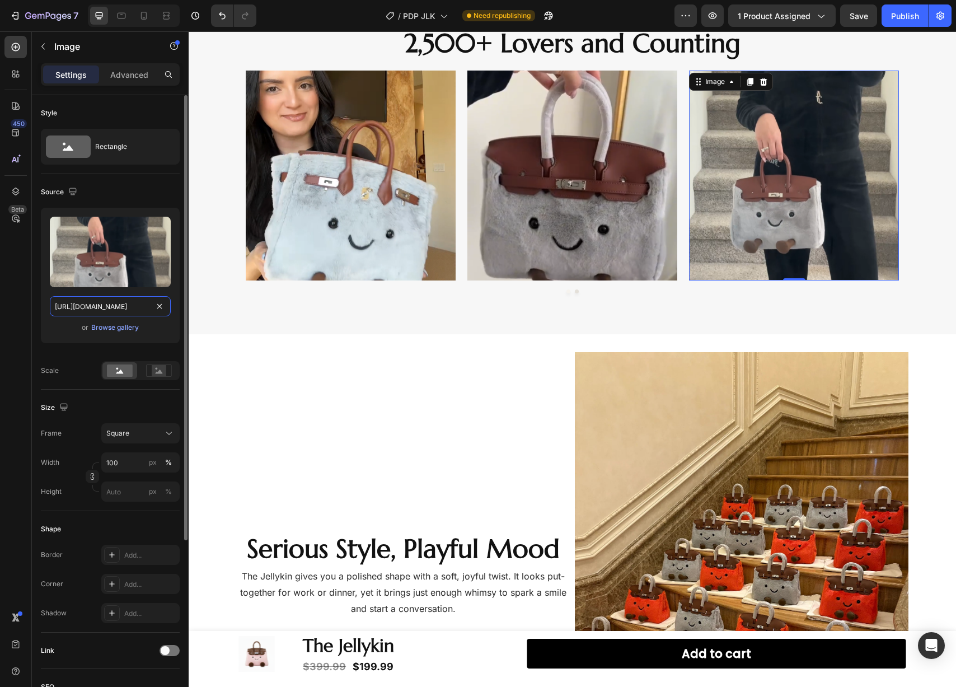
click at [83, 310] on input "https://cdn.shopify.com/s/files/1/0702/7471/1715/files/20_cf23dc93-f433-4fd1-b9…" at bounding box center [110, 306] width 121 height 20
click at [149, 18] on icon at bounding box center [143, 15] width 11 height 11
type input "https://cdn.shopify.com/s/files/1/0702/7471/1715/files/A7c4360f41af3409e9c564ce…"
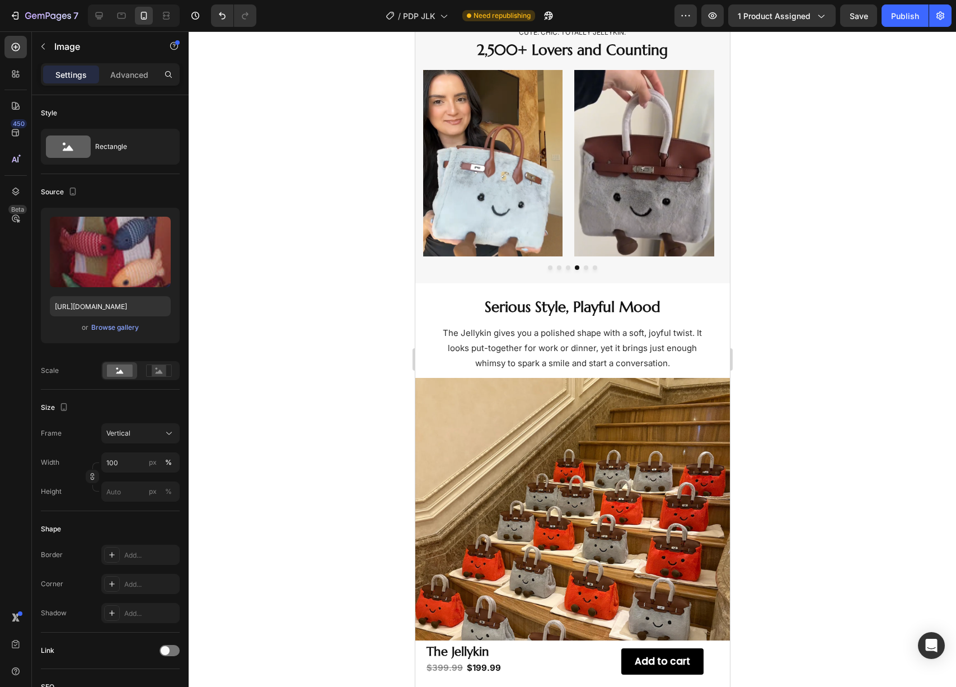
scroll to position [787, 0]
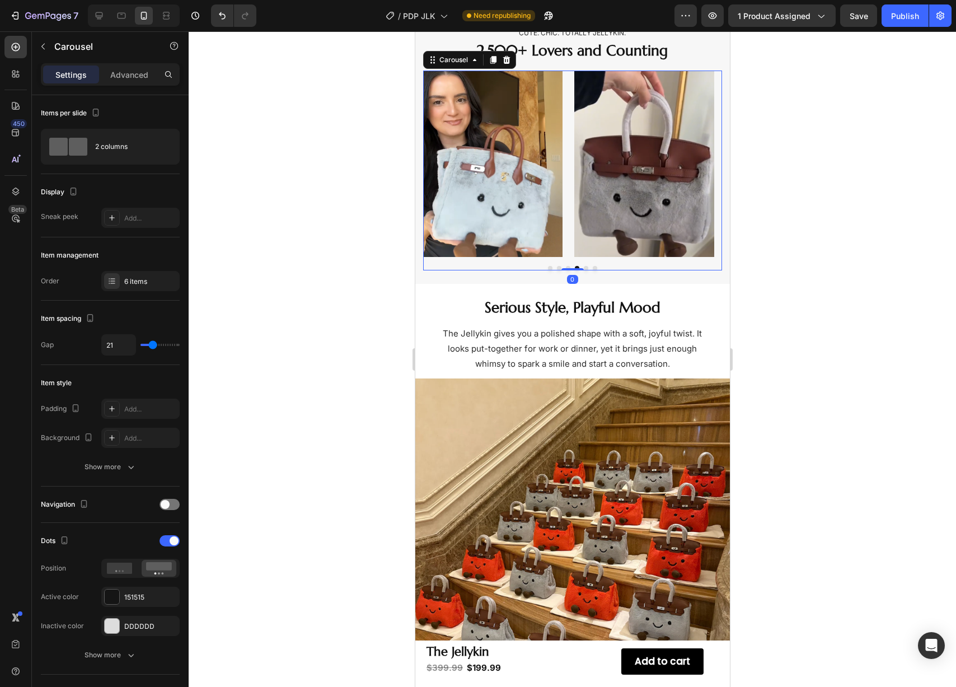
click at [583, 268] on button "Dot" at bounding box center [585, 268] width 4 height 4
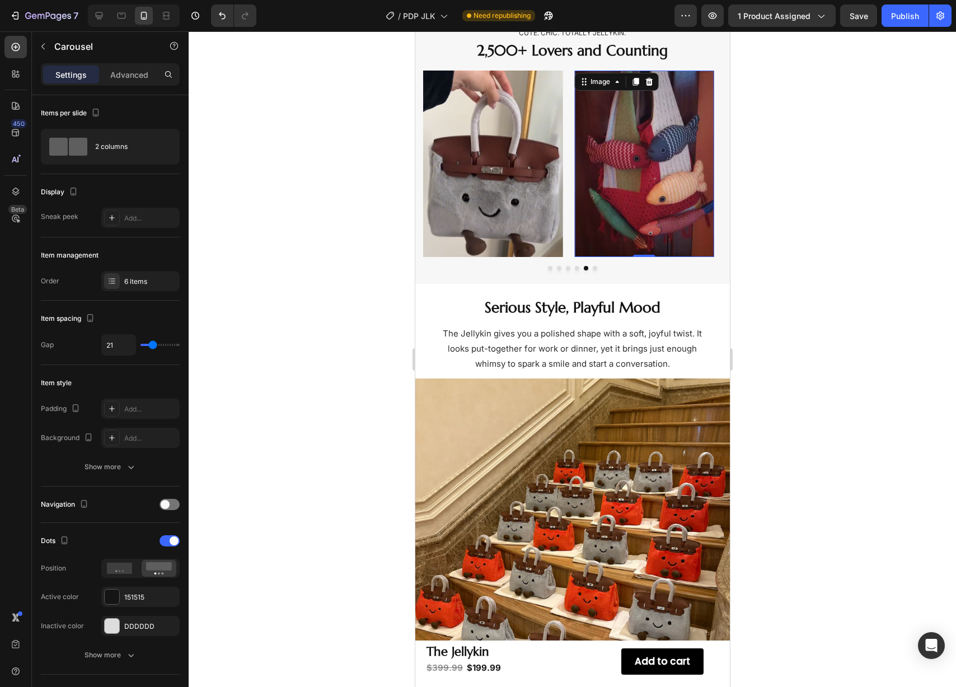
click at [623, 209] on img at bounding box center [643, 164] width 139 height 186
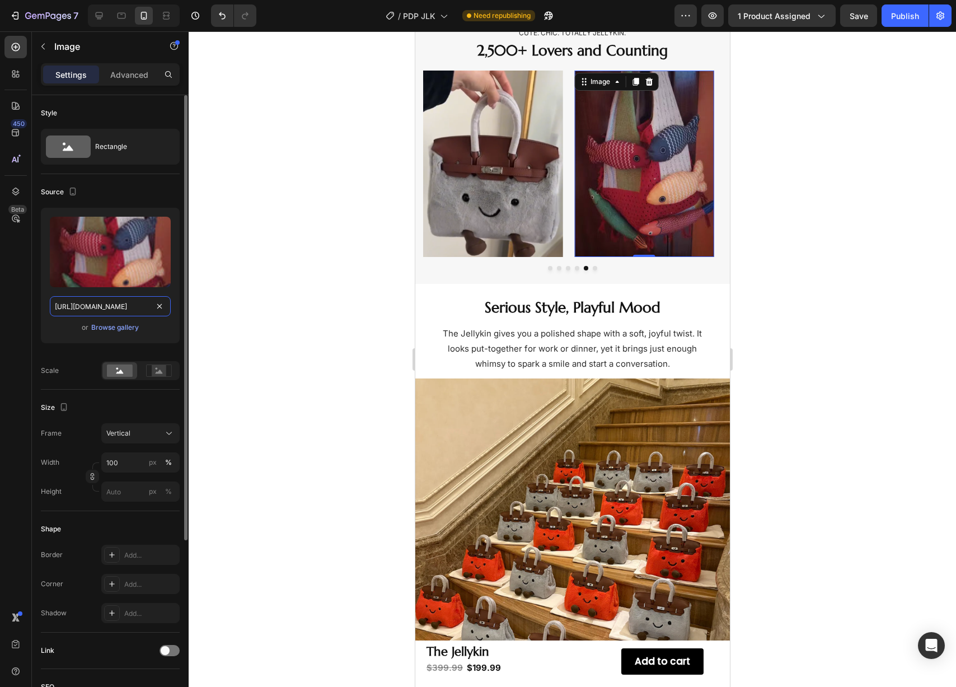
click at [125, 304] on input "https://cdn.shopify.com/s/files/1/0702/7471/1715/files/A7c4360f41af3409e9c564ce…" at bounding box center [110, 306] width 121 height 20
paste input "20_cf23dc93-f433-4fd1-b9b6-519c8bfc2b76.png?v=1758863600"
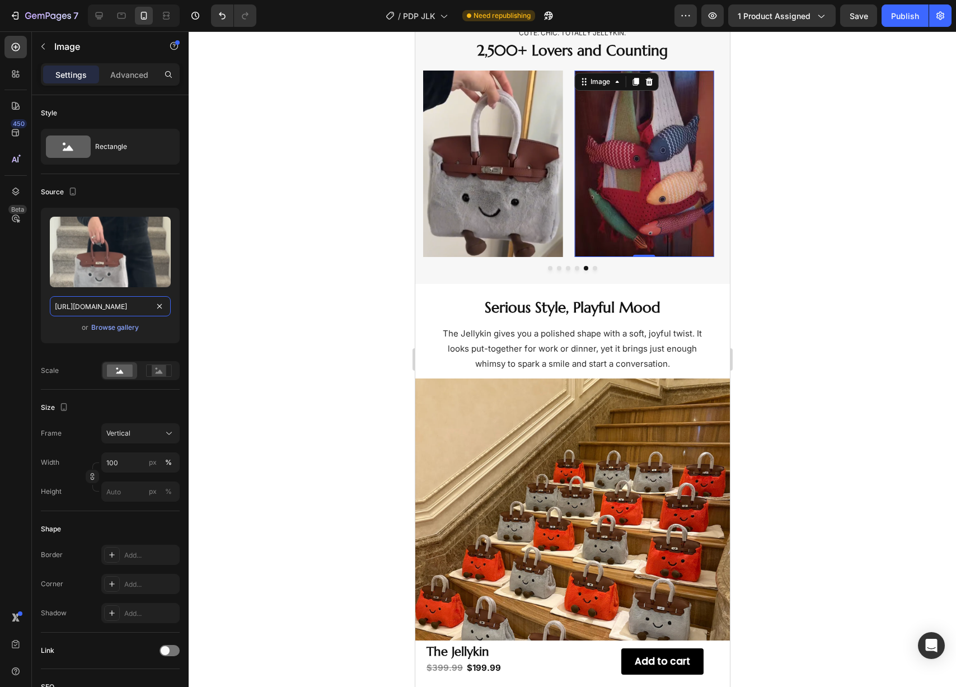
type input "https://cdn.shopify.com/s/files/1/0702/7471/1715/files/20_cf23dc93-f433-4fd1-b9…"
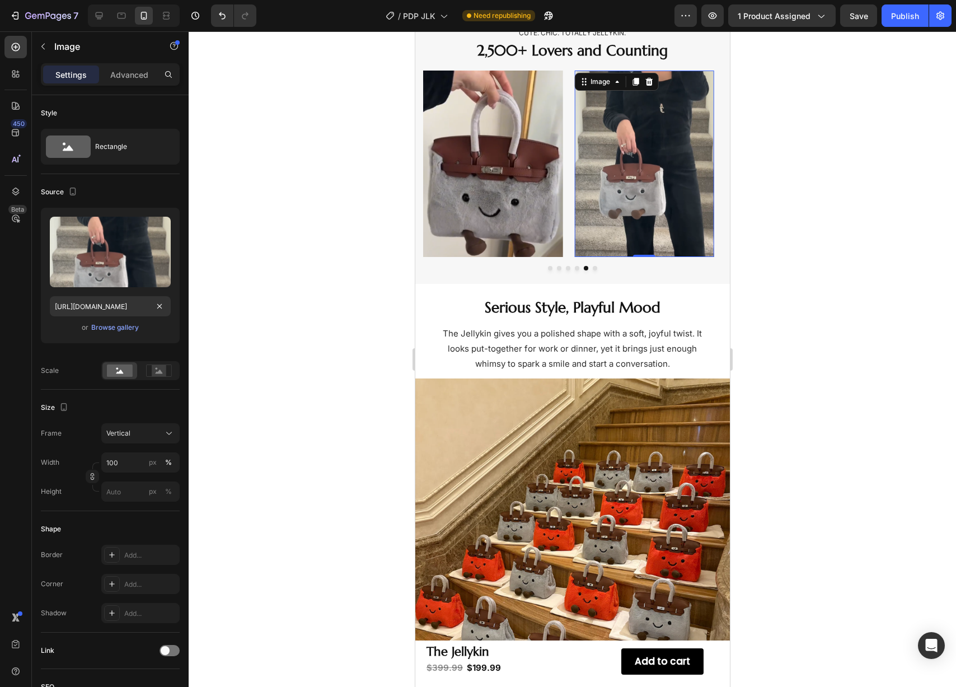
scroll to position [0, 0]
click at [283, 293] on div at bounding box center [573, 359] width 768 height 656
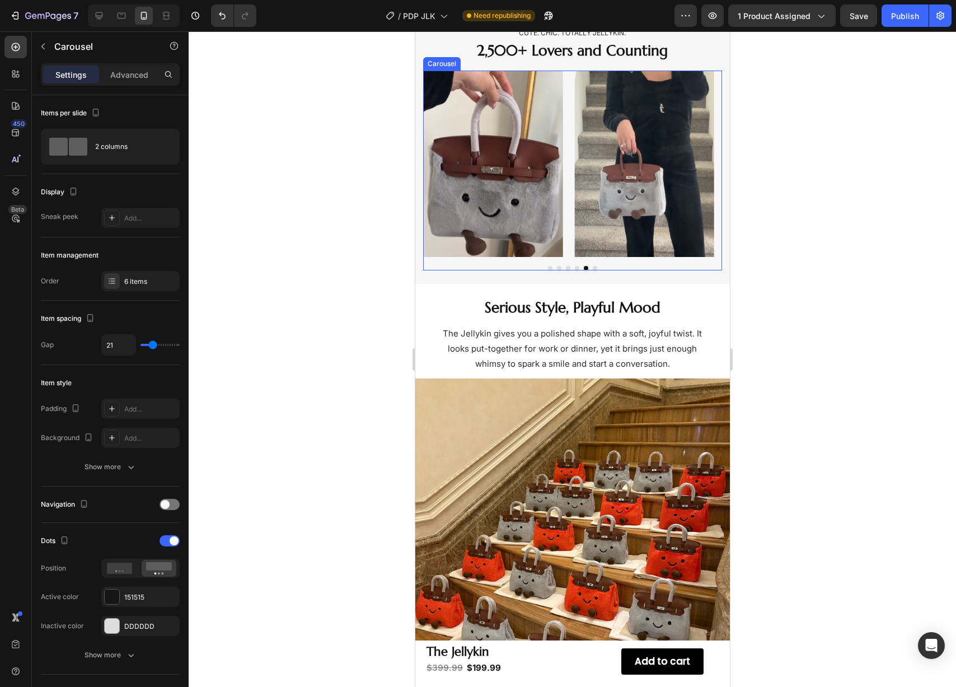
click at [592, 268] on button "Dot" at bounding box center [594, 268] width 4 height 4
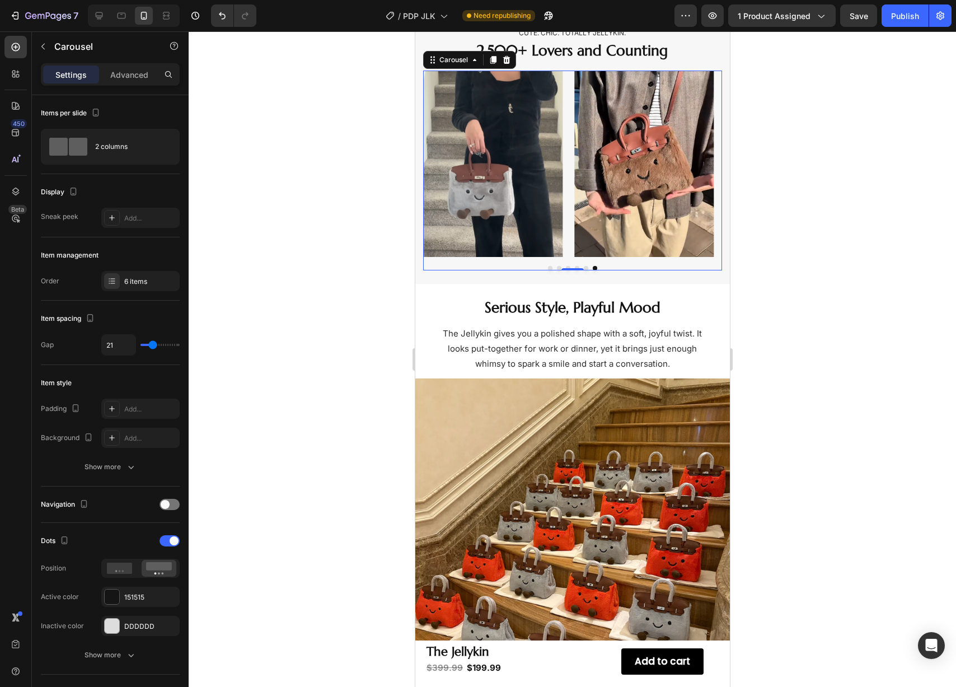
click at [548, 268] on button "Dot" at bounding box center [550, 268] width 4 height 4
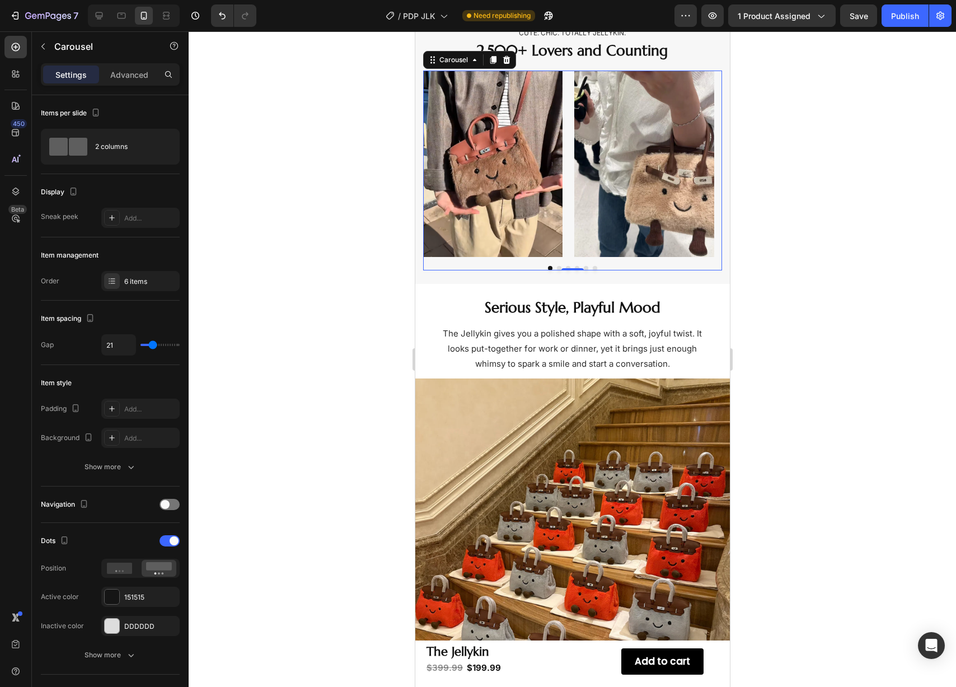
click at [548, 267] on button "Dot" at bounding box center [550, 268] width 4 height 4
click at [557, 267] on button "Dot" at bounding box center [559, 268] width 4 height 4
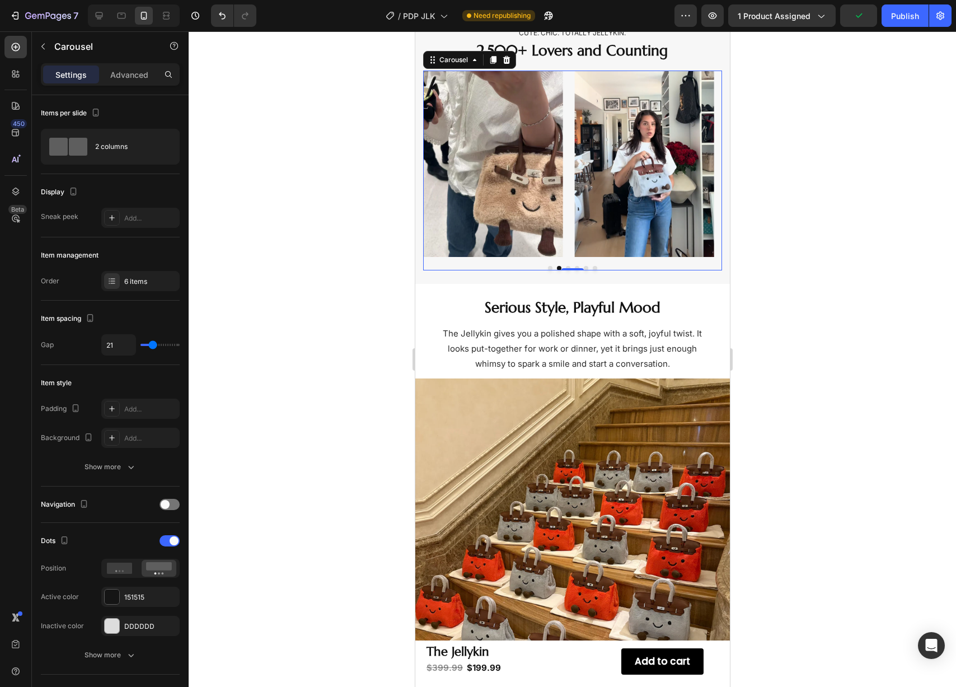
click at [566, 267] on button "Dot" at bounding box center [568, 268] width 4 height 4
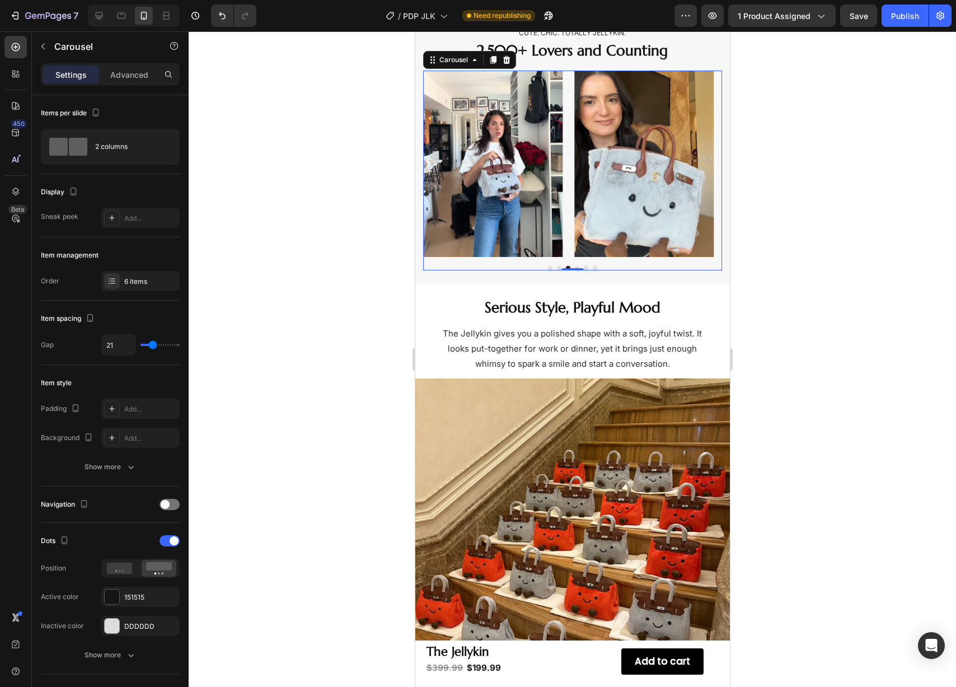
click at [574, 267] on button "Dot" at bounding box center [576, 268] width 4 height 4
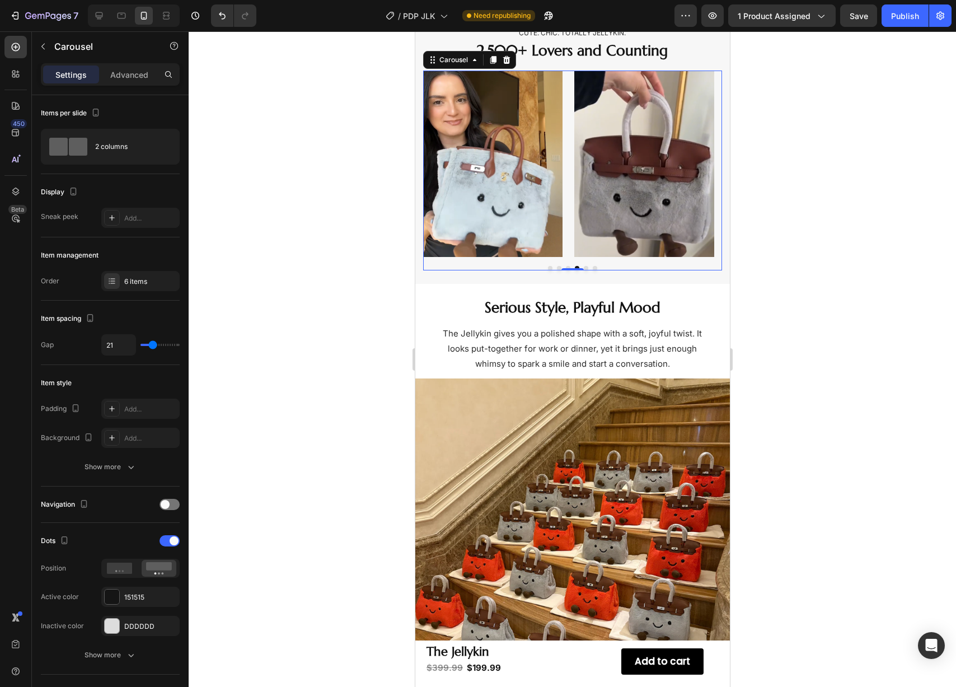
click at [583, 267] on button "Dot" at bounding box center [585, 268] width 4 height 4
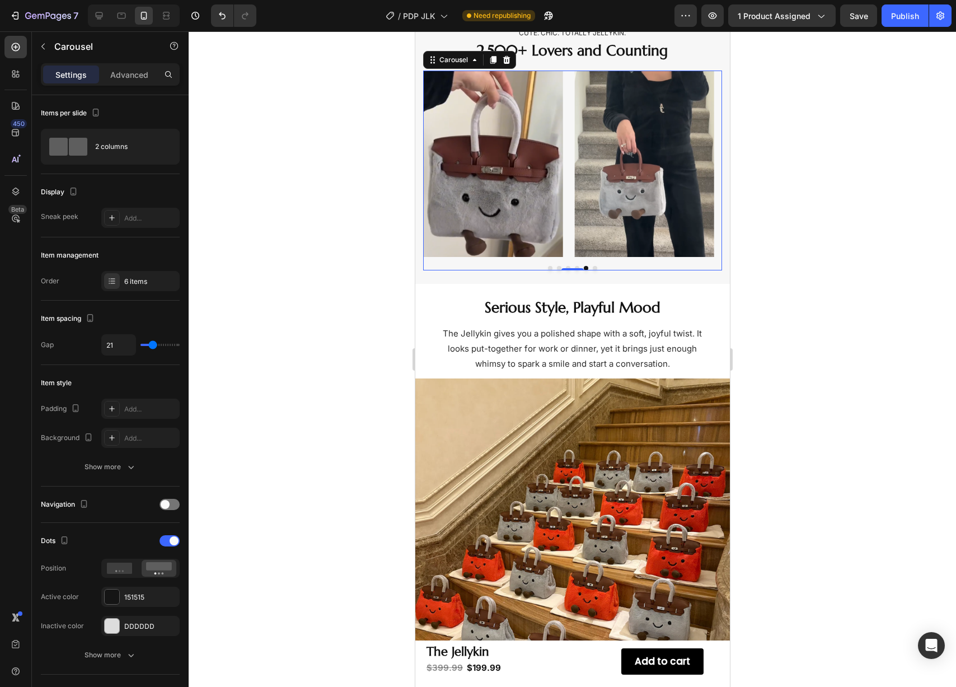
click at [592, 267] on button "Dot" at bounding box center [594, 268] width 4 height 4
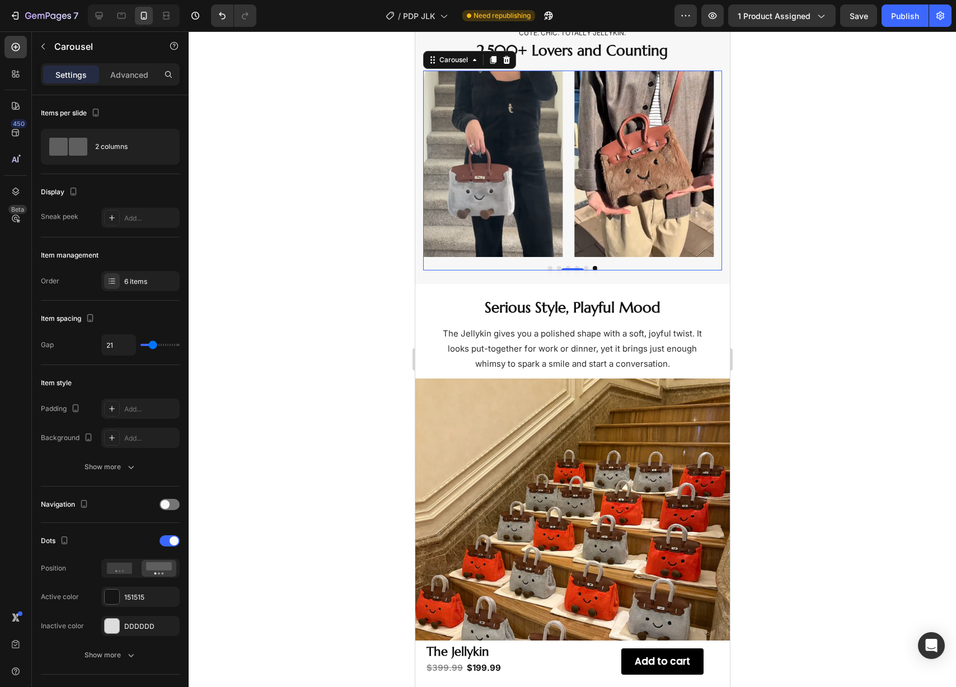
click at [548, 267] on button "Dot" at bounding box center [550, 268] width 4 height 4
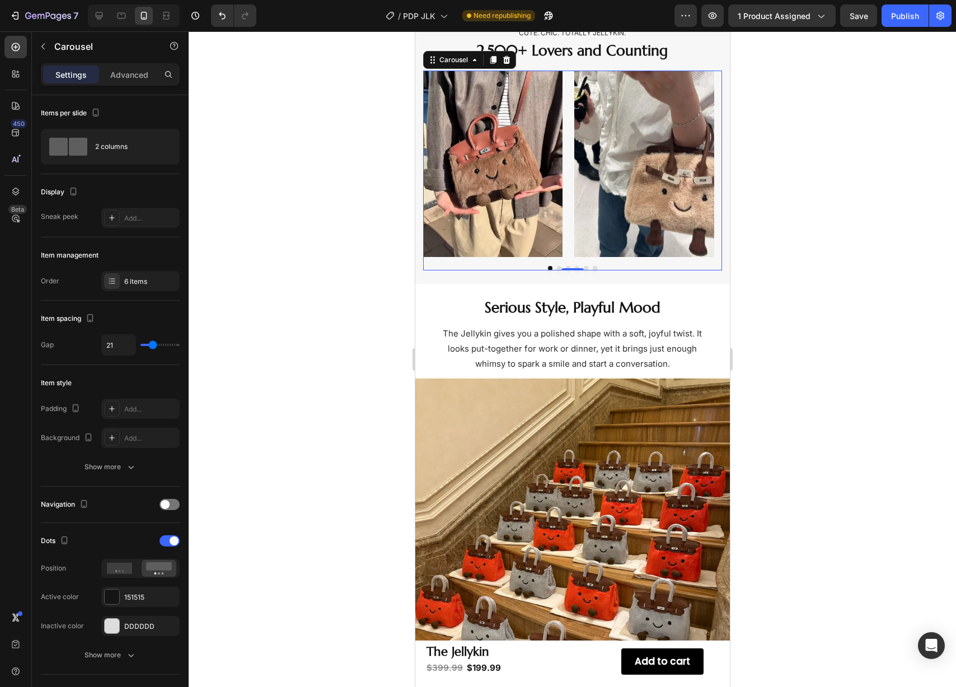
click at [592, 267] on button "Dot" at bounding box center [594, 268] width 4 height 4
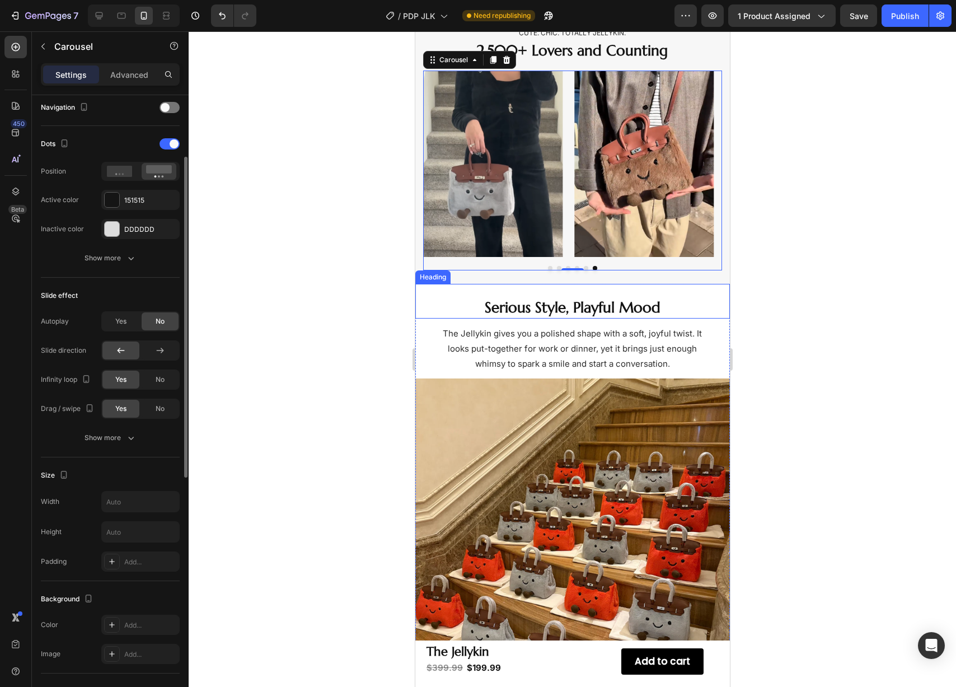
scroll to position [489, 0]
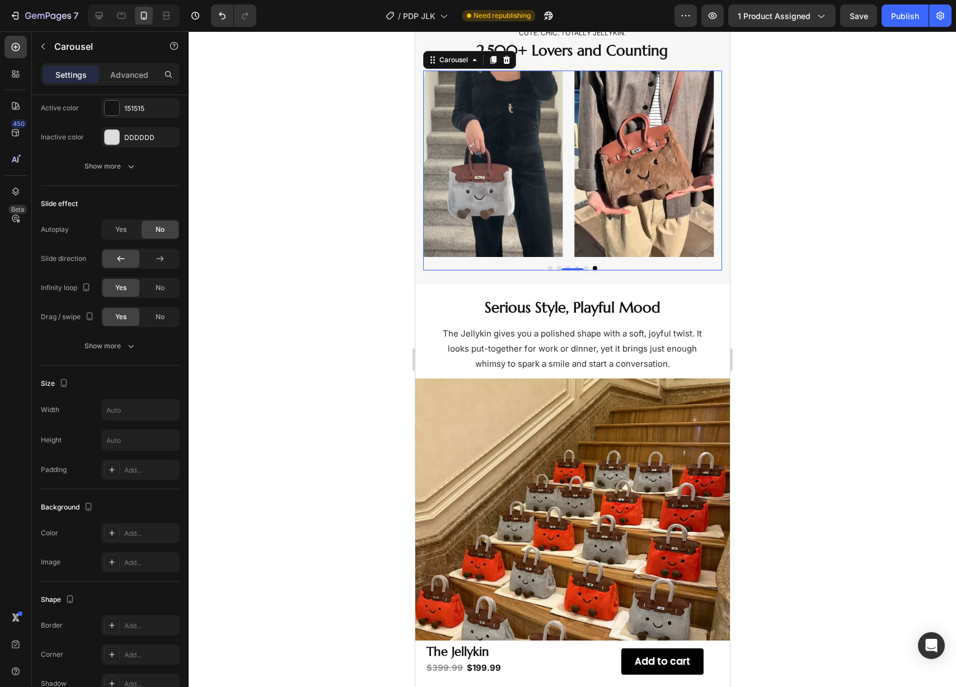
click at [548, 267] on button "Dot" at bounding box center [550, 268] width 4 height 4
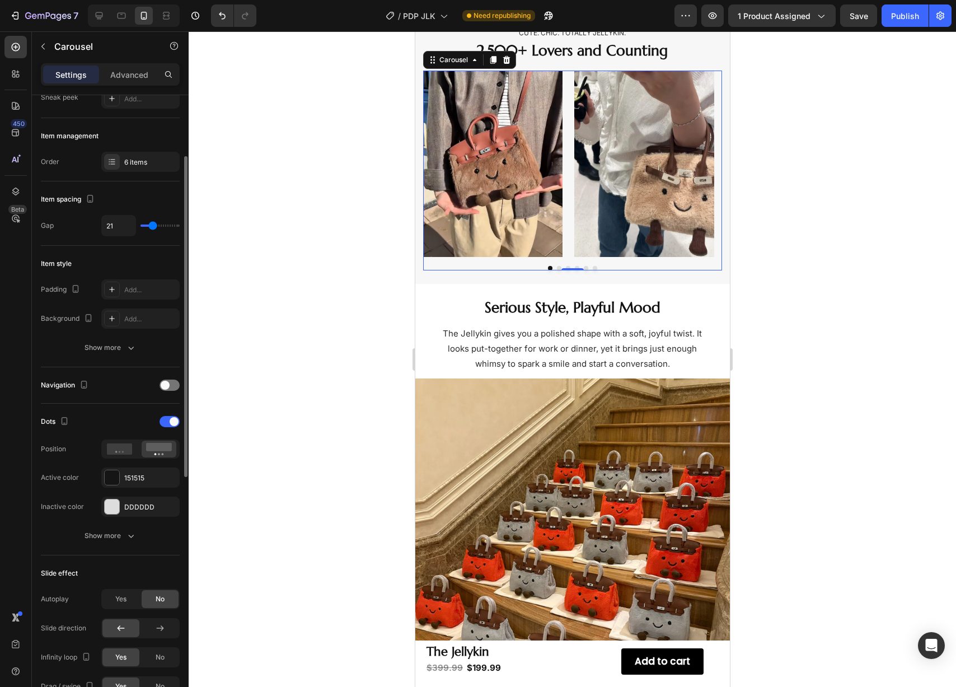
scroll to position [94, 0]
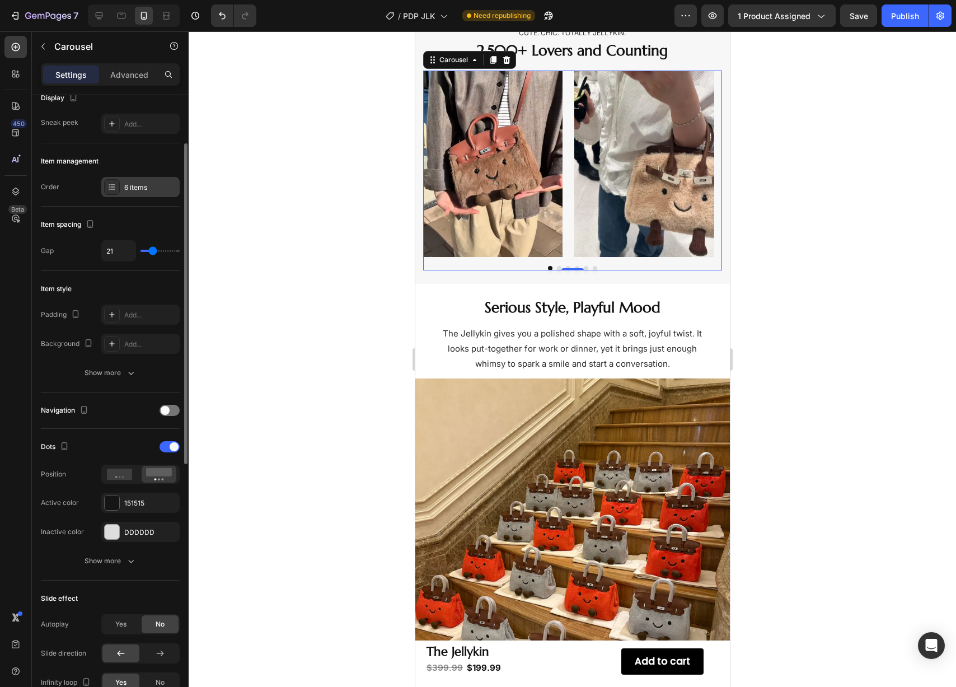
click at [133, 193] on div "6 items" at bounding box center [140, 187] width 78 height 20
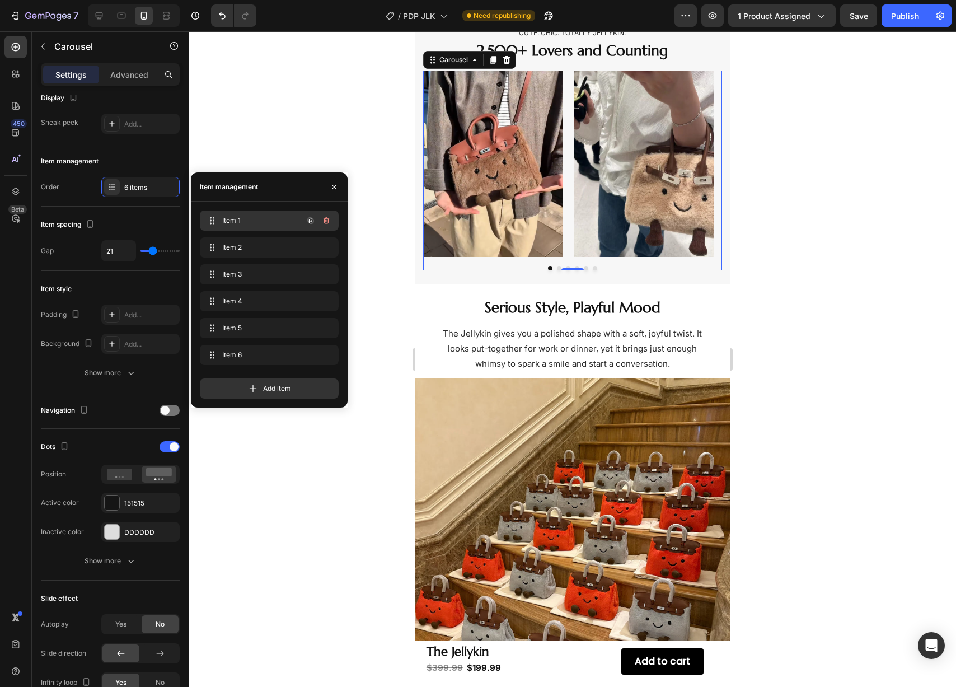
click at [231, 223] on span "Item 1" at bounding box center [253, 221] width 63 height 10
click at [236, 247] on span "Item 2" at bounding box center [253, 247] width 63 height 10
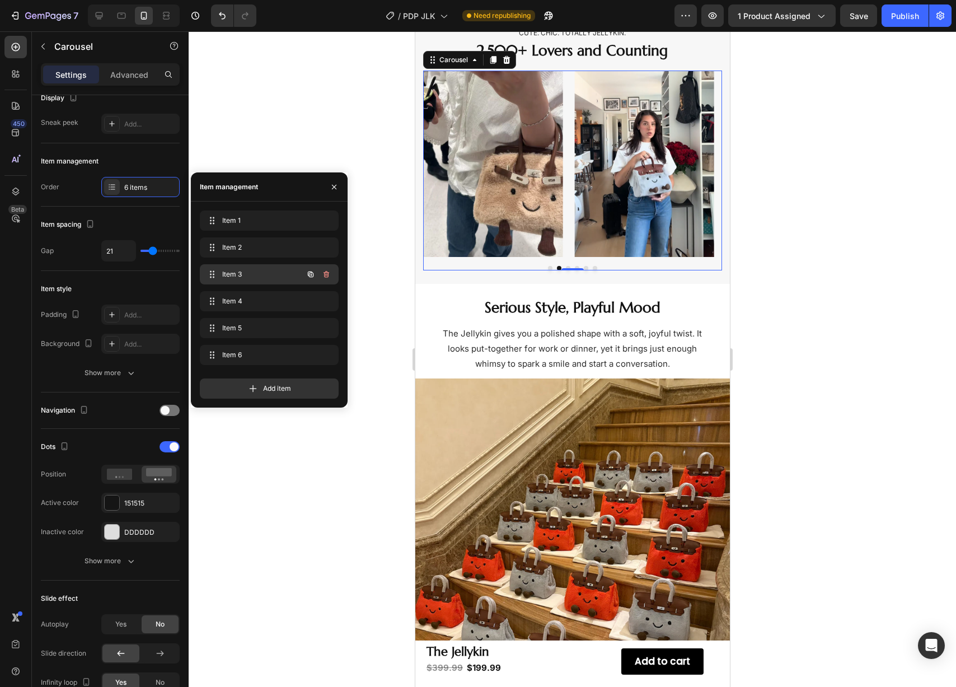
click at [236, 273] on span "Item 3" at bounding box center [253, 274] width 63 height 10
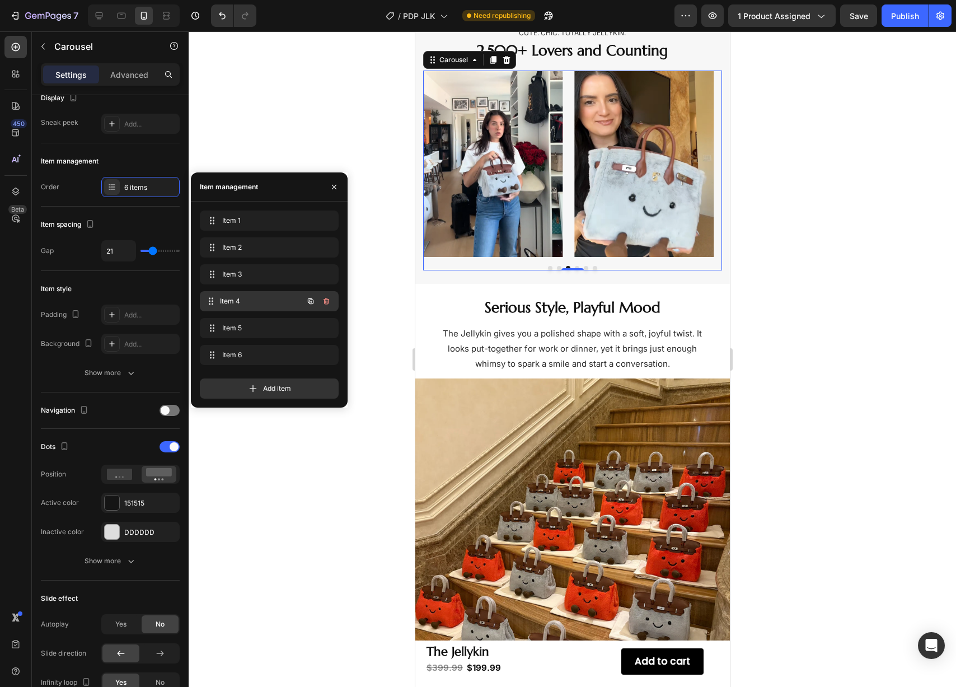
click at [235, 299] on span "Item 4" at bounding box center [261, 301] width 83 height 10
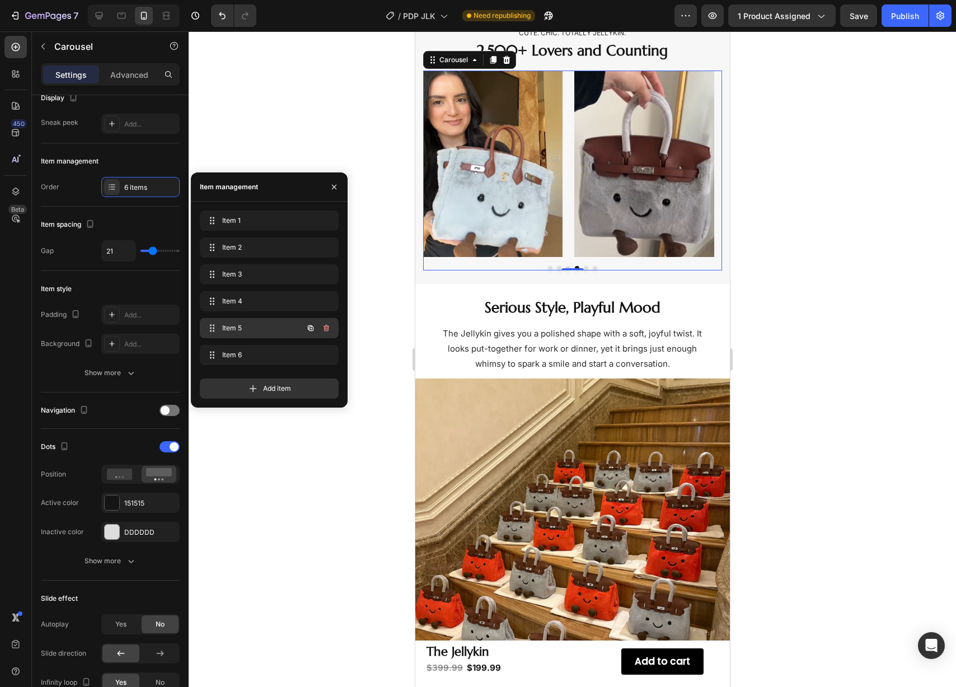
click at [233, 323] on span "Item 5" at bounding box center [253, 328] width 63 height 10
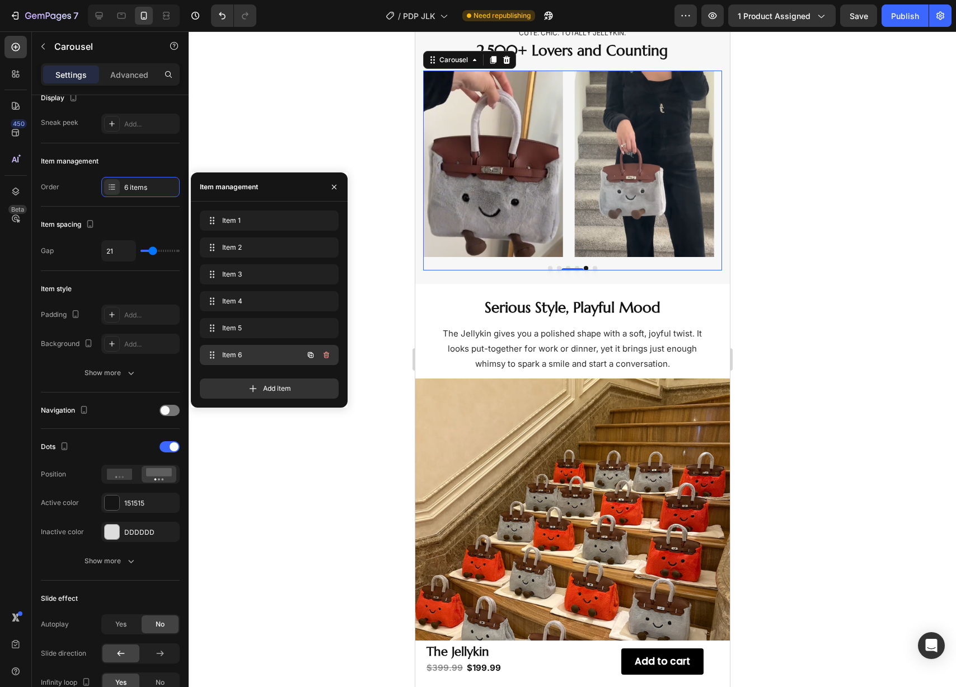
click at [236, 350] on span "Item 6" at bounding box center [253, 355] width 63 height 10
click at [236, 350] on span "Item 6" at bounding box center [261, 355] width 83 height 10
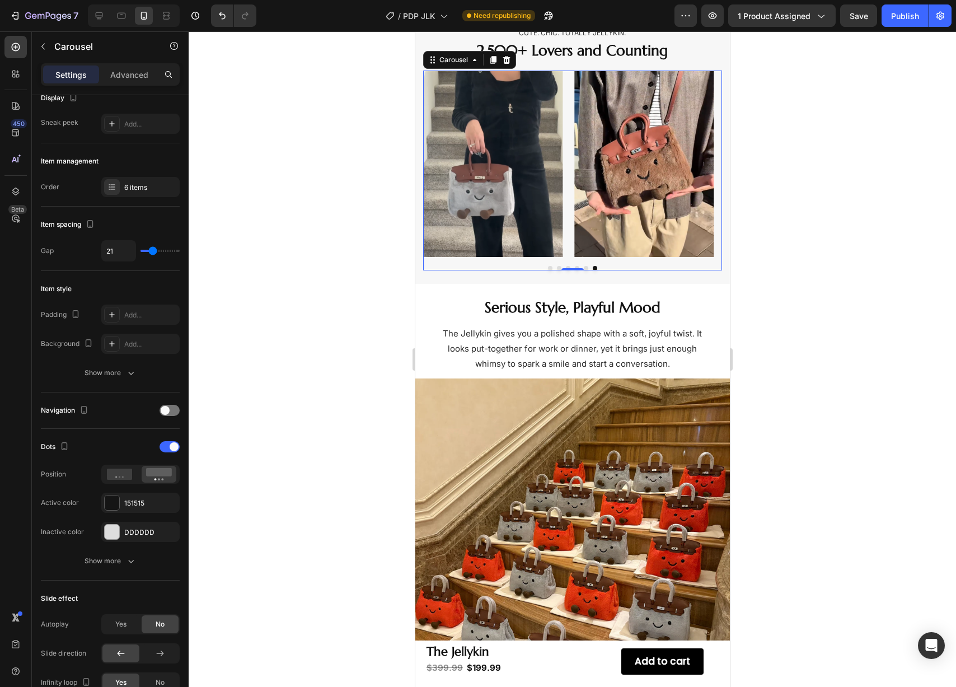
click at [326, 108] on div at bounding box center [573, 359] width 768 height 656
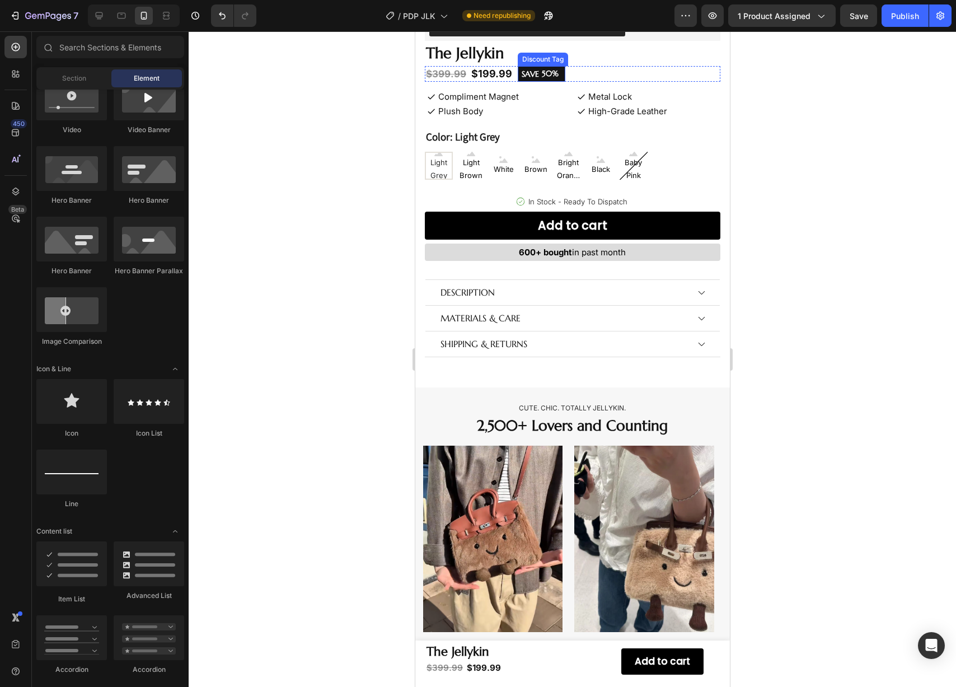
scroll to position [398, 0]
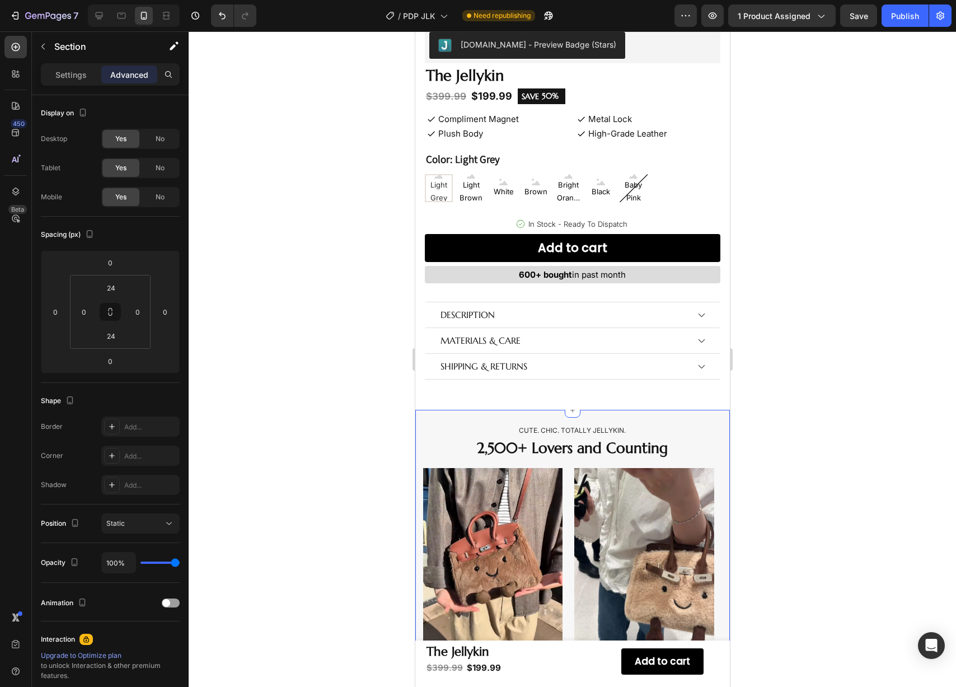
click at [461, 410] on div "Cute. Chic. Totally Jellykin. Text Block 2,500+ Lovers and Counting Heading Ima…" at bounding box center [572, 546] width 315 height 272
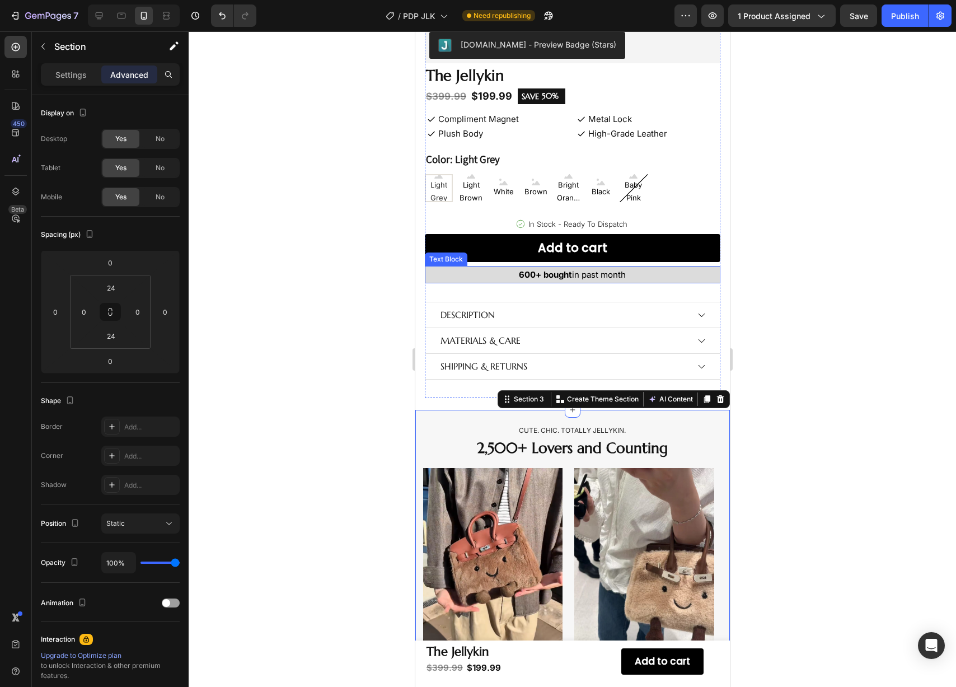
scroll to position [587, 0]
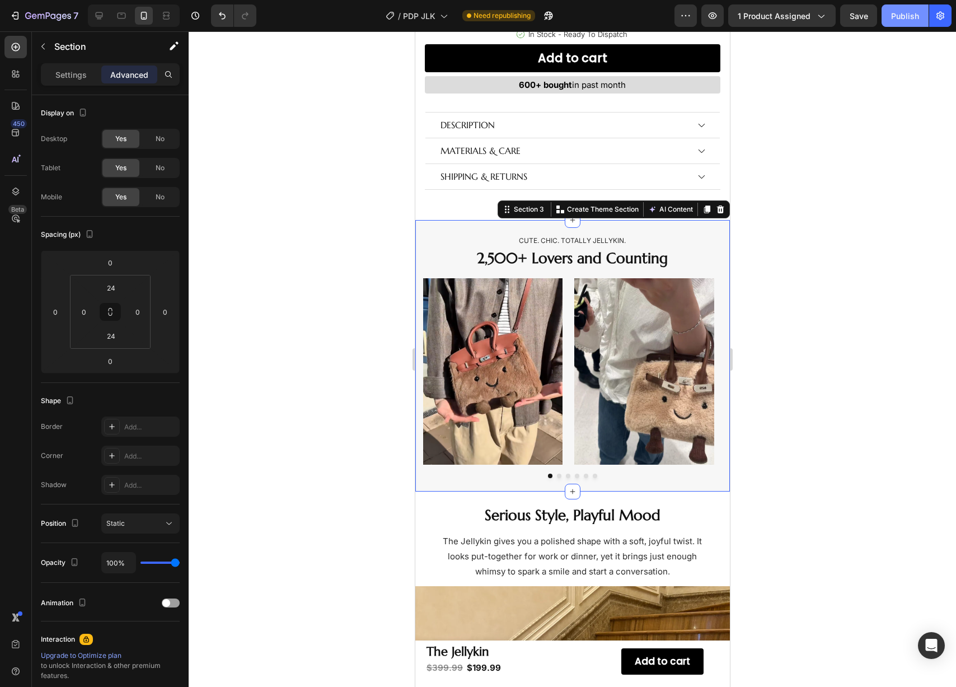
click at [914, 18] on div "Publish" at bounding box center [905, 16] width 28 height 12
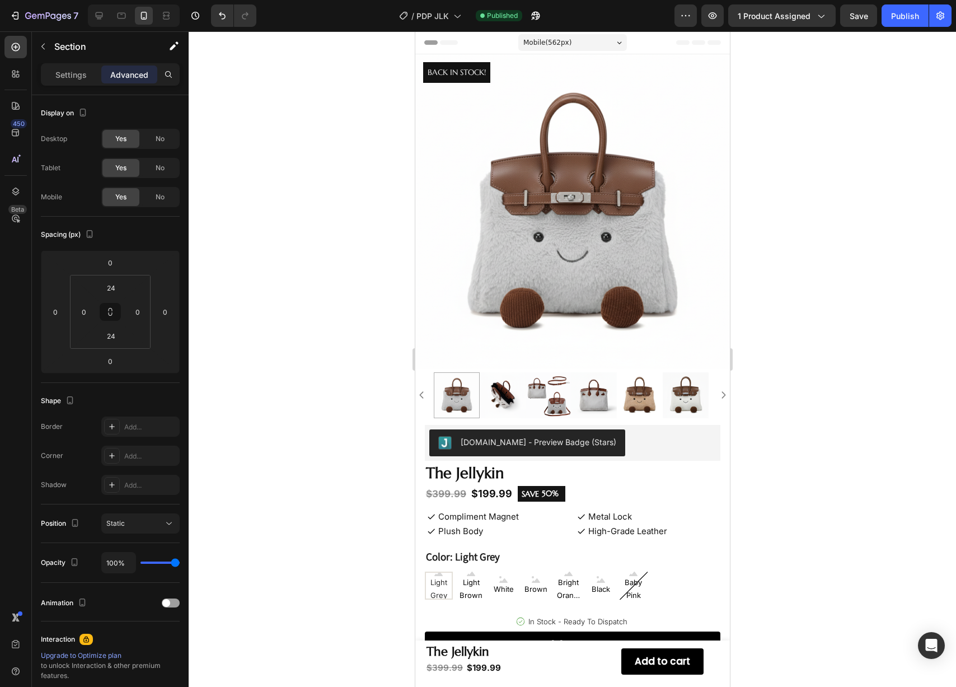
scroll to position [21, 0]
